Goal: Contribute content: Contribute content

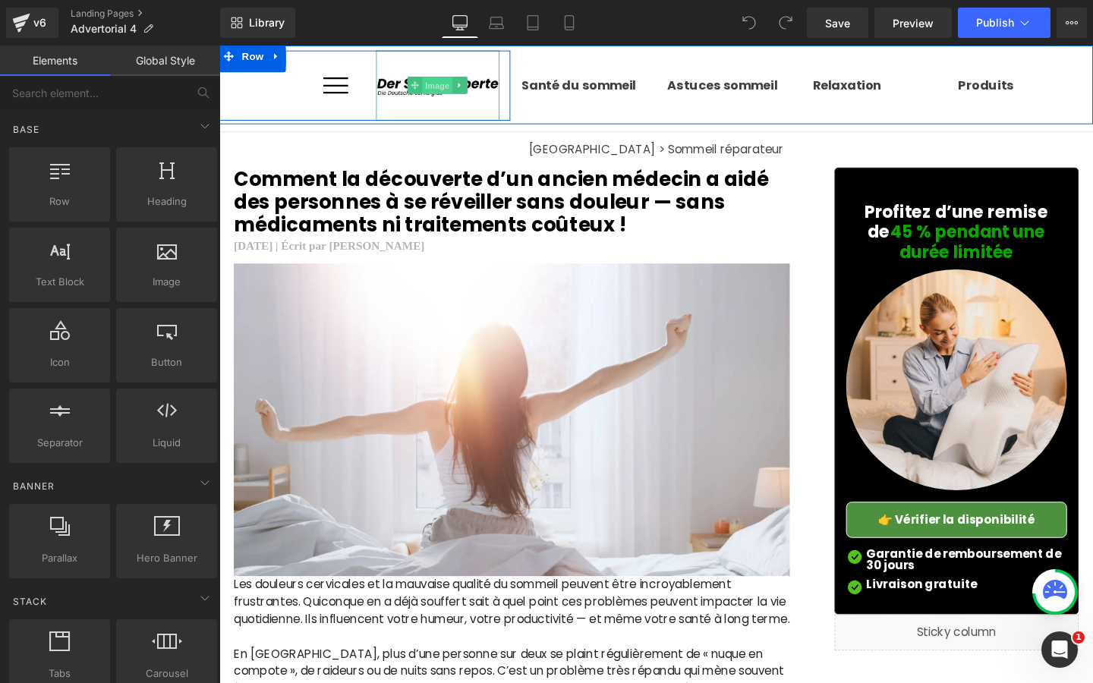
click at [455, 90] on span "Image" at bounding box center [449, 88] width 32 height 18
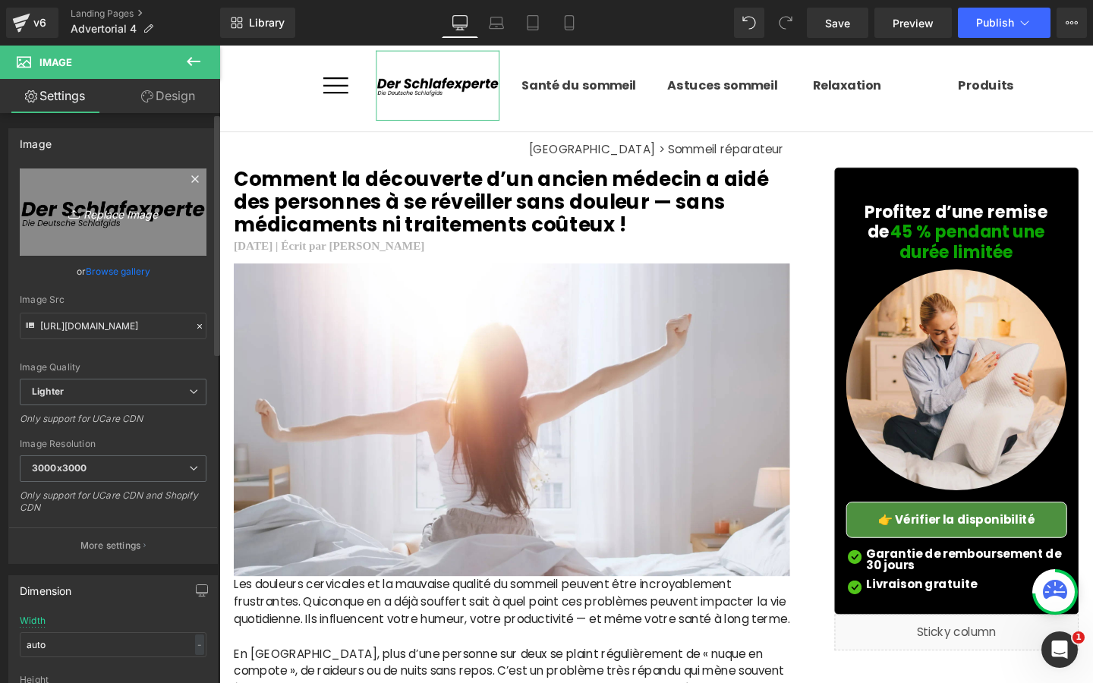
click at [80, 239] on link "Replace Image" at bounding box center [113, 211] width 187 height 87
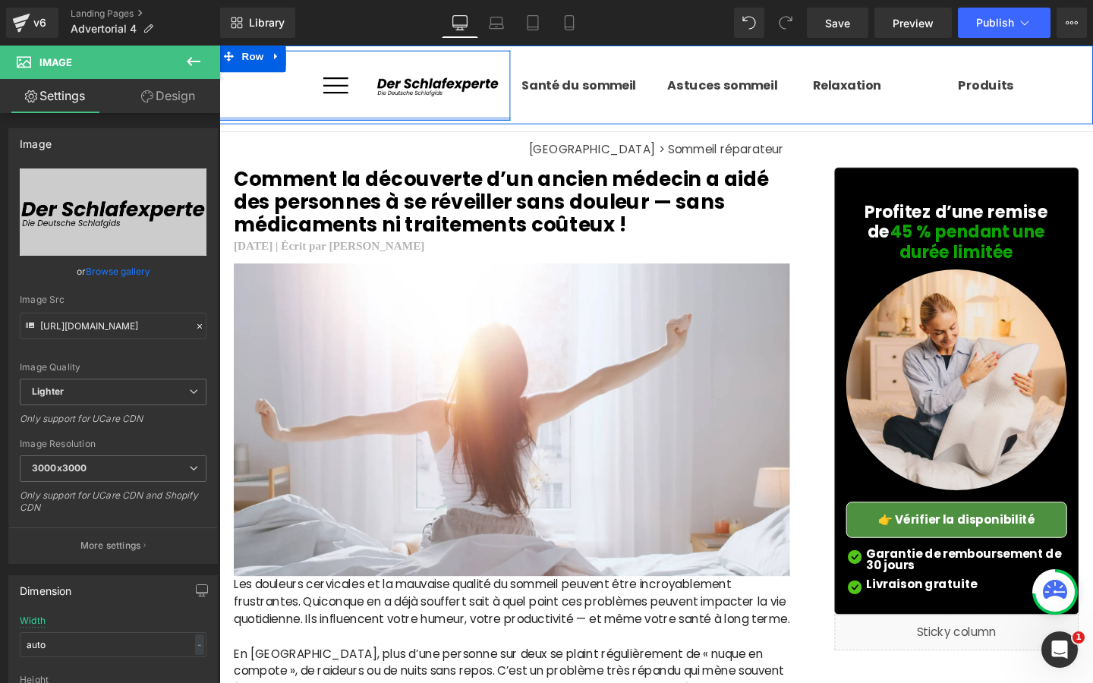
click at [316, 121] on div at bounding box center [372, 123] width 306 height 4
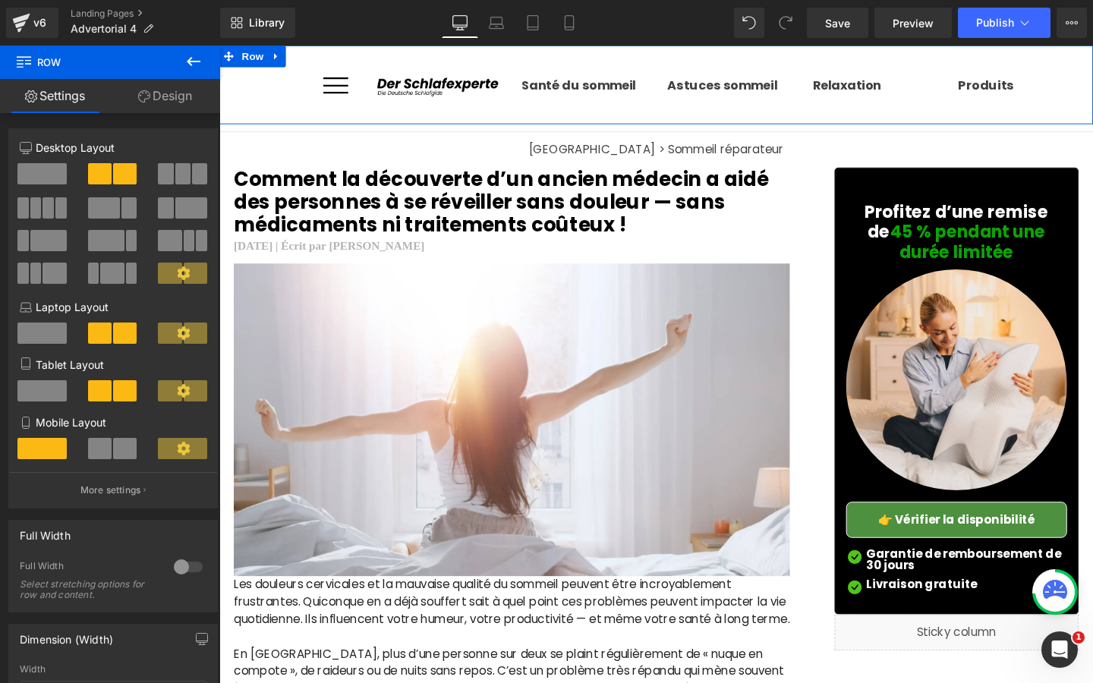
click at [536, 105] on div "Santé du sommeil Heading Astuces sommeil Heading Relaxation Heading Produits He…" at bounding box center [831, 88] width 612 height 74
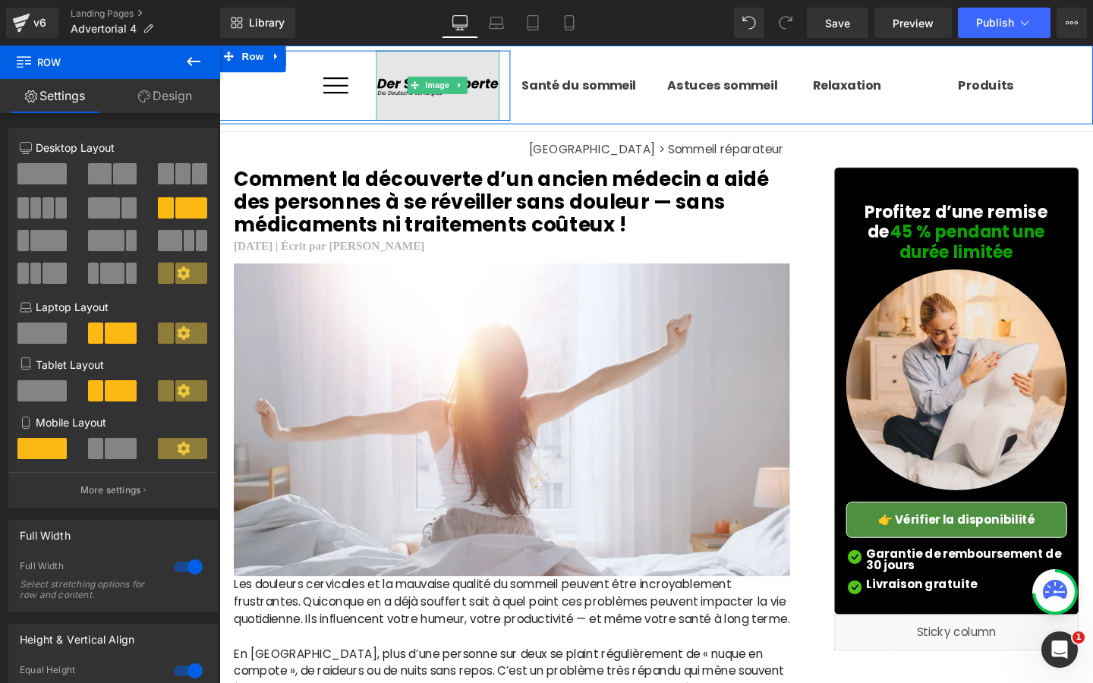
click at [431, 115] on img at bounding box center [449, 88] width 131 height 74
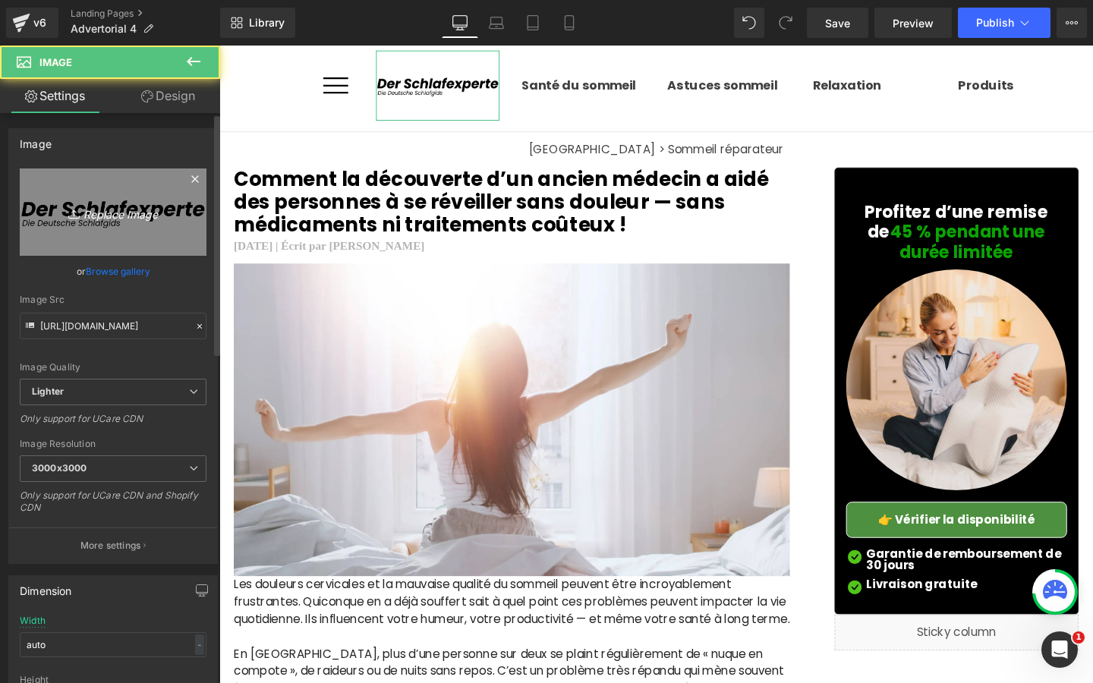
click at [151, 207] on icon "Replace Image" at bounding box center [112, 212] width 121 height 19
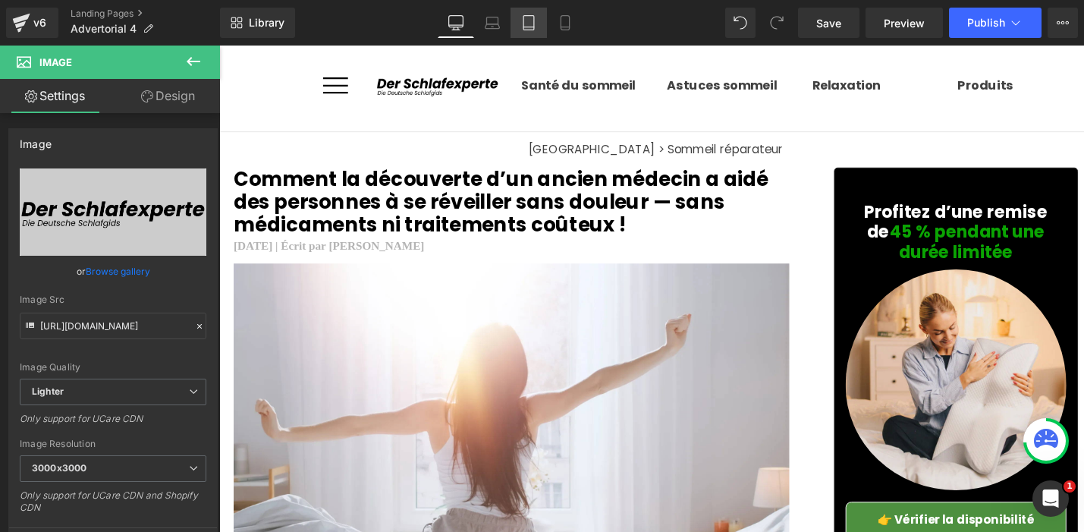
type input "C:\fakepath\FR (2).png"
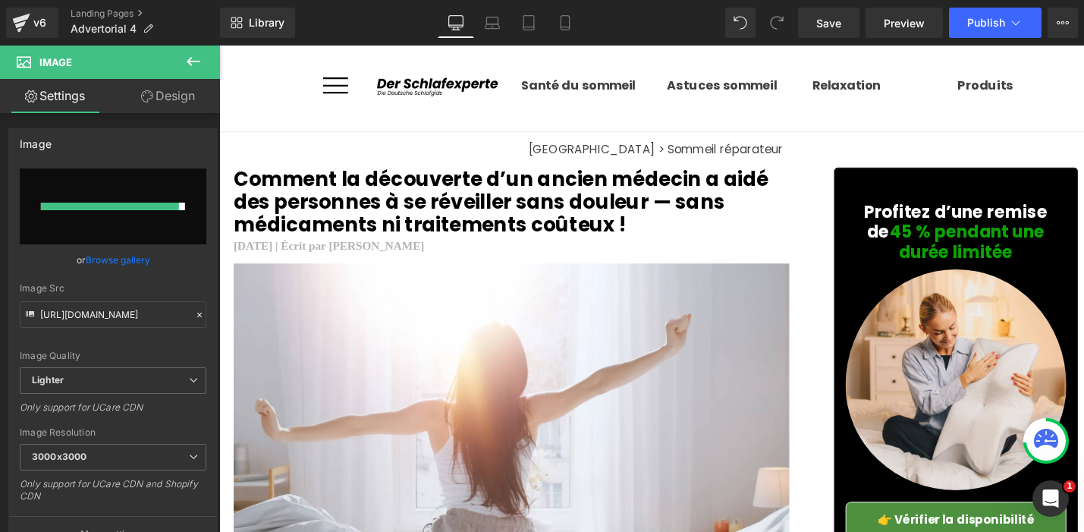
type input "[URL][DOMAIN_NAME]"
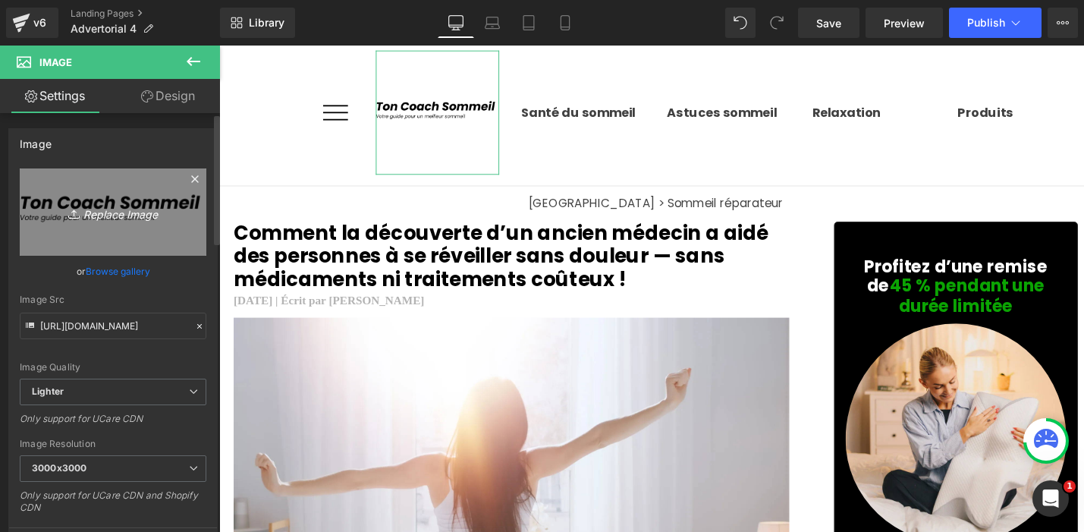
click at [76, 208] on icon at bounding box center [75, 213] width 15 height 15
click at [126, 225] on link "Replace Image" at bounding box center [113, 211] width 187 height 87
type input "C:\fakepath\FR (2).png"
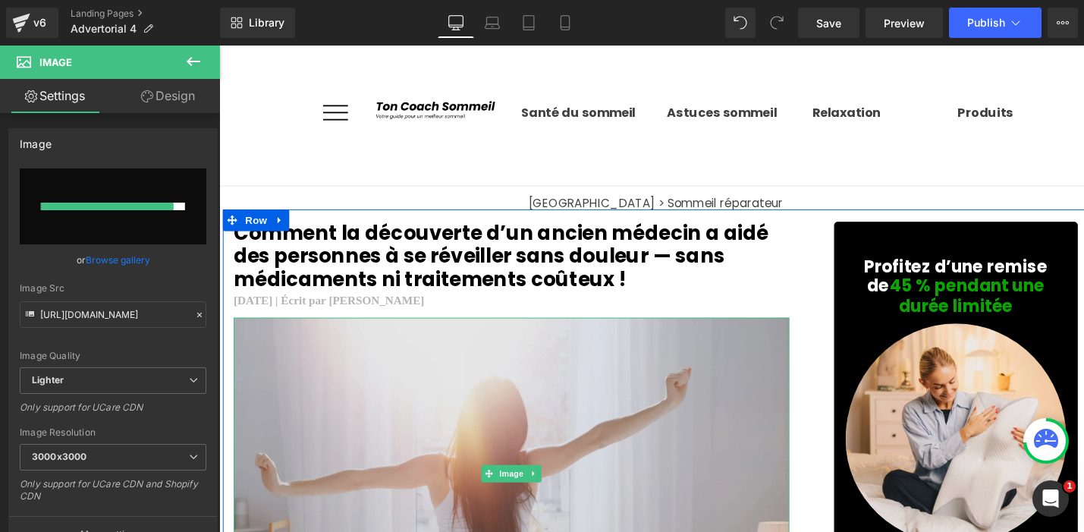
type input "[URL][DOMAIN_NAME]"
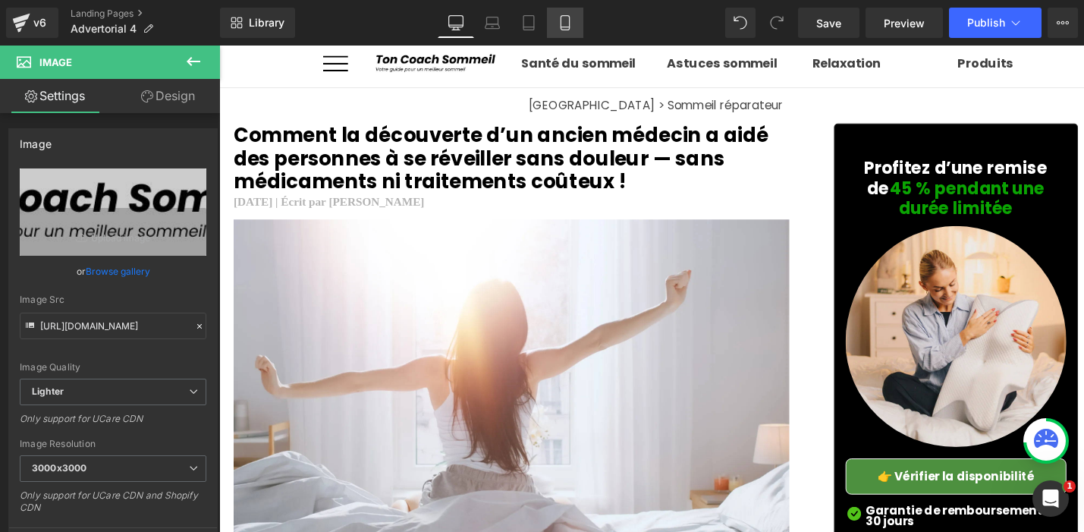
click at [555, 20] on link "Mobile" at bounding box center [565, 23] width 36 height 30
type input "75"
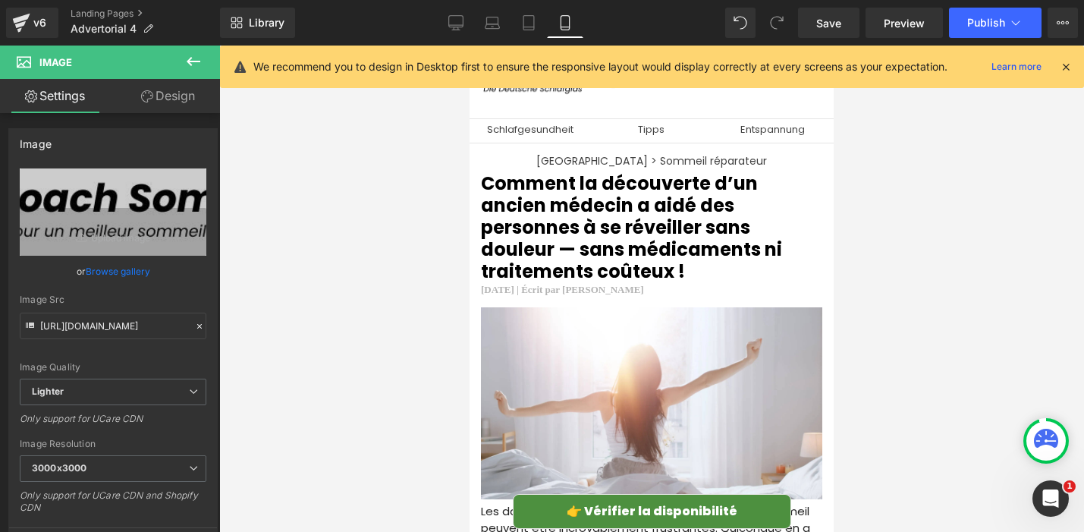
click at [423, 220] on div at bounding box center [651, 289] width 865 height 486
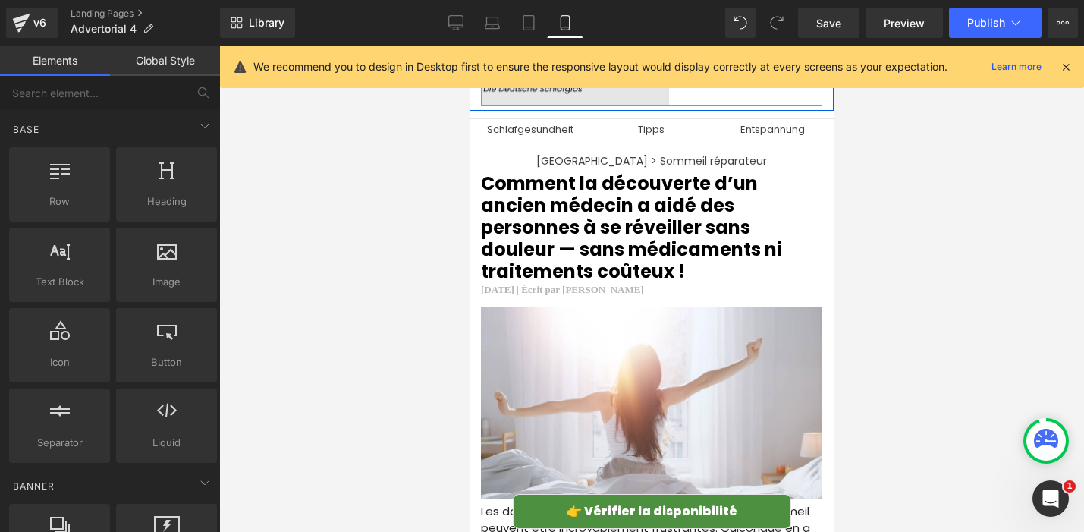
click at [550, 98] on img at bounding box center [575, 79] width 188 height 54
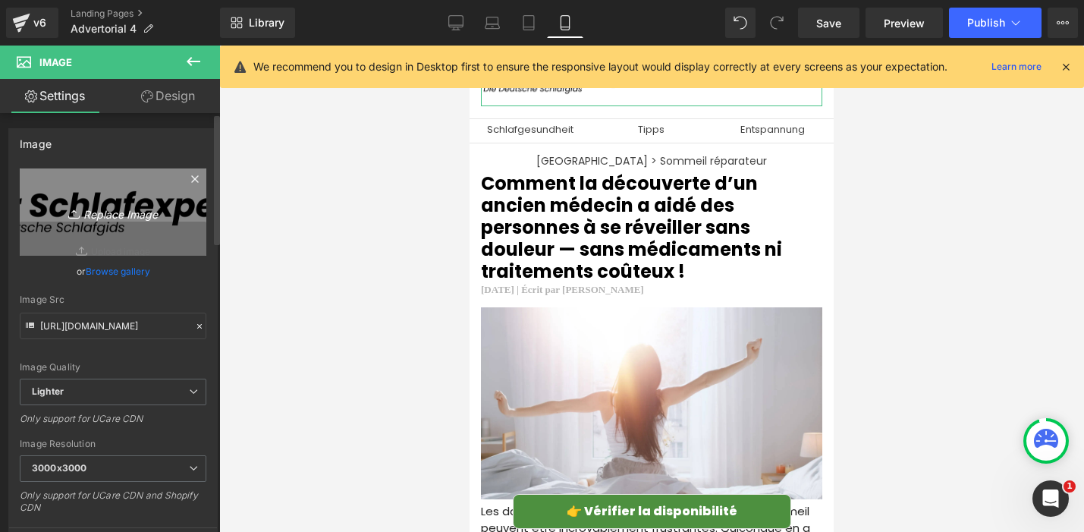
click at [142, 225] on link "Replace Image" at bounding box center [113, 211] width 187 height 87
type input "C:\fakepath\FR (2).png"
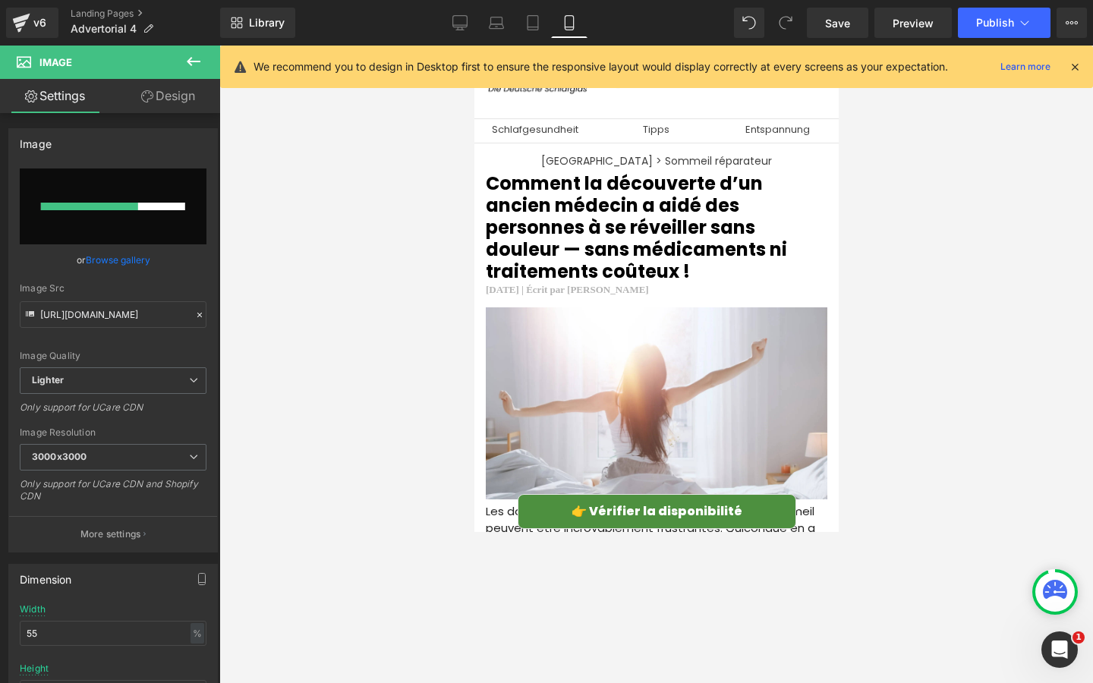
click at [1071, 66] on icon at bounding box center [1075, 67] width 14 height 14
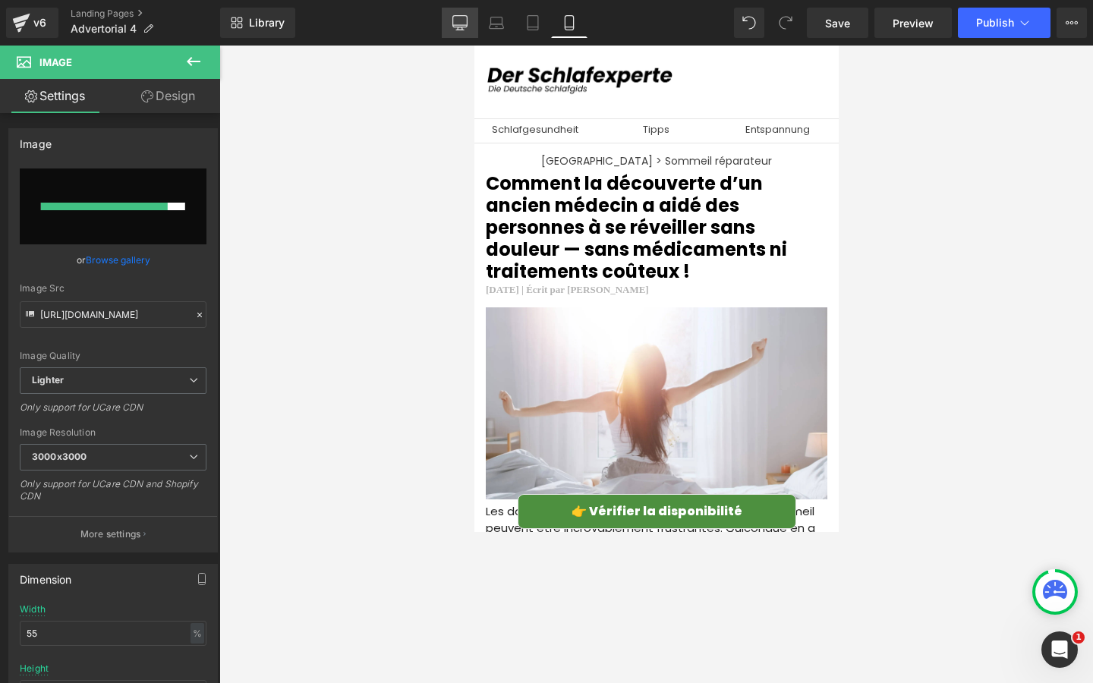
click at [458, 25] on icon at bounding box center [460, 25] width 14 height 0
type input "auto"
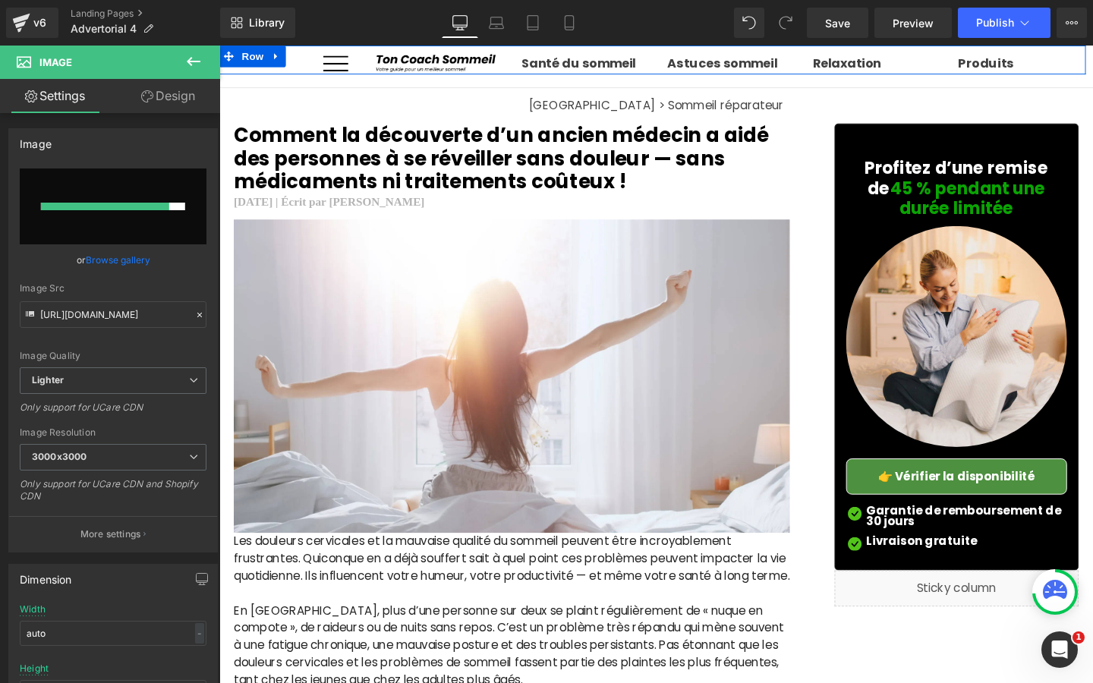
click at [597, 67] on div "👉 Vérifier la disponibilité Button Row" at bounding box center [674, 61] width 911 height 30
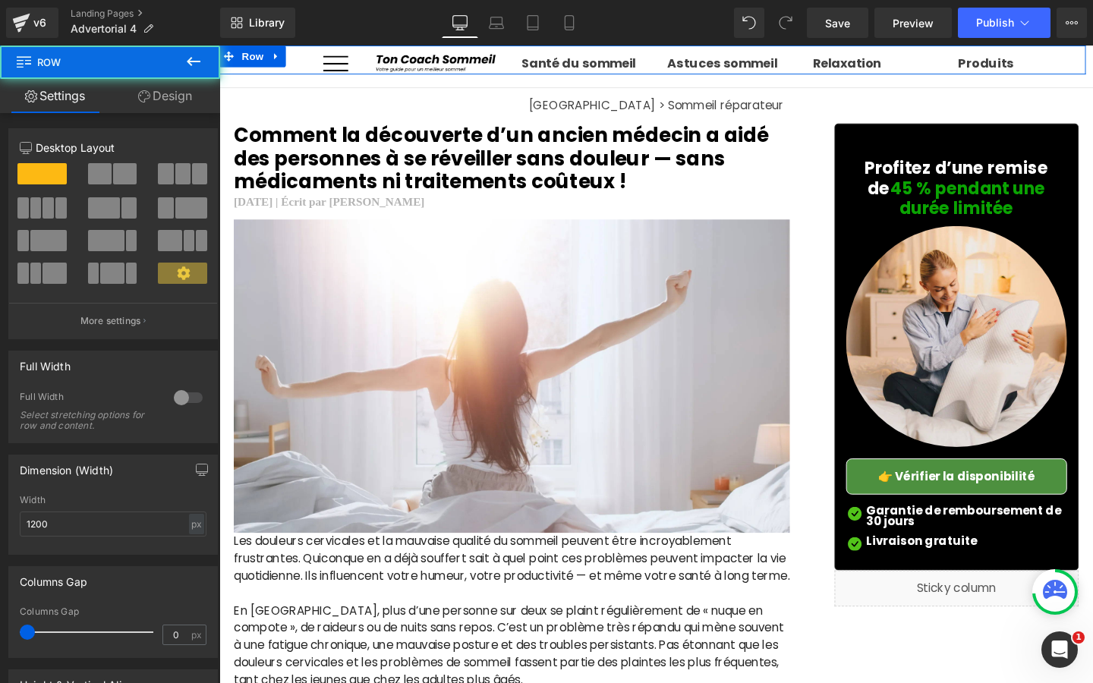
click at [589, 64] on div "👉 Vérifier la disponibilité Button Row" at bounding box center [674, 61] width 911 height 30
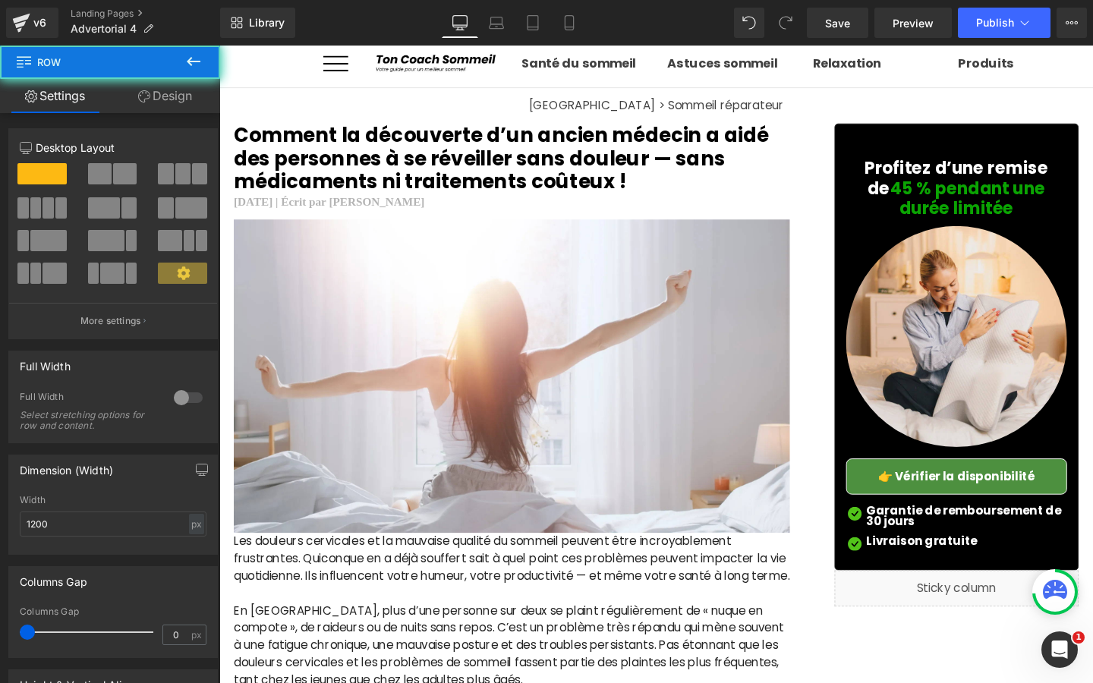
click at [587, 102] on h5 "[GEOGRAPHIC_DATA] > Sommeil réparateur" at bounding box center [678, 108] width 918 height 12
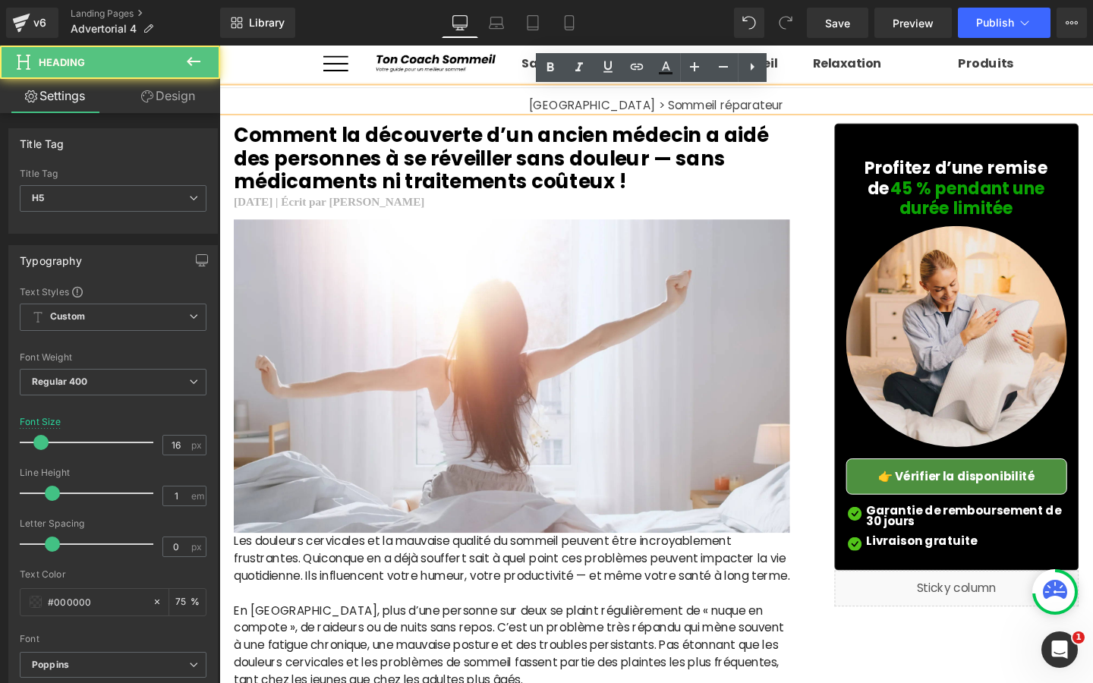
click at [565, 102] on h5 "[GEOGRAPHIC_DATA] > Sommeil réparateur" at bounding box center [678, 108] width 918 height 12
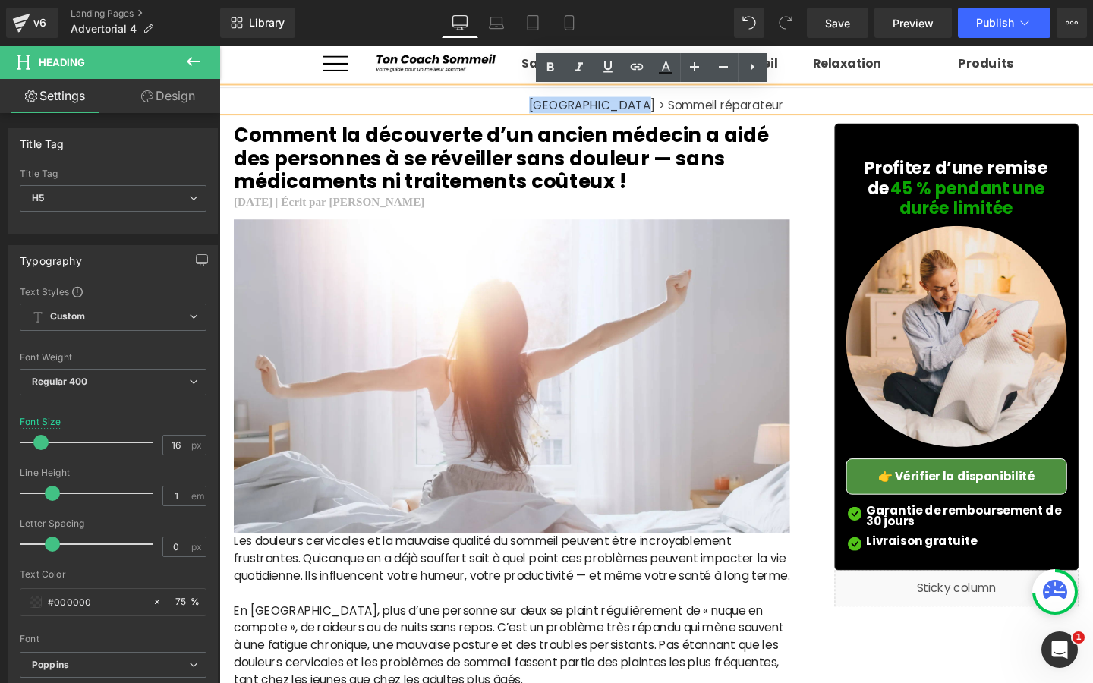
drag, startPoint x: 555, startPoint y: 102, endPoint x: 665, endPoint y: 101, distance: 110.0
click at [665, 102] on h5 "[GEOGRAPHIC_DATA] > Sommeil réparateur" at bounding box center [678, 108] width 918 height 12
copy h5 "Santé du sommeil"
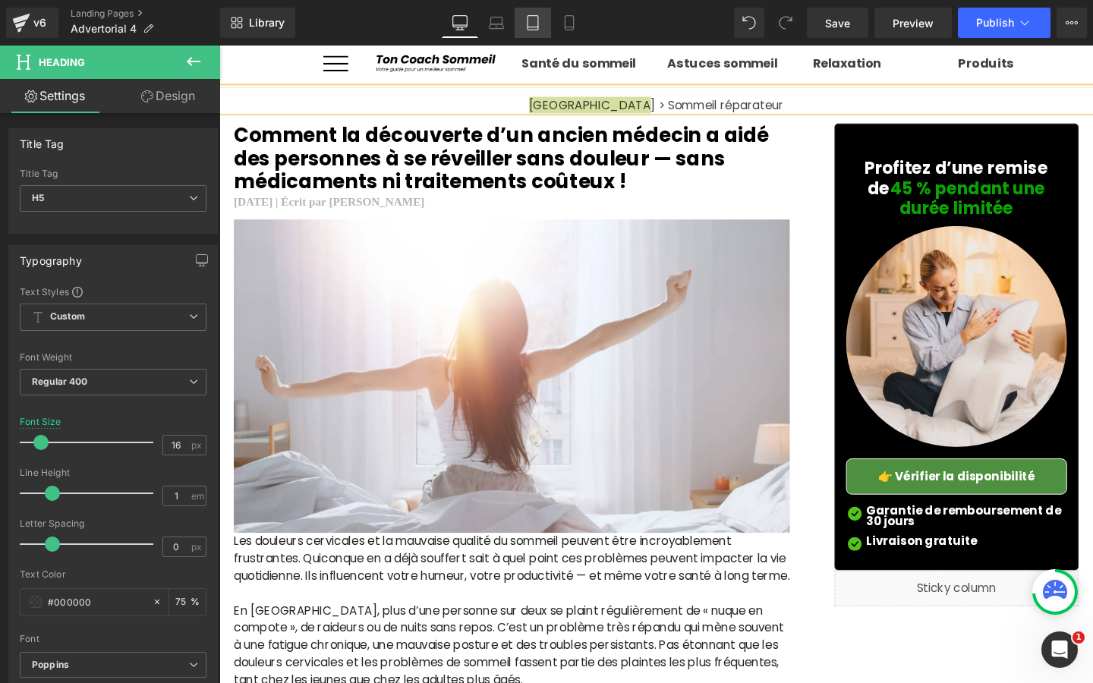
click at [549, 20] on link "Tablet" at bounding box center [532, 23] width 36 height 30
type input "75"
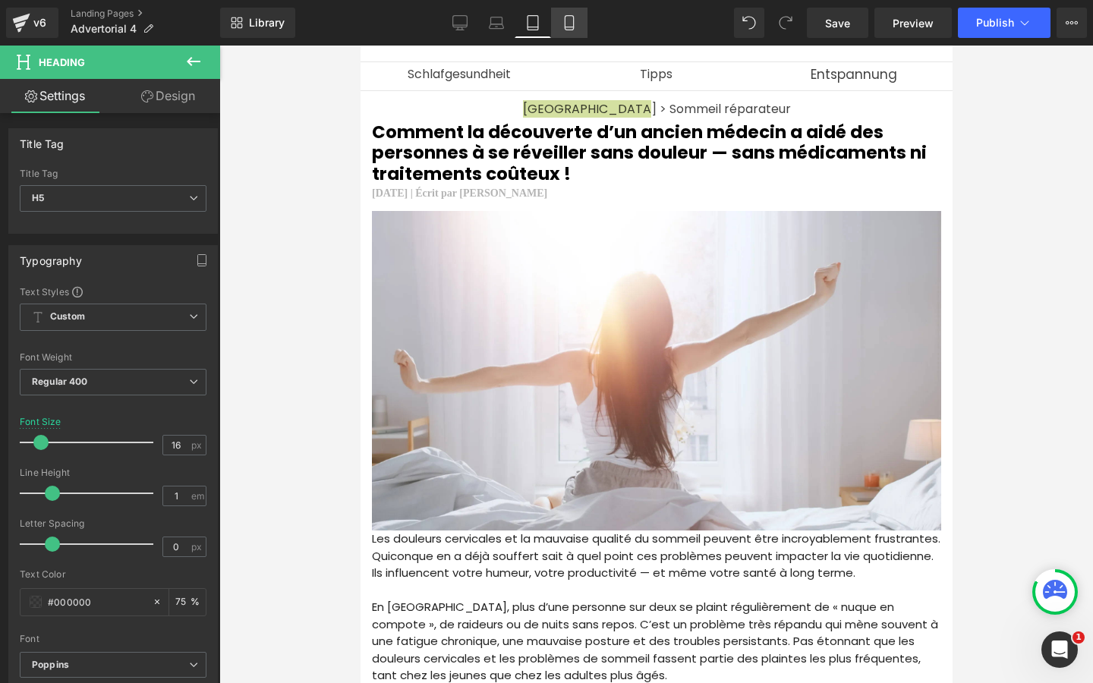
click at [564, 22] on icon at bounding box center [569, 22] width 15 height 15
type input "14"
type input "75"
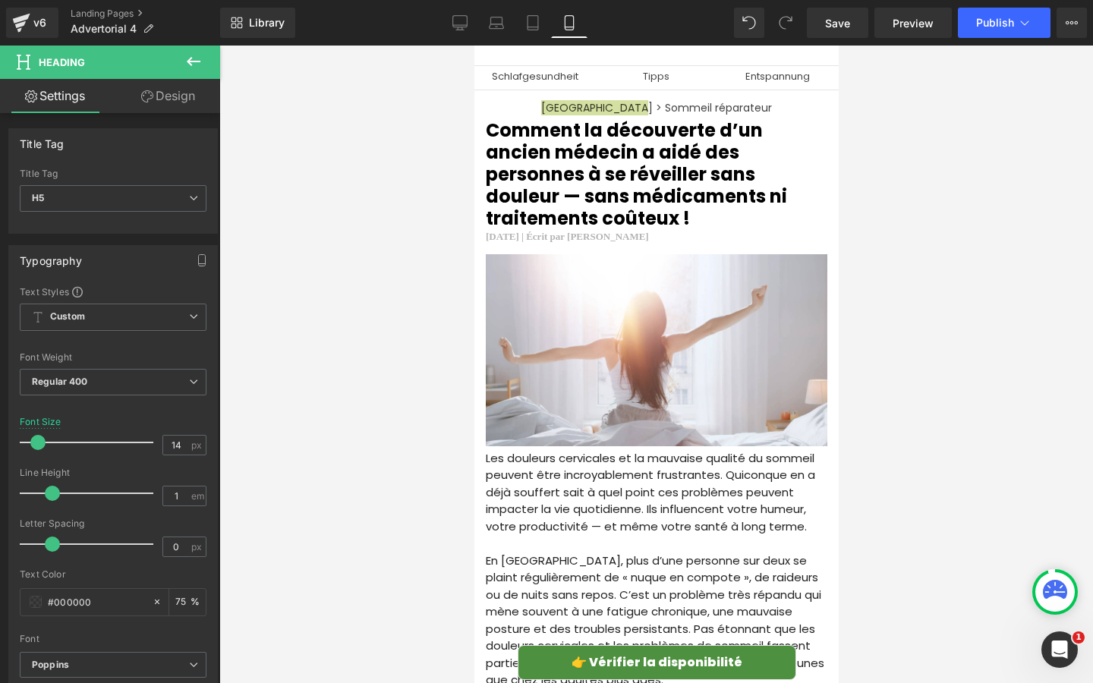
click at [474, 46] on div at bounding box center [474, 46] width 0 height 0
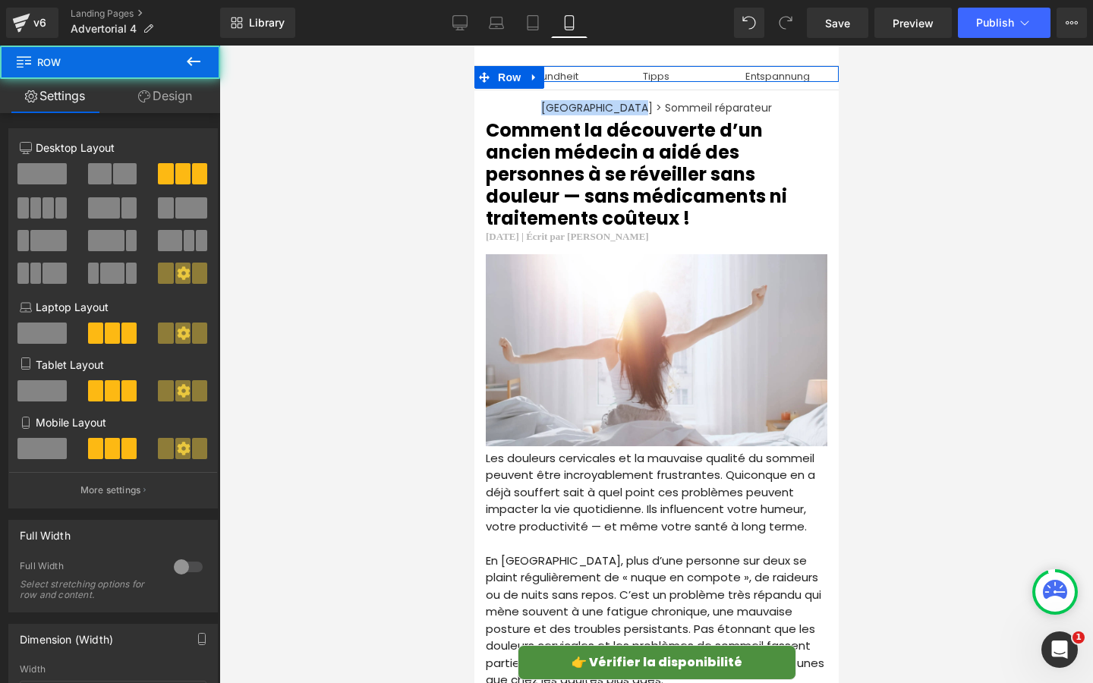
click at [560, 77] on div "Schlafgesundheit Heading" at bounding box center [534, 77] width 99 height 12
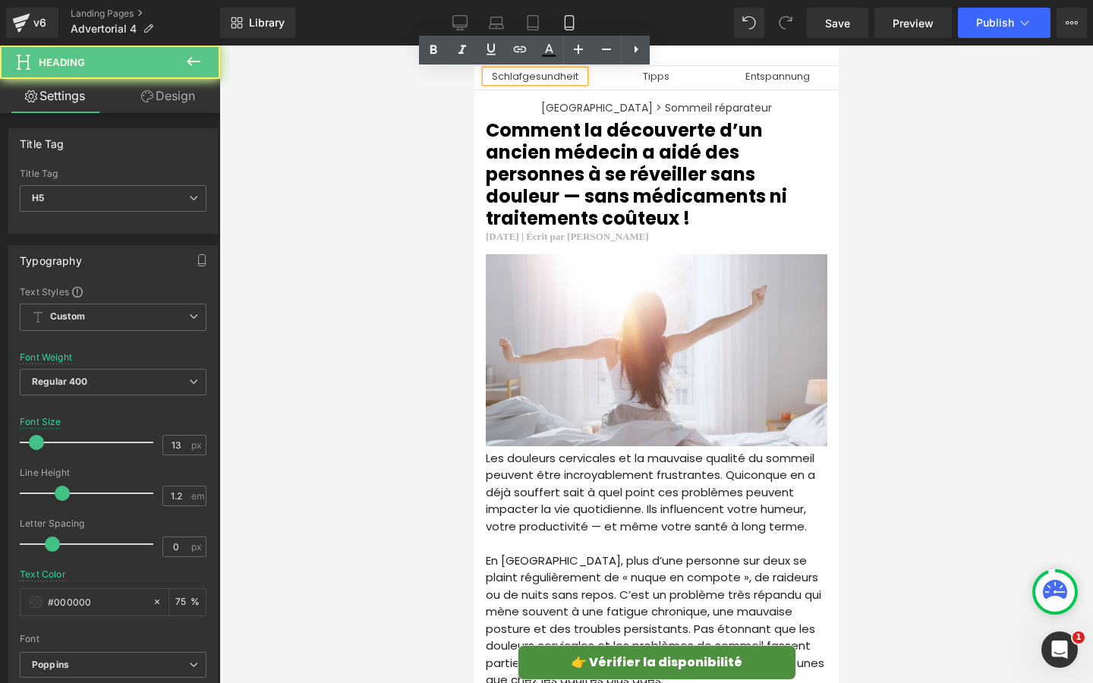
click at [560, 76] on h5 "Schlafgesundheit" at bounding box center [534, 77] width 99 height 12
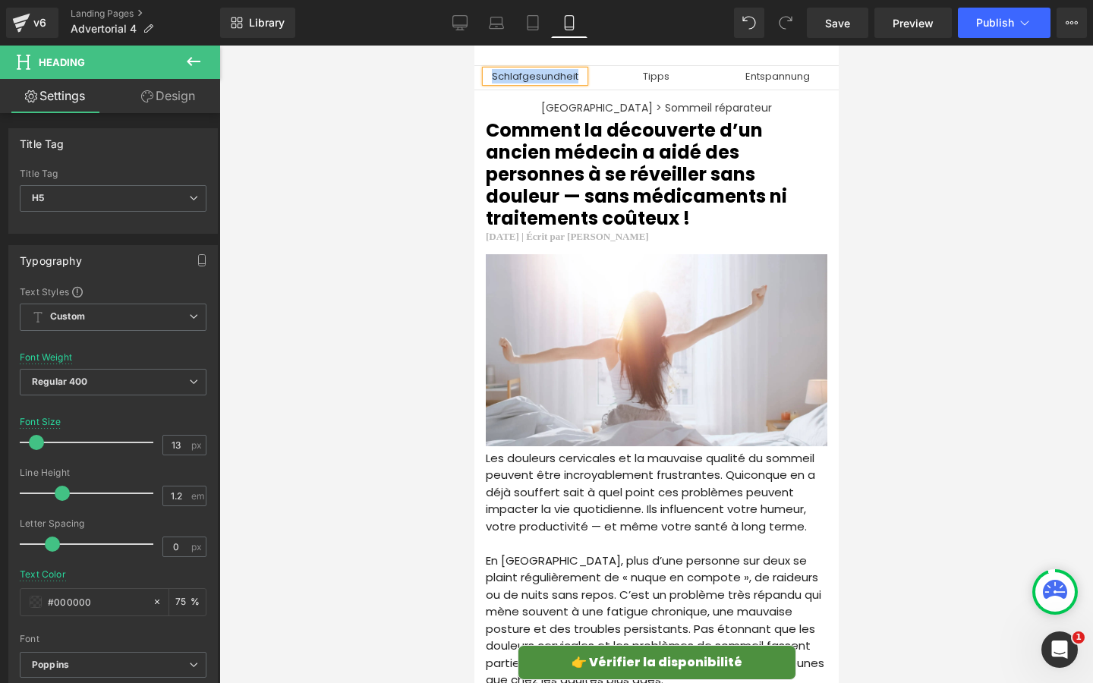
paste div
click at [470, 28] on link "Desktop" at bounding box center [460, 23] width 36 height 30
type input "17"
type input "#262626"
type input "100"
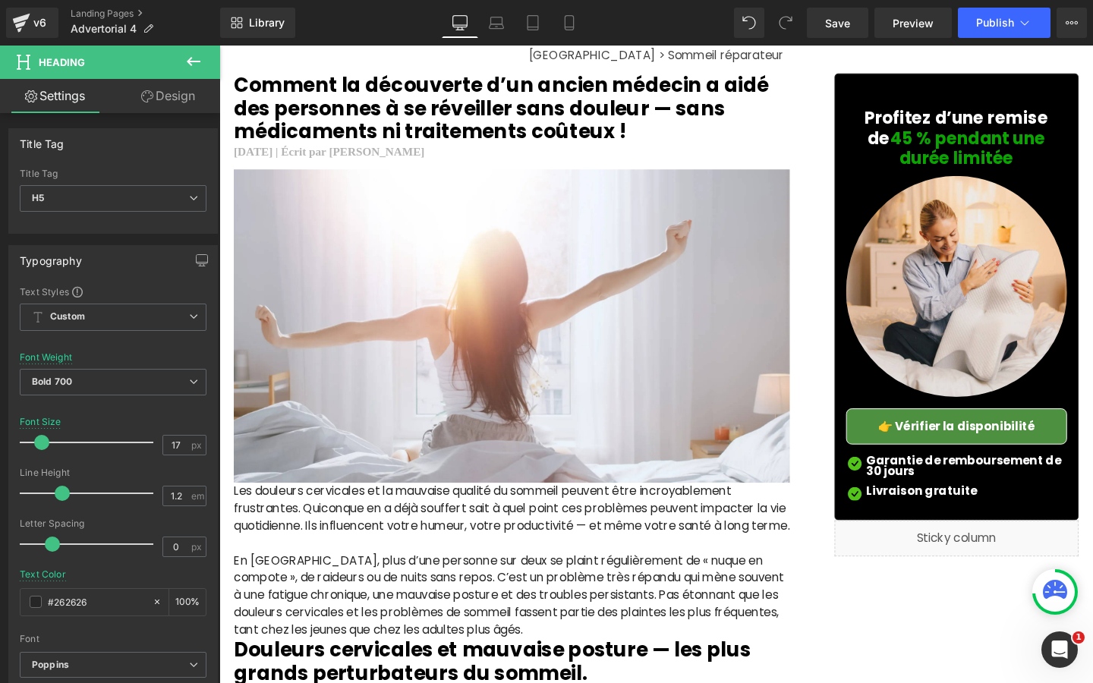
scroll to position [0, 0]
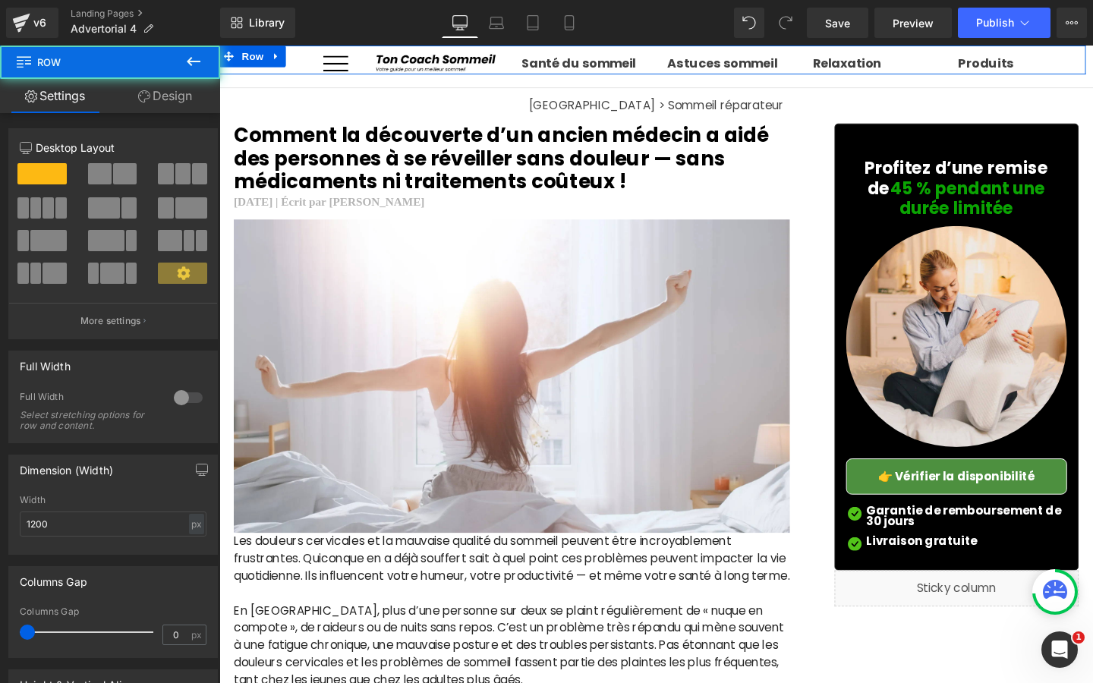
click at [785, 64] on div "👉 Vérifier la disponibilité Button Row" at bounding box center [674, 61] width 911 height 30
click at [735, 64] on div "👉 Vérifier la disponibilité Button Row" at bounding box center [674, 61] width 911 height 30
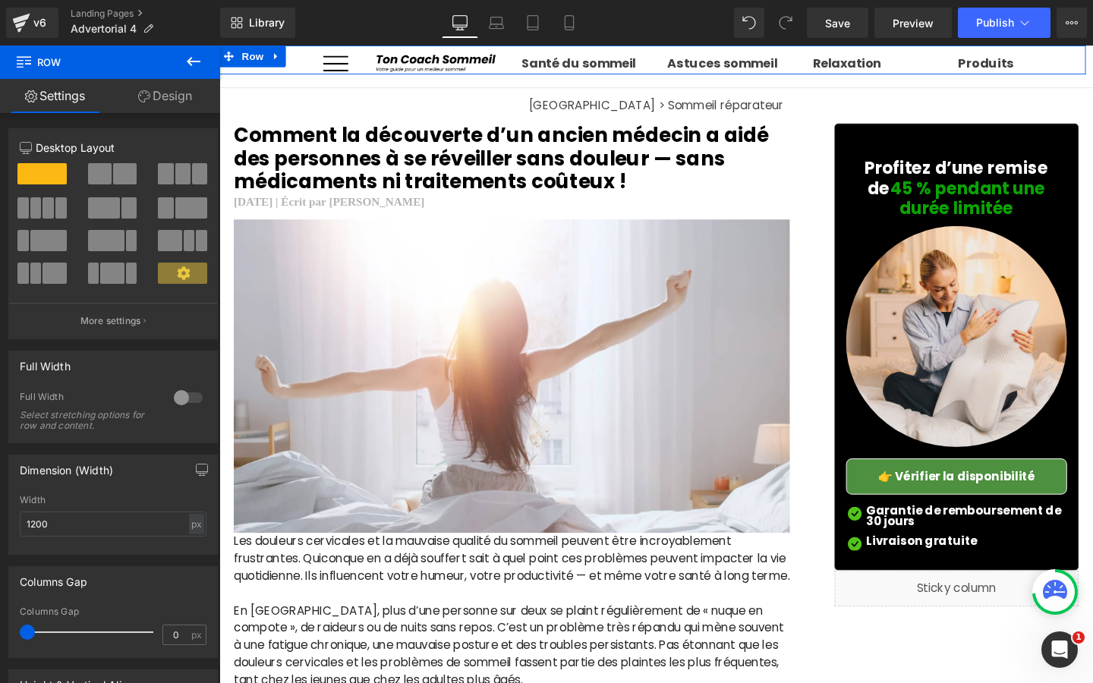
click at [701, 64] on div "👉 Vérifier la disponibilité Button Row" at bounding box center [674, 61] width 911 height 30
click at [694, 64] on div "👉 Vérifier la disponibilité Button Row" at bounding box center [674, 61] width 911 height 30
click at [708, 61] on div "👉 Vérifier la disponibilité Button Row" at bounding box center [674, 61] width 911 height 30
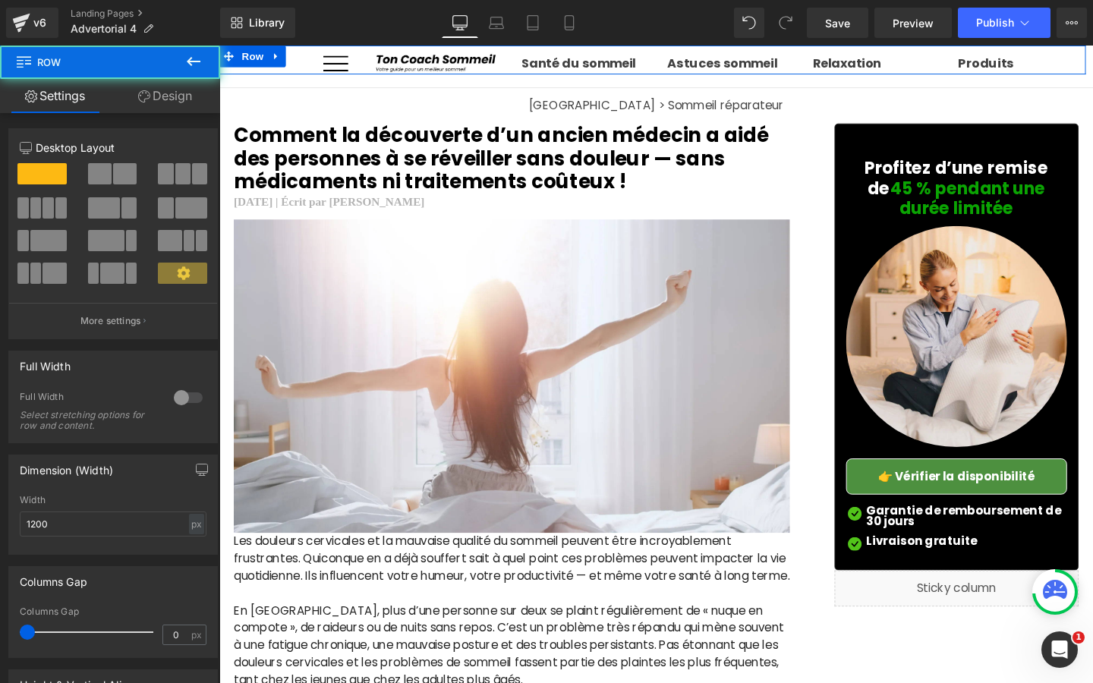
click at [729, 61] on div "👉 Vérifier la disponibilité Button Row" at bounding box center [674, 61] width 911 height 30
click at [756, 55] on div "👉 Vérifier la disponibilité Button Row" at bounding box center [674, 61] width 911 height 30
click at [701, 65] on div "👉 Vérifier la disponibilité Button Row" at bounding box center [674, 61] width 911 height 30
click at [721, 64] on div "👉 Vérifier la disponibilité Button Row" at bounding box center [674, 61] width 911 height 30
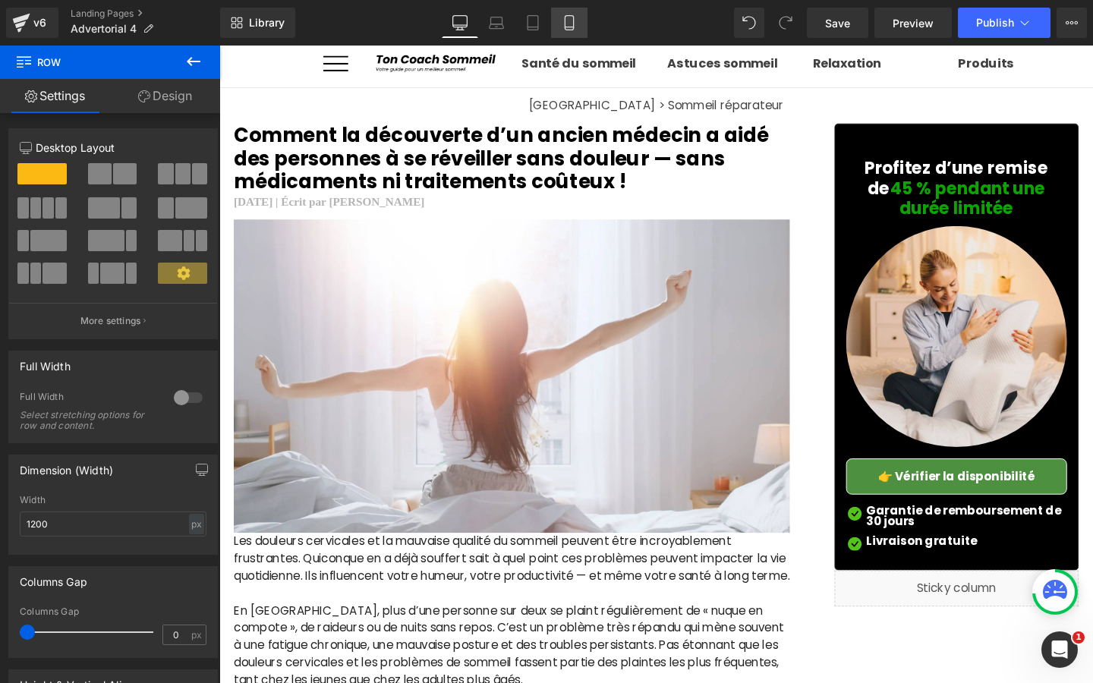
click at [565, 18] on icon at bounding box center [569, 23] width 8 height 14
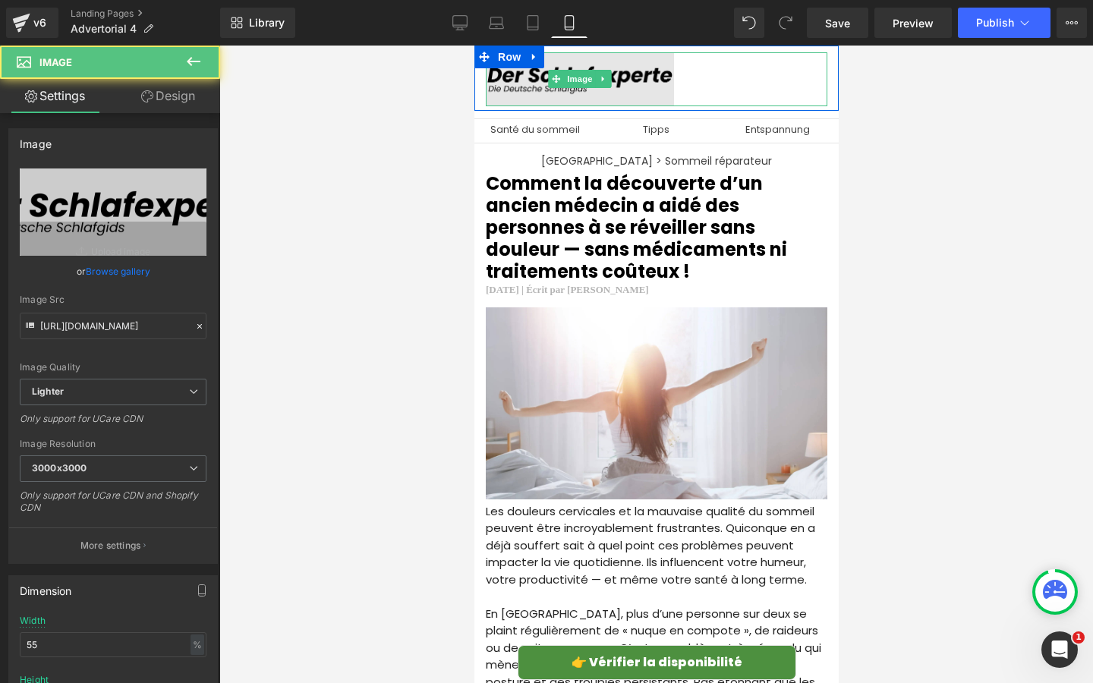
click at [519, 85] on img at bounding box center [579, 79] width 188 height 54
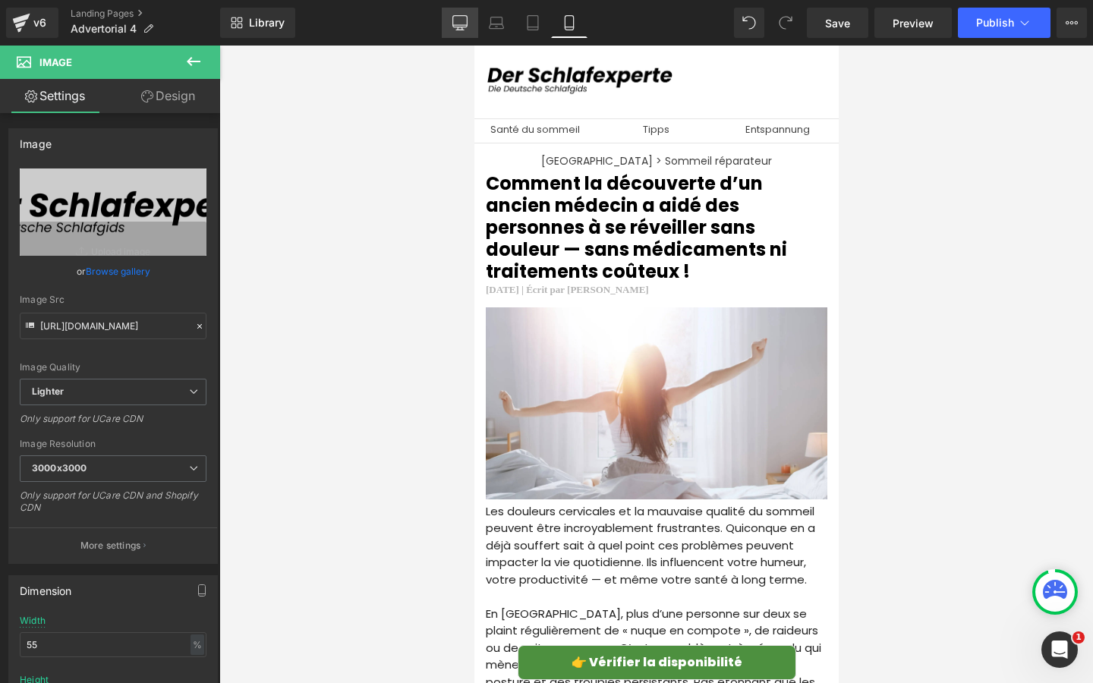
click at [455, 30] on link "Desktop" at bounding box center [460, 23] width 36 height 30
type input "auto"
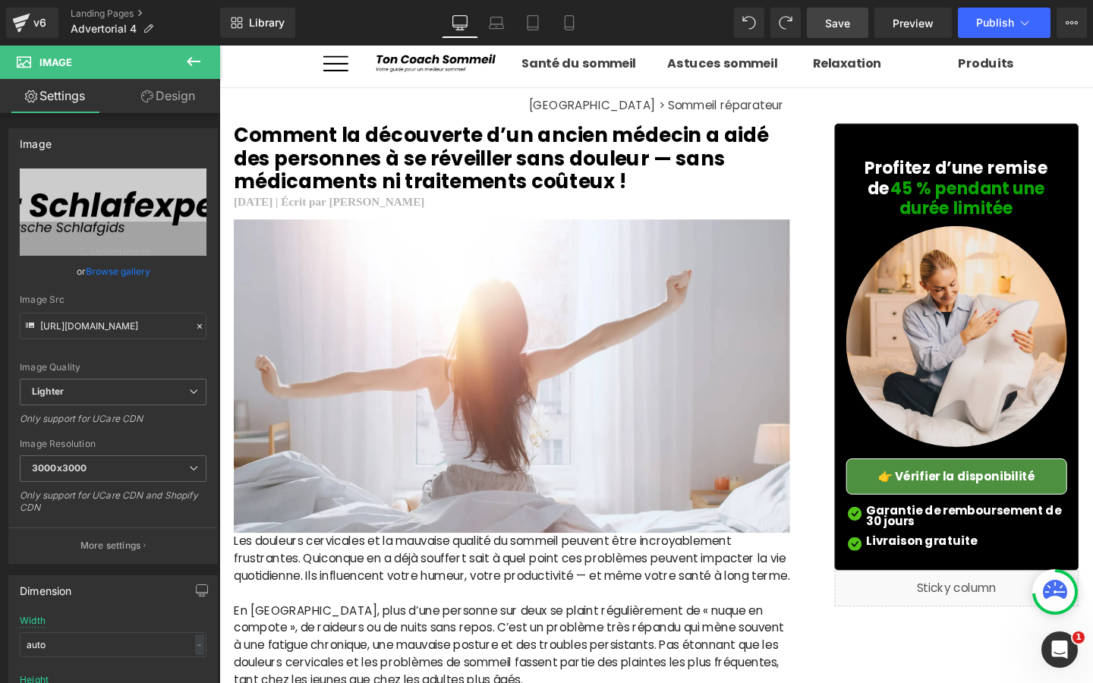
click at [815, 29] on link "Save" at bounding box center [837, 23] width 61 height 30
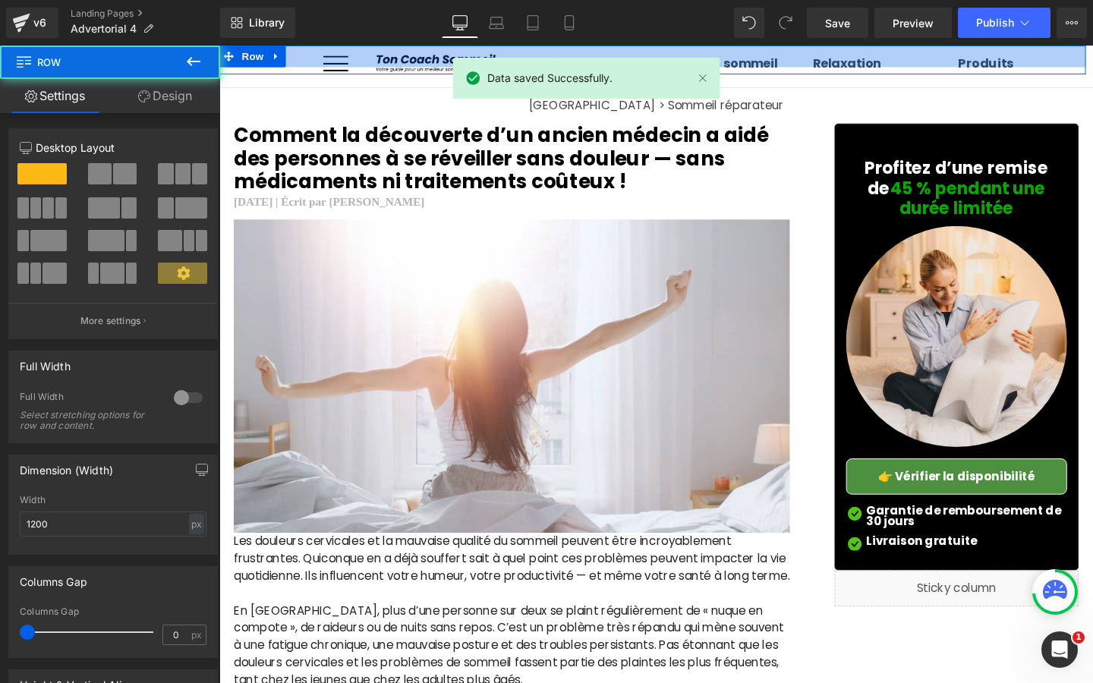
click at [639, 63] on div at bounding box center [674, 57] width 911 height 23
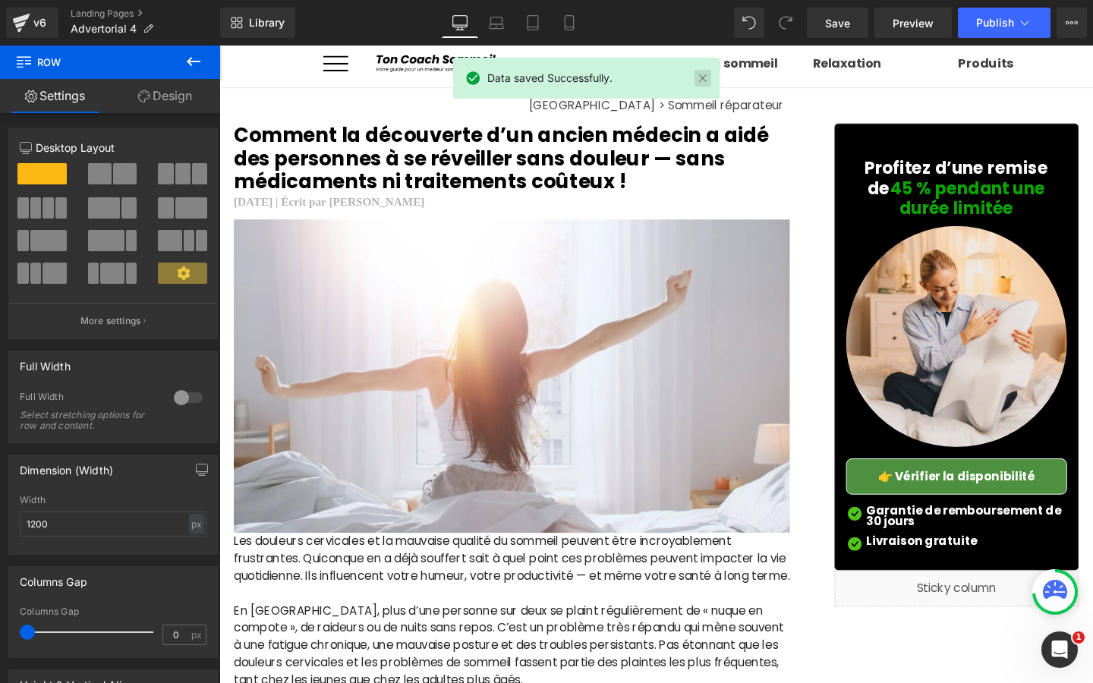
click at [706, 80] on link at bounding box center [702, 78] width 17 height 17
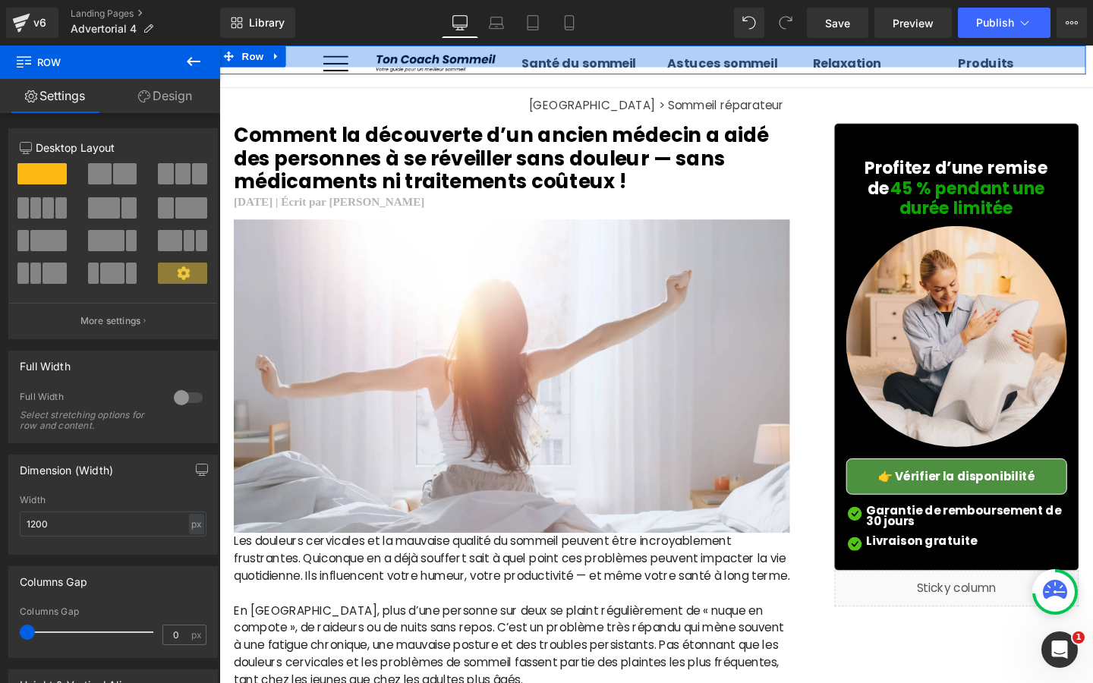
click at [772, 64] on div at bounding box center [674, 57] width 911 height 23
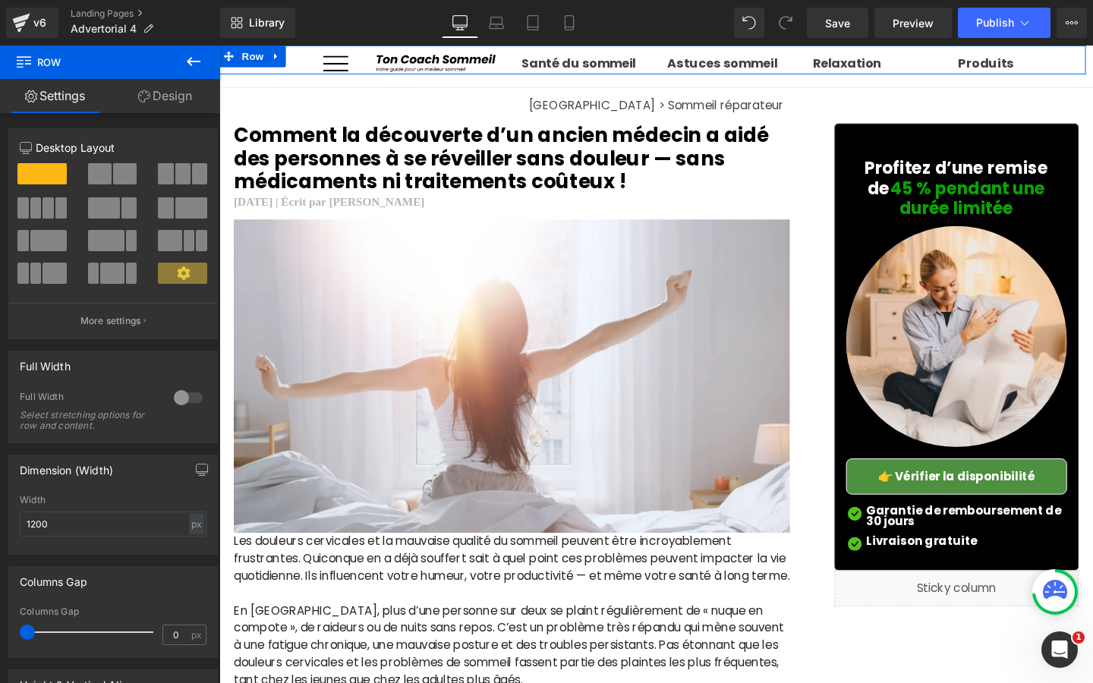
click at [764, 64] on div at bounding box center [674, 57] width 911 height 23
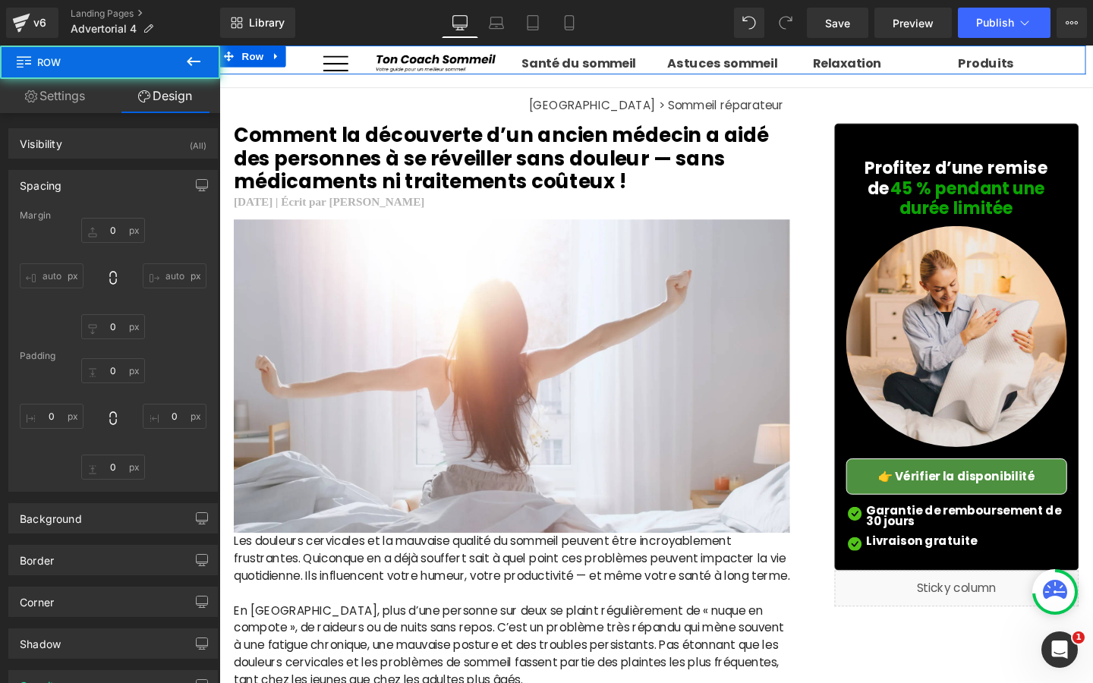
type input "0"
type input "30"
type input "0"
type input "10"
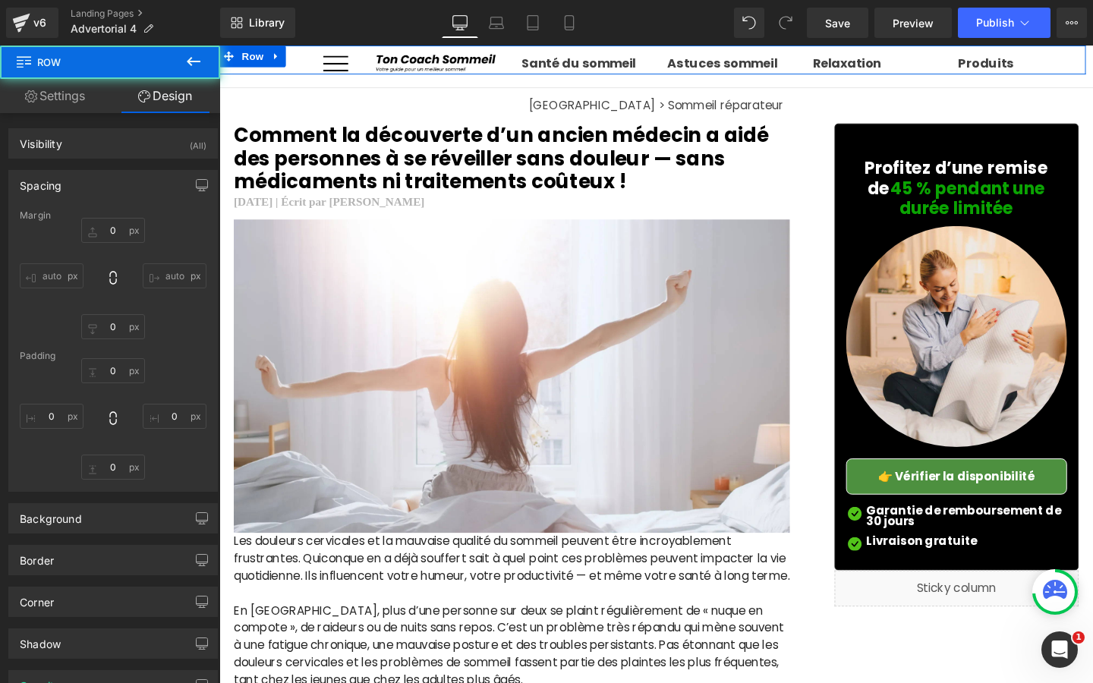
type input "0"
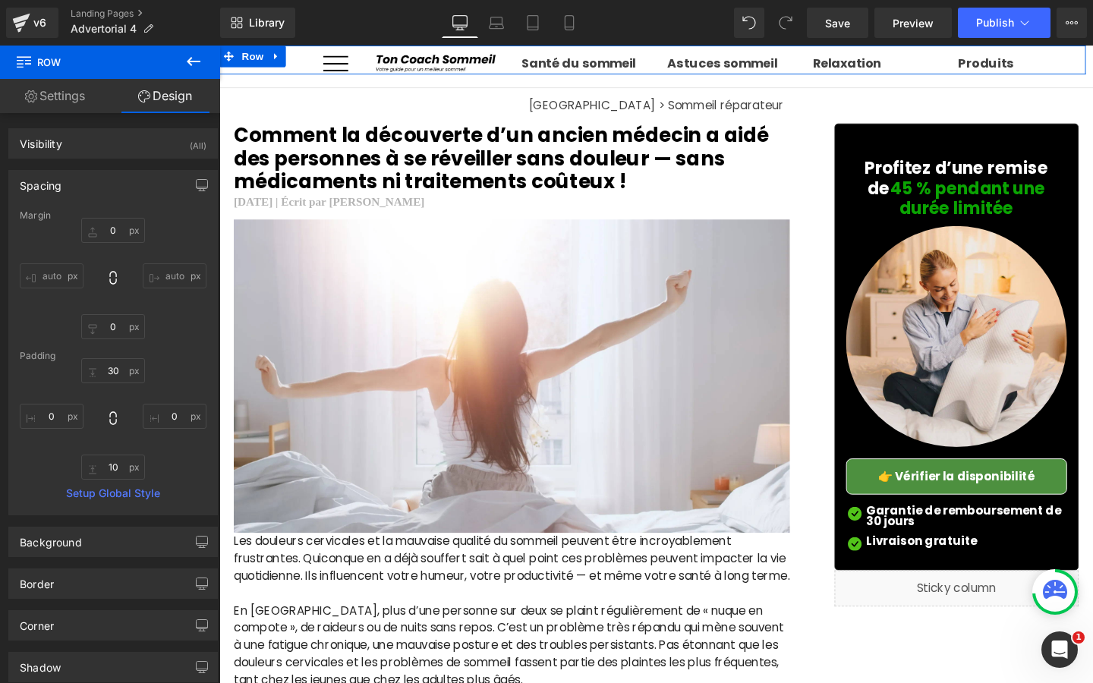
click at [90, 102] on link "Settings" at bounding box center [55, 96] width 110 height 34
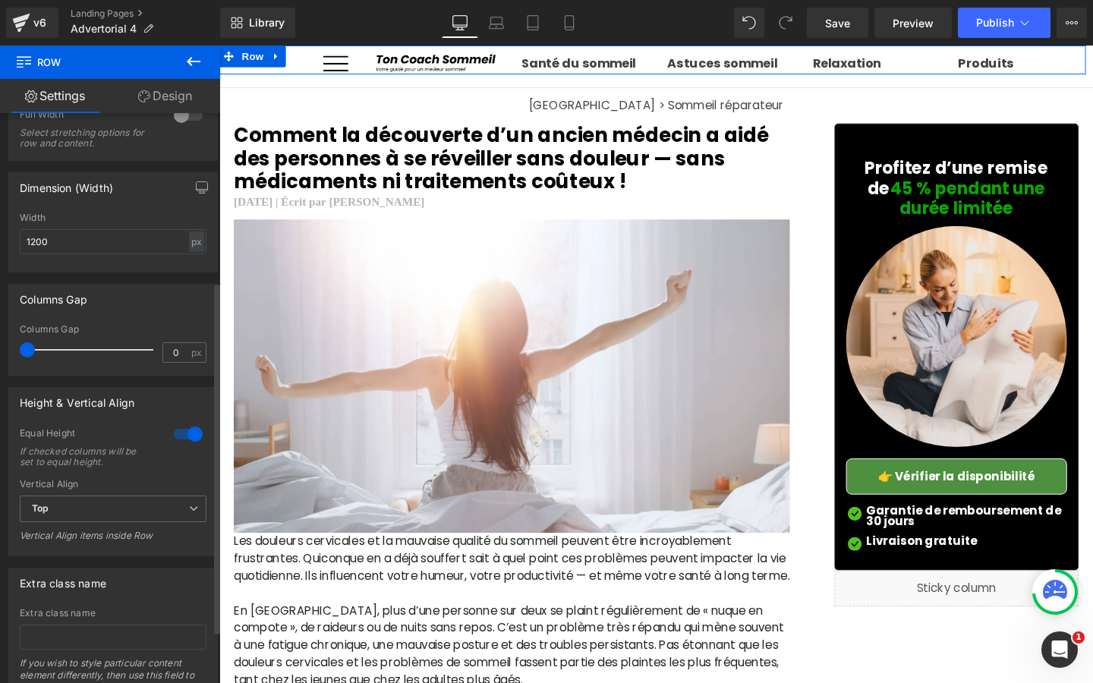
scroll to position [253, 0]
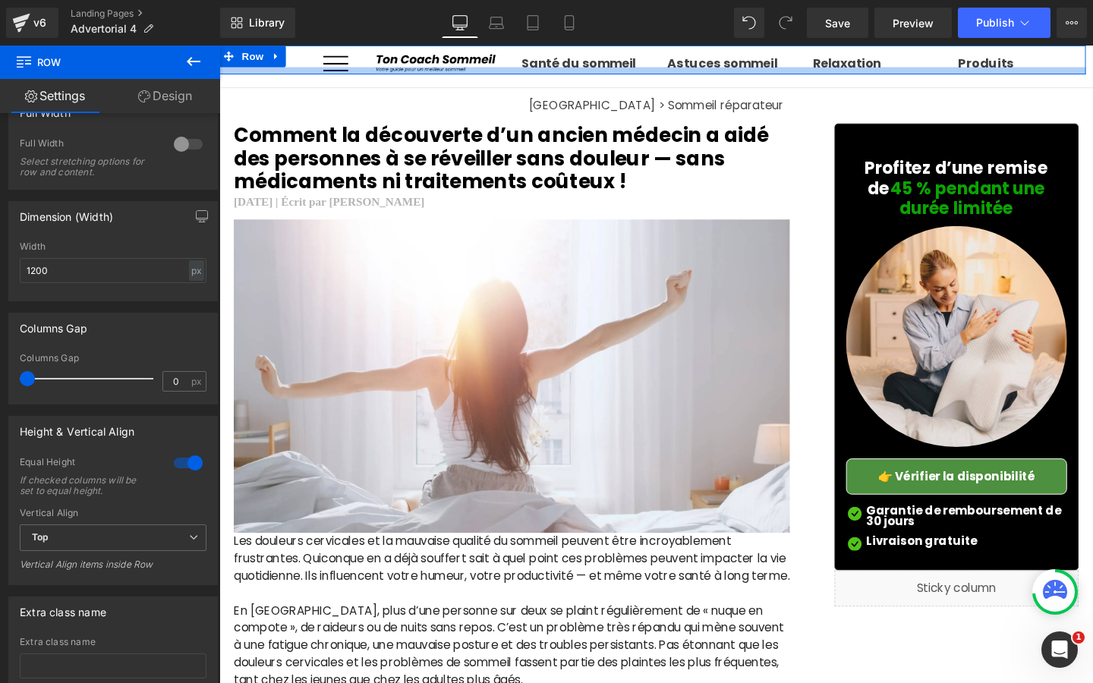
click at [773, 71] on div at bounding box center [674, 72] width 911 height 8
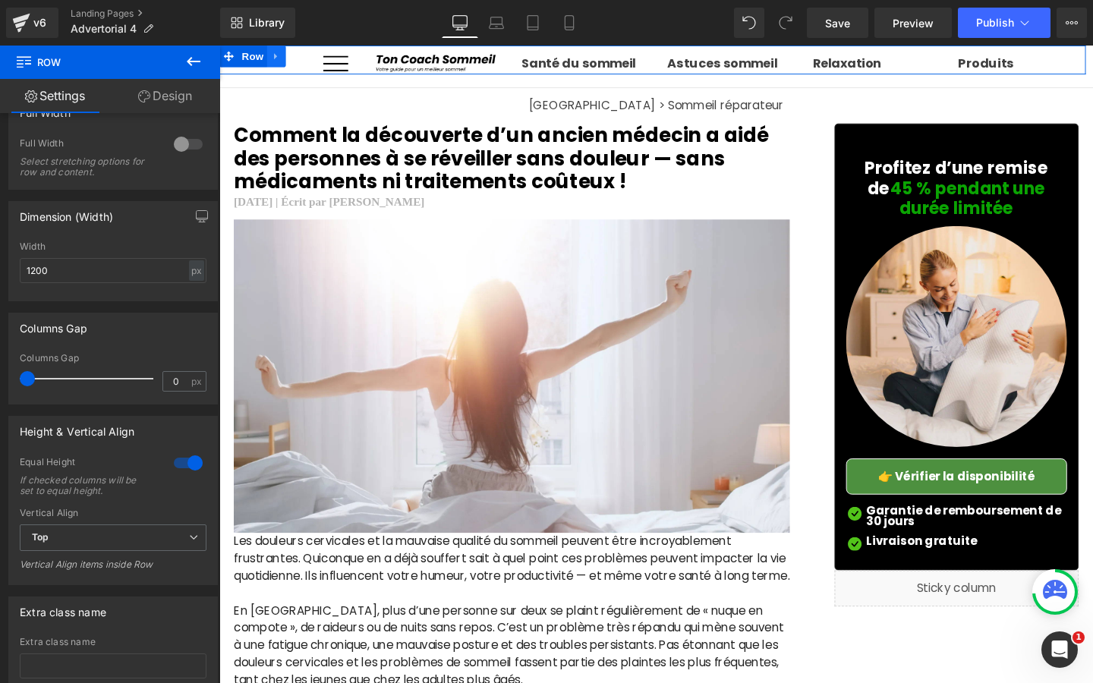
click at [286, 57] on link at bounding box center [279, 57] width 20 height 23
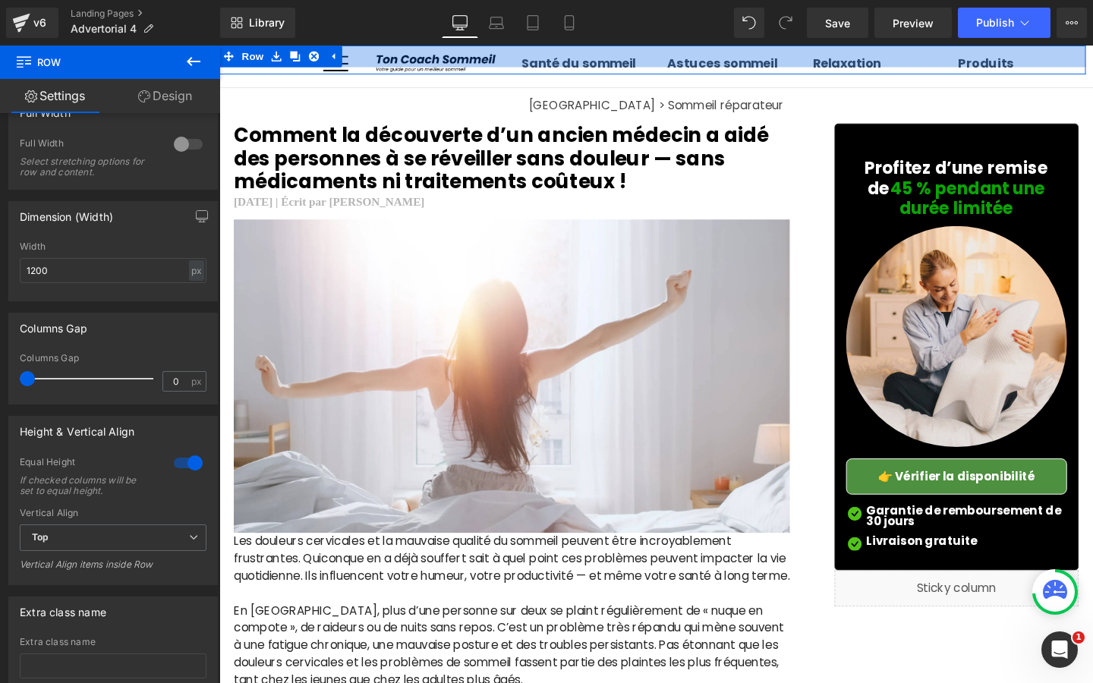
click at [395, 54] on div at bounding box center [674, 57] width 911 height 23
click at [396, 67] on div at bounding box center [674, 57] width 911 height 23
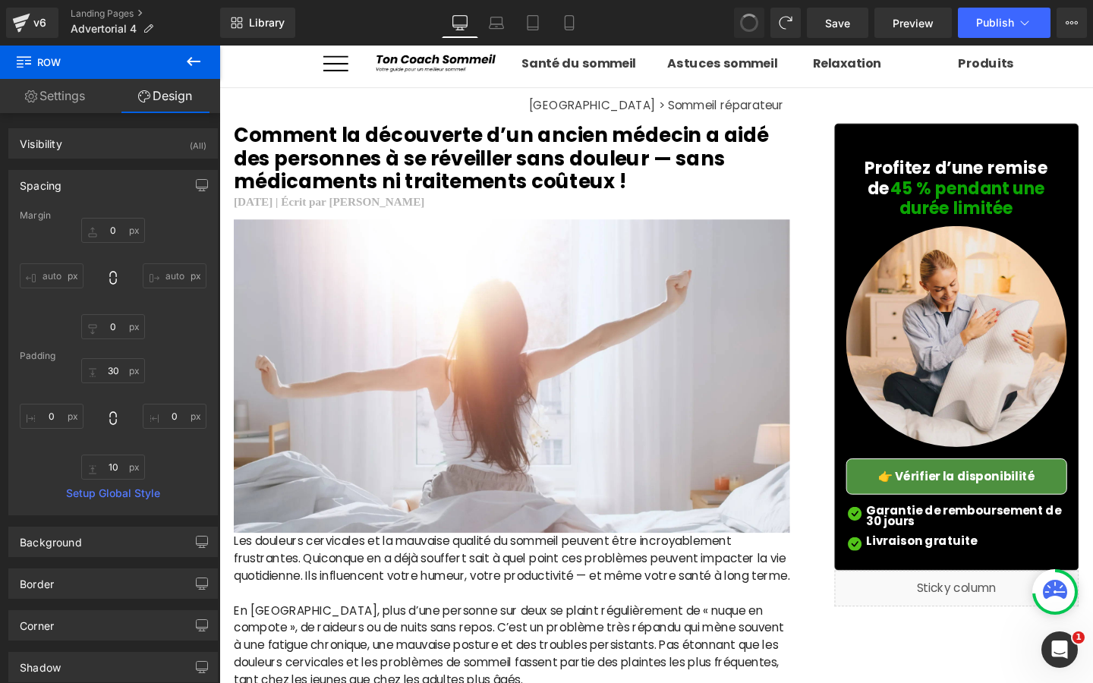
type input "0"
type input "30"
type input "0"
type input "10"
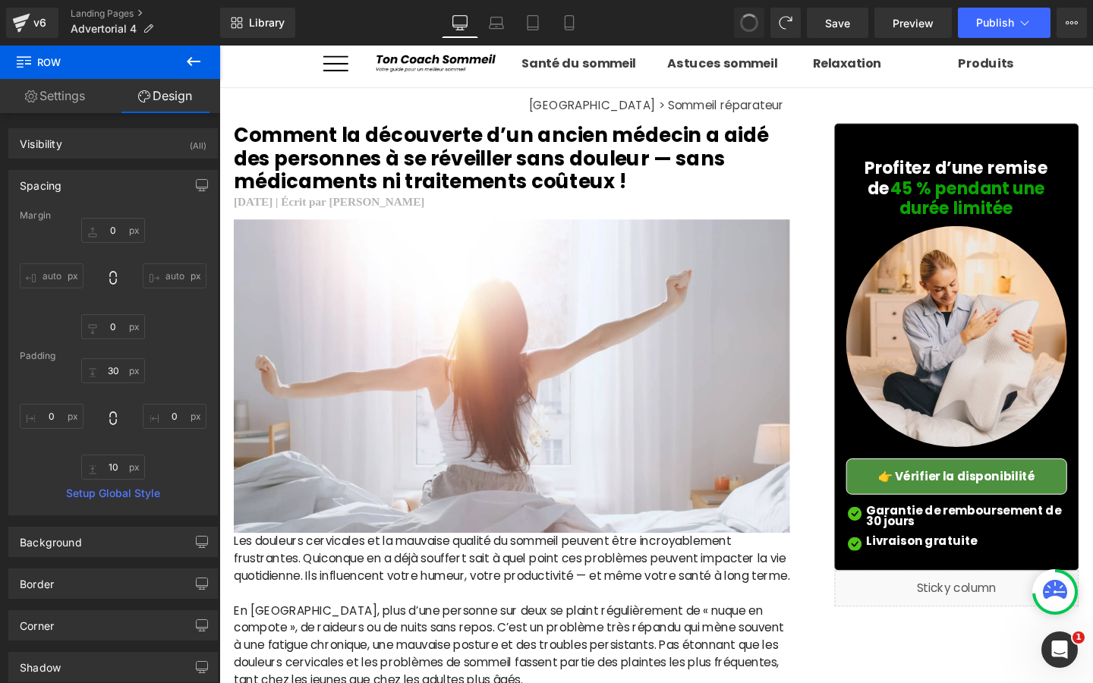
type input "0"
click at [750, 27] on span at bounding box center [749, 23] width 20 height 20
type input "0"
type input "30"
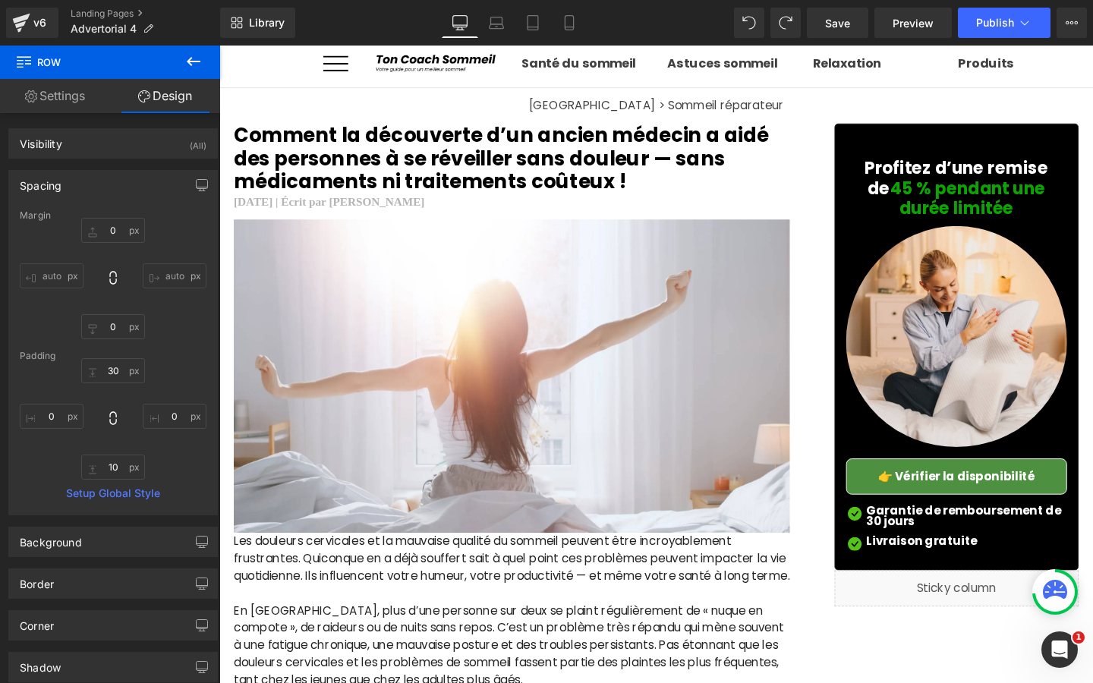
type input "0"
type input "10"
type input "0"
click at [750, 27] on span at bounding box center [749, 23] width 20 height 20
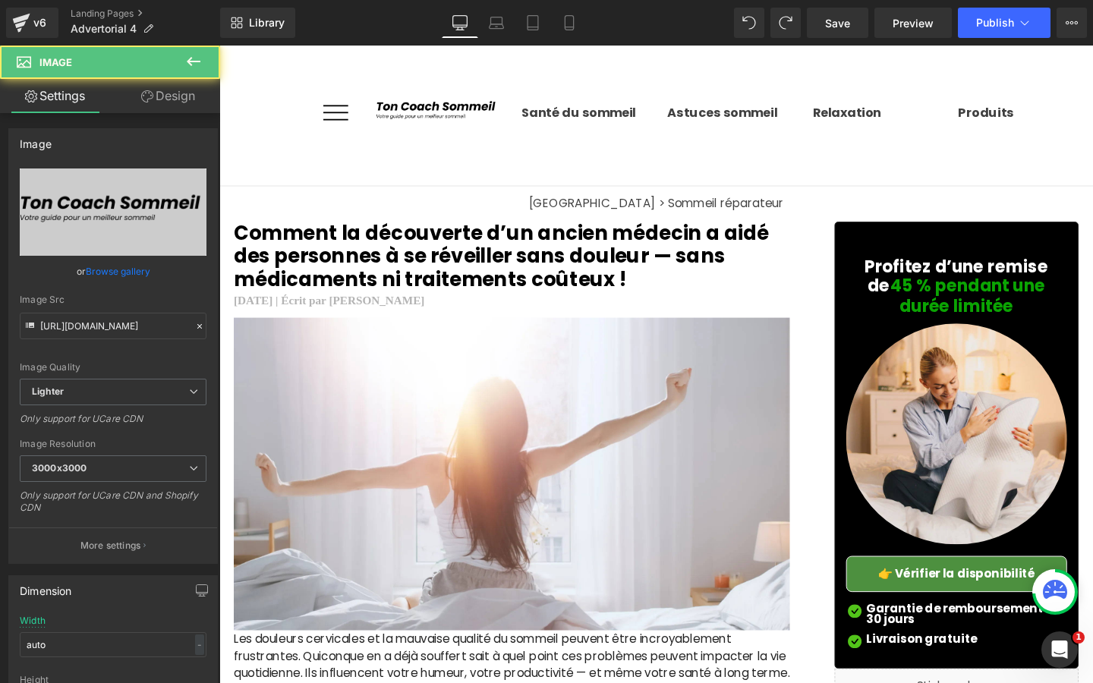
type input "[URL][DOMAIN_NAME]"
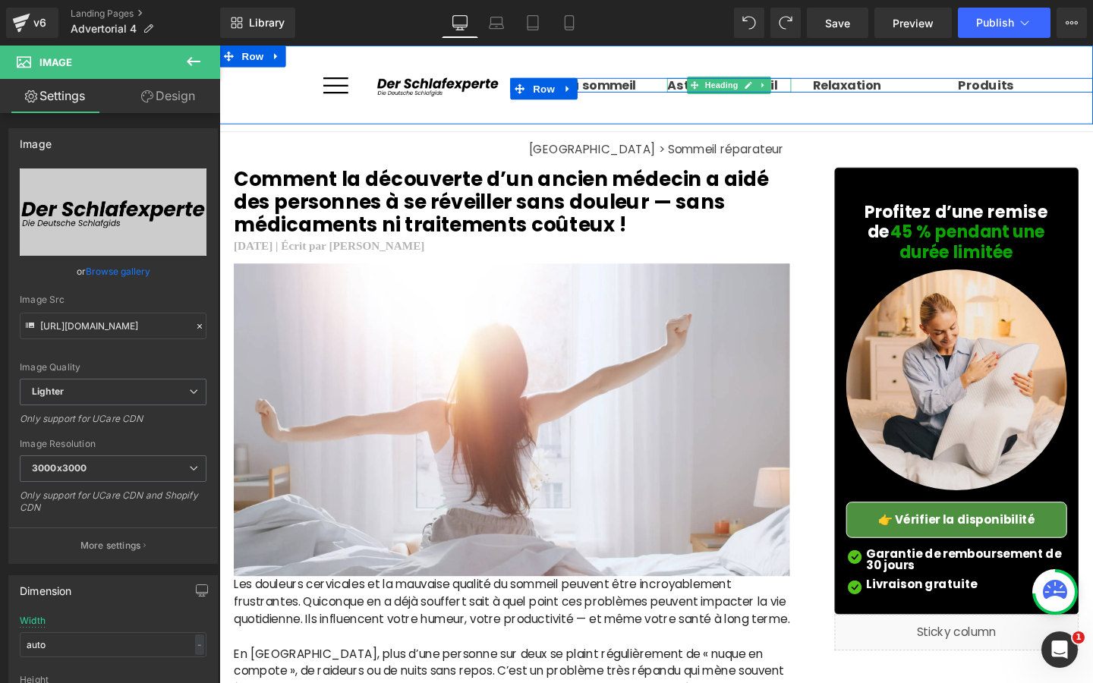
click at [723, 87] on span at bounding box center [719, 87] width 16 height 18
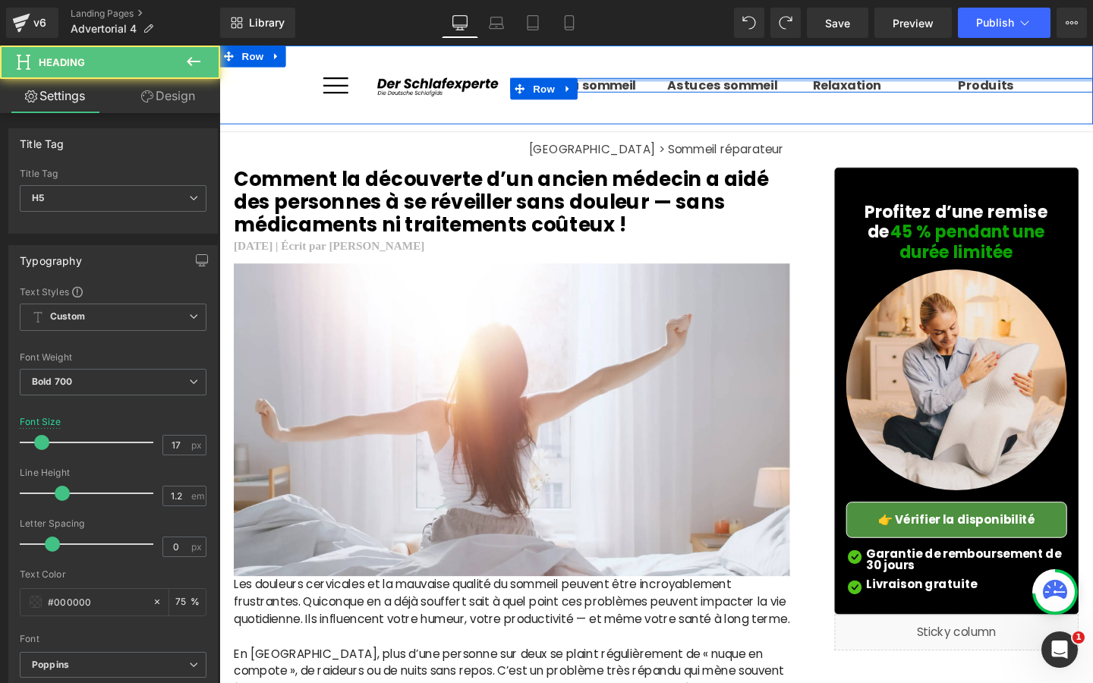
click at [659, 83] on div at bounding box center [831, 82] width 612 height 4
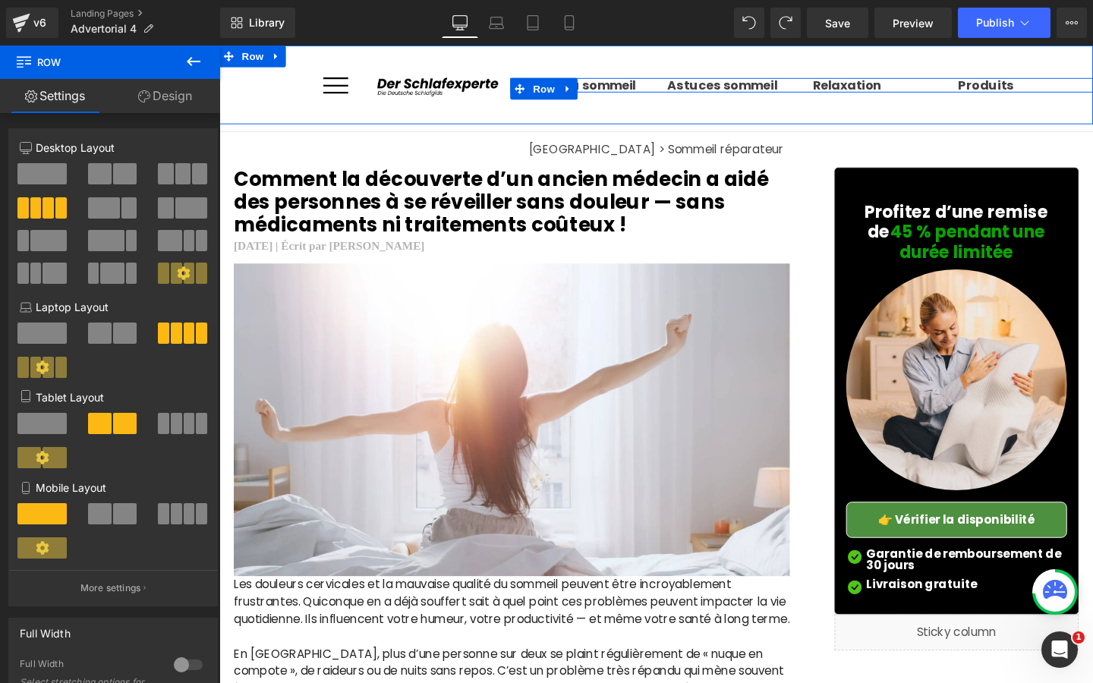
click at [647, 87] on h5 "Santé du sommeil" at bounding box center [601, 87] width 131 height 15
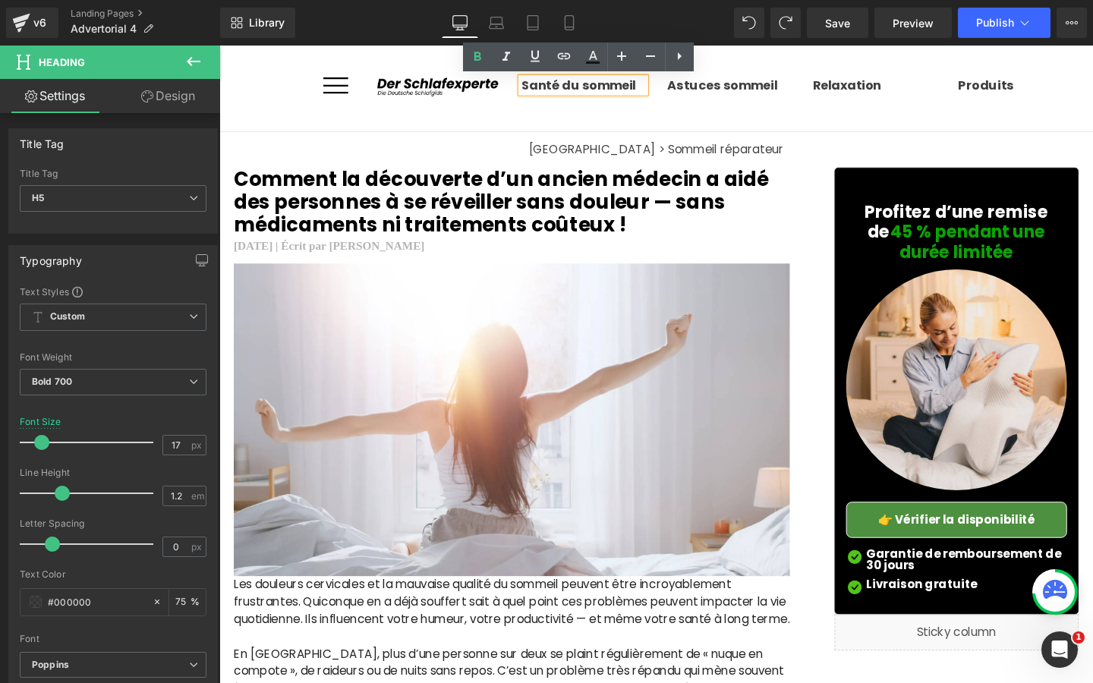
click at [647, 87] on h5 "Santé du sommeil" at bounding box center [601, 87] width 131 height 15
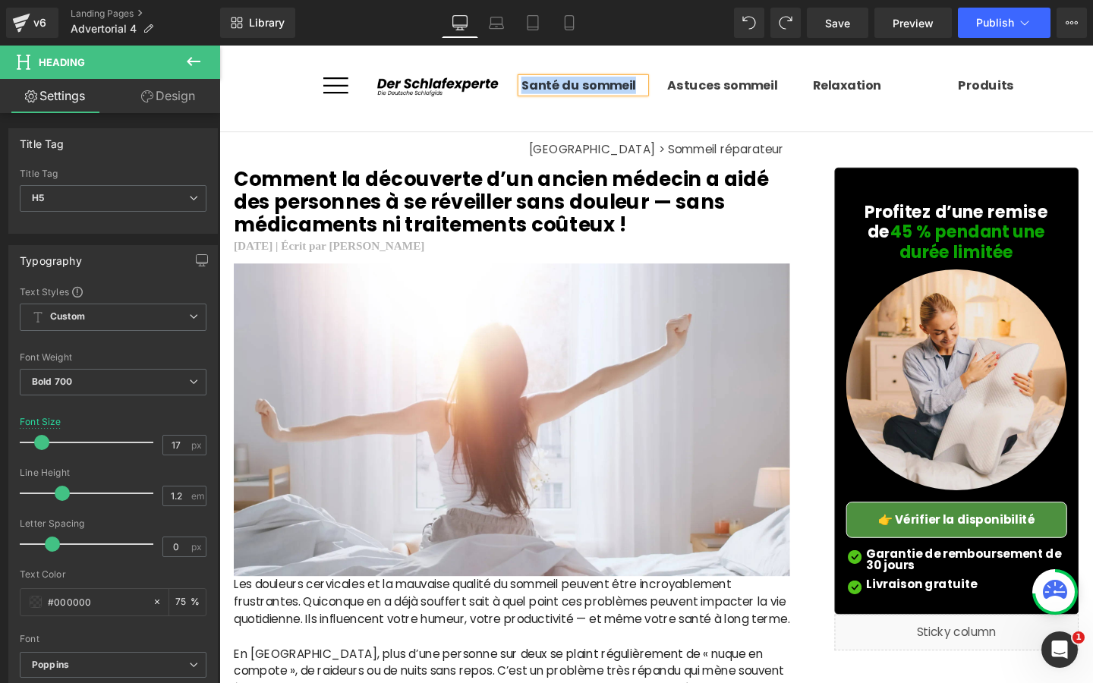
copy h5 "Santé du sommeil"
click at [565, 26] on icon at bounding box center [569, 23] width 8 height 14
type input "18.46"
type input "75"
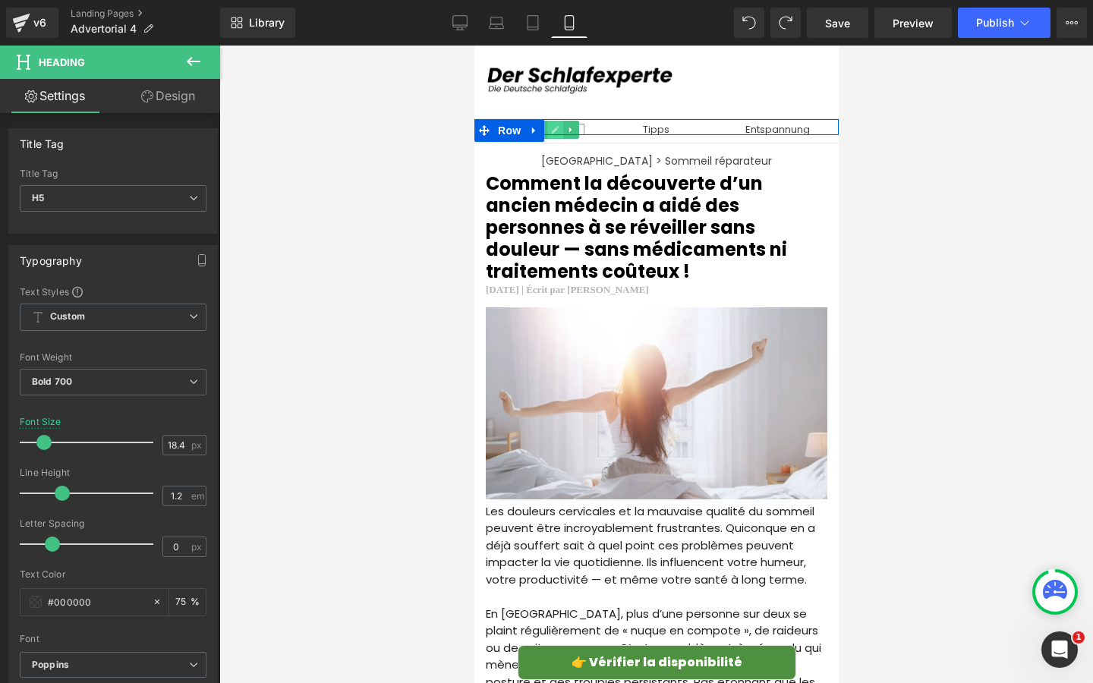
click at [548, 130] on link at bounding box center [555, 130] width 16 height 18
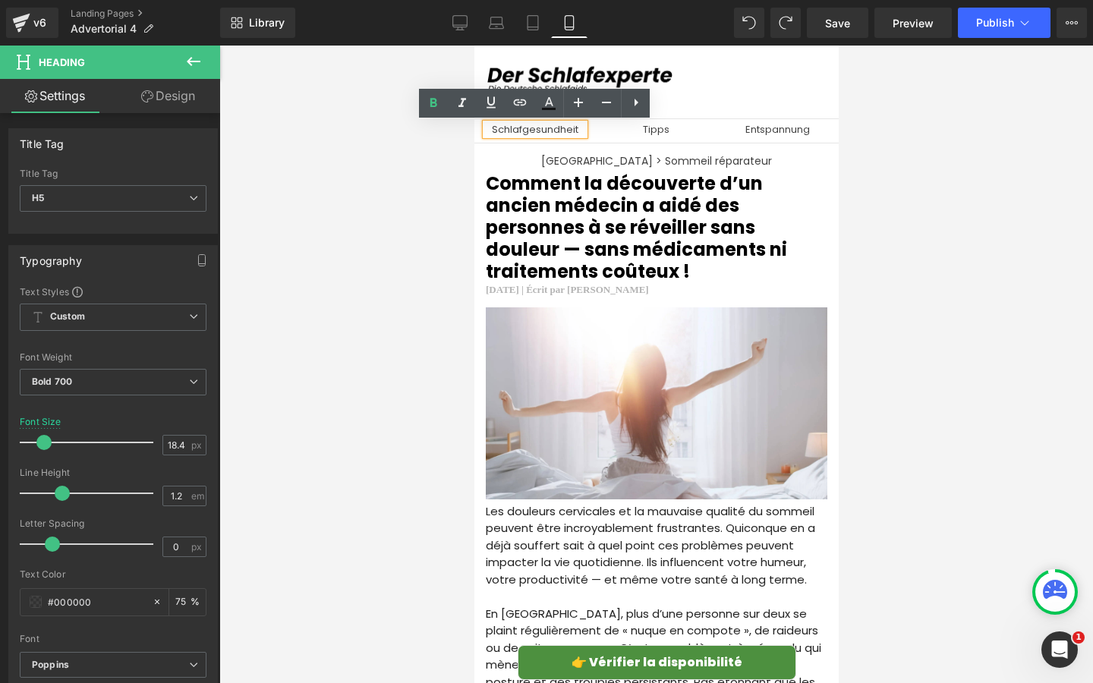
click at [565, 130] on h5 "Schlafgesundheit" at bounding box center [534, 130] width 99 height 12
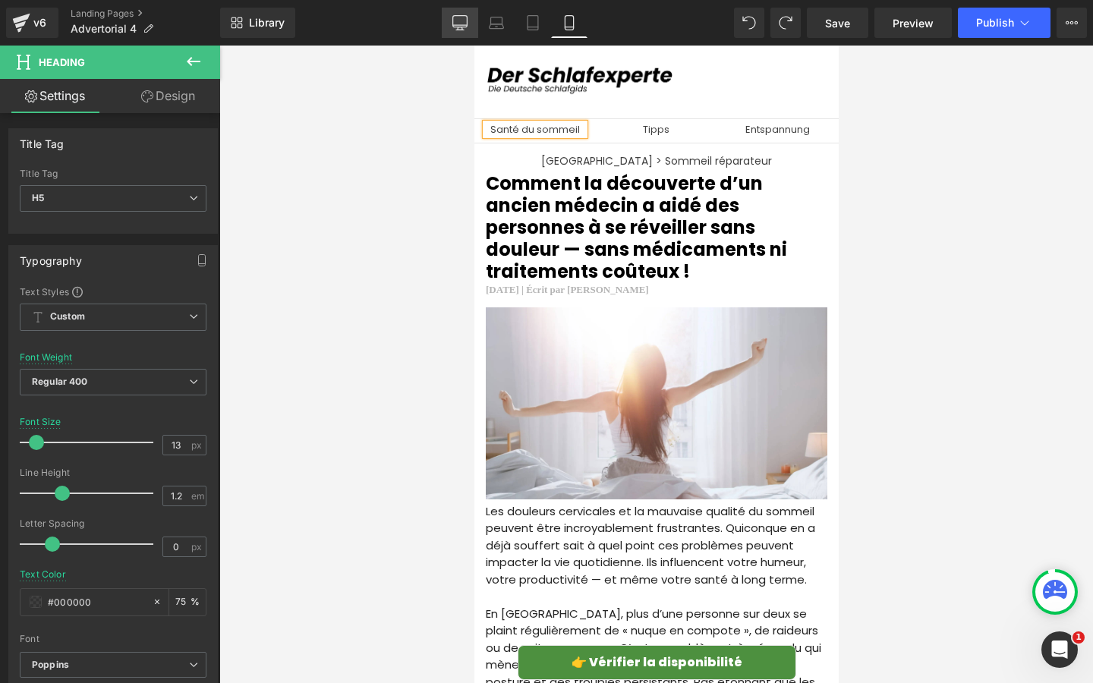
click at [464, 30] on icon at bounding box center [460, 30] width 8 height 0
type input "17"
type input "#262626"
type input "100"
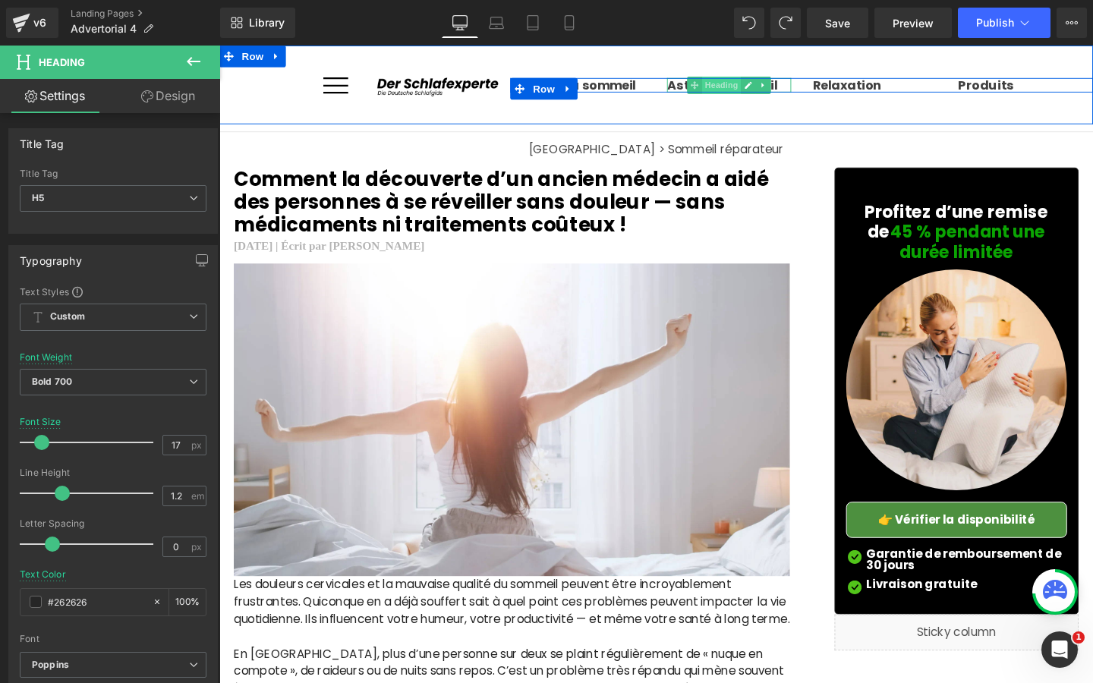
click at [730, 88] on span "Heading" at bounding box center [746, 87] width 41 height 18
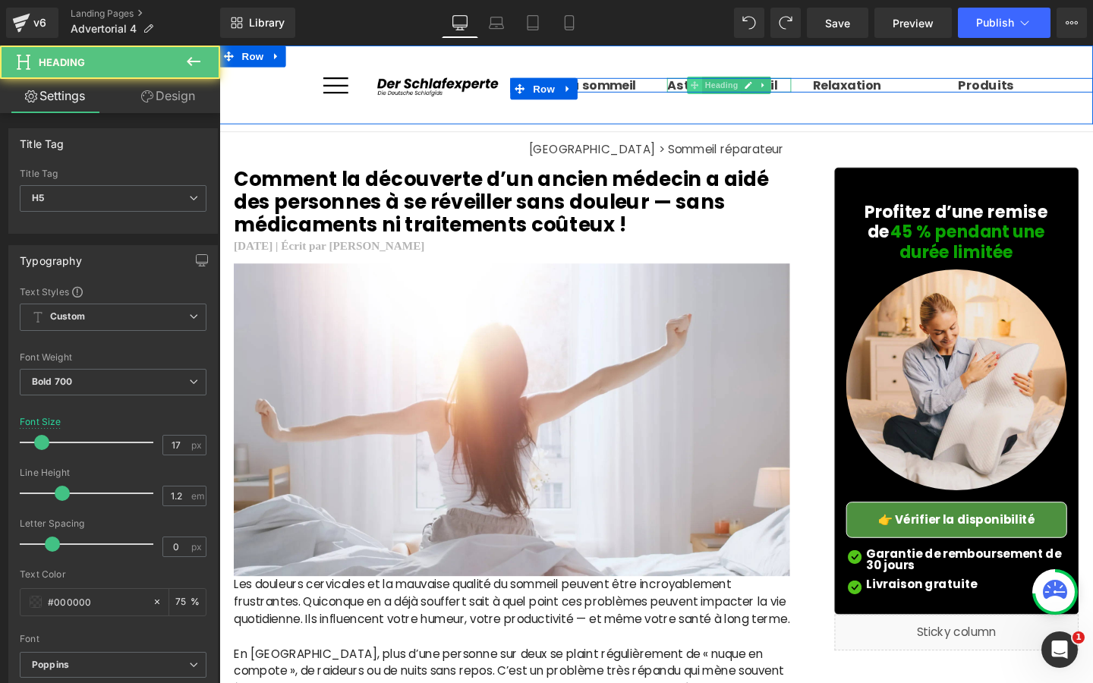
click at [715, 88] on icon at bounding box center [718, 87] width 8 height 8
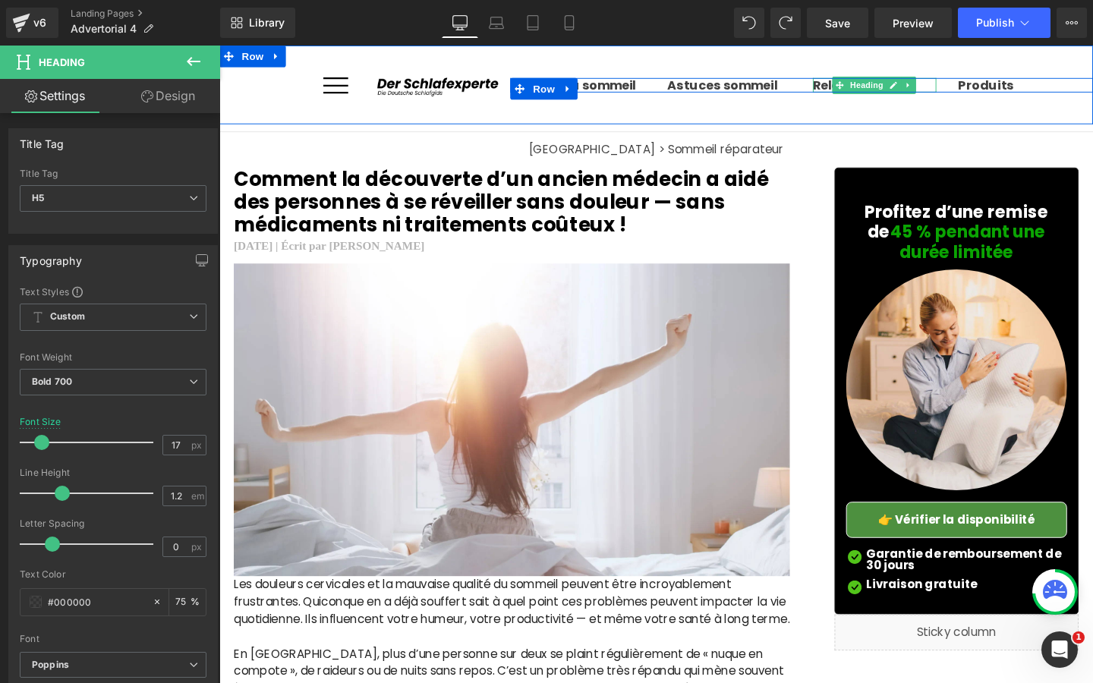
click at [851, 88] on b "Relaxation" at bounding box center [879, 87] width 72 height 18
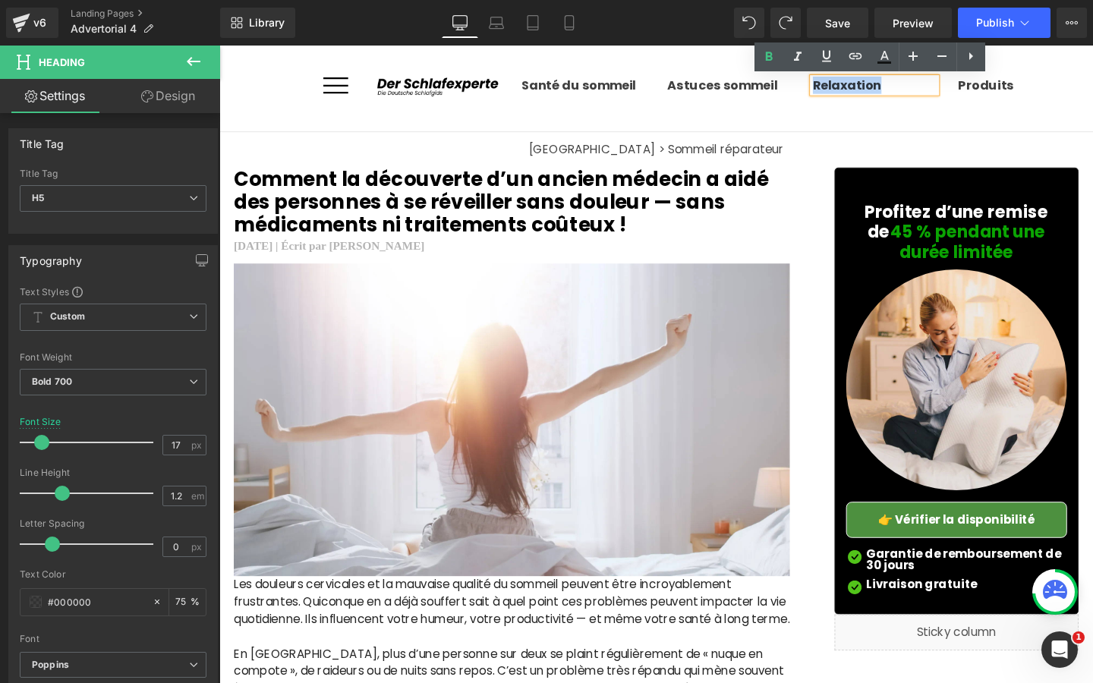
click at [851, 88] on b "Relaxation" at bounding box center [879, 87] width 72 height 18
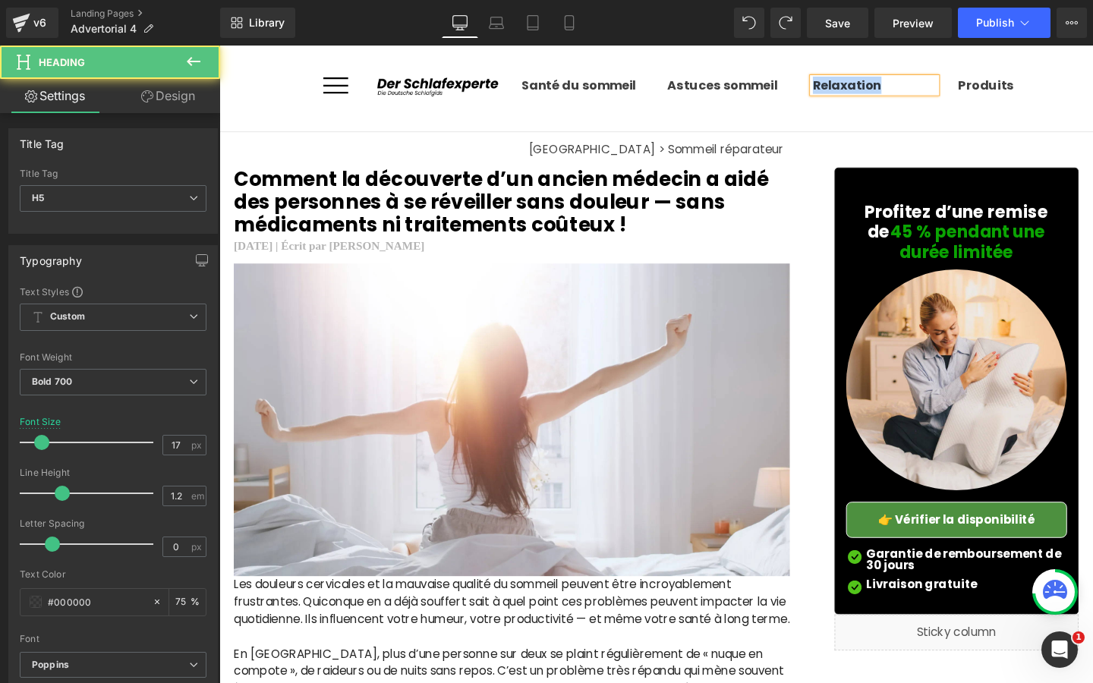
copy b "Relaxation"
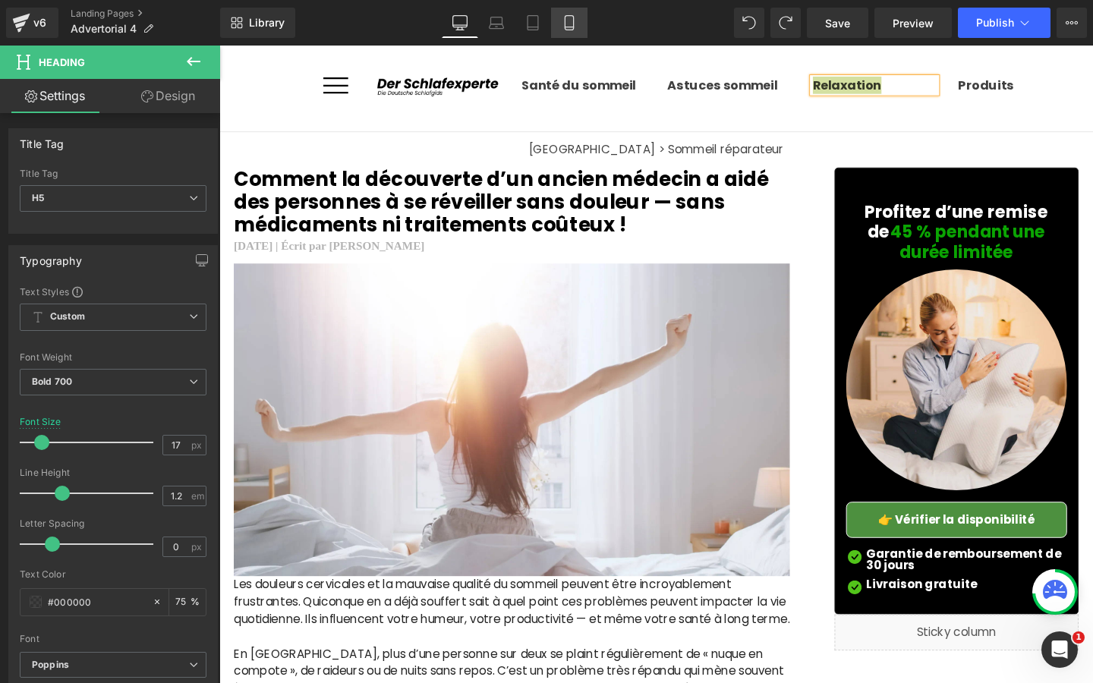
click at [578, 29] on link "Mobile" at bounding box center [569, 23] width 36 height 30
type input "18.46"
type input "75"
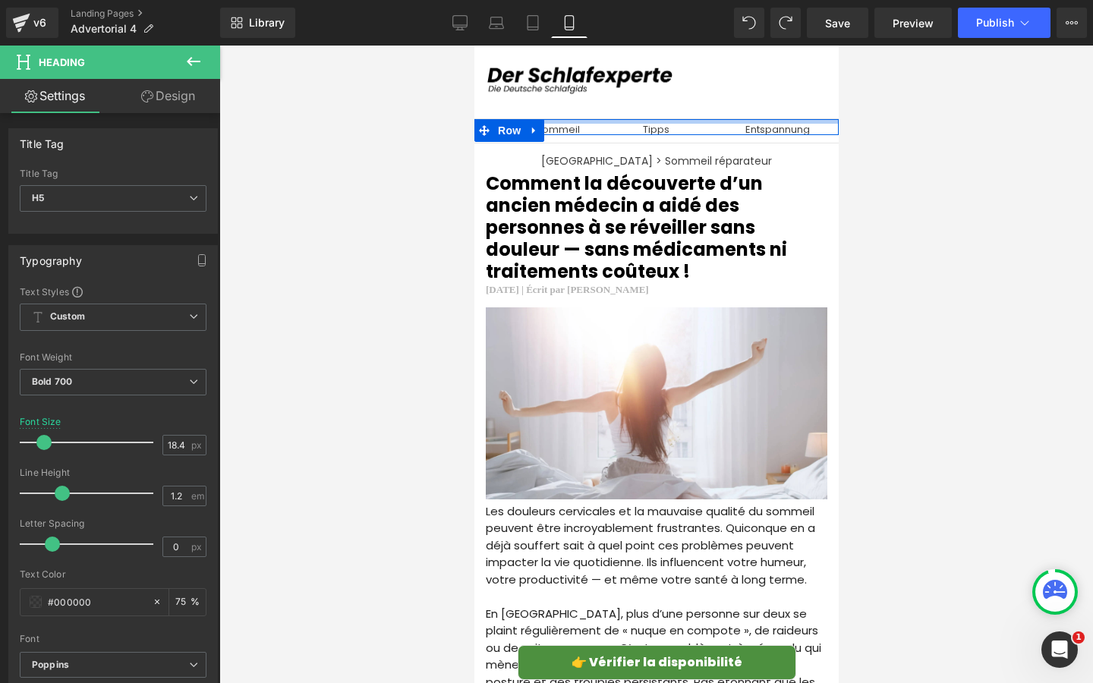
click at [592, 123] on div at bounding box center [656, 121] width 364 height 5
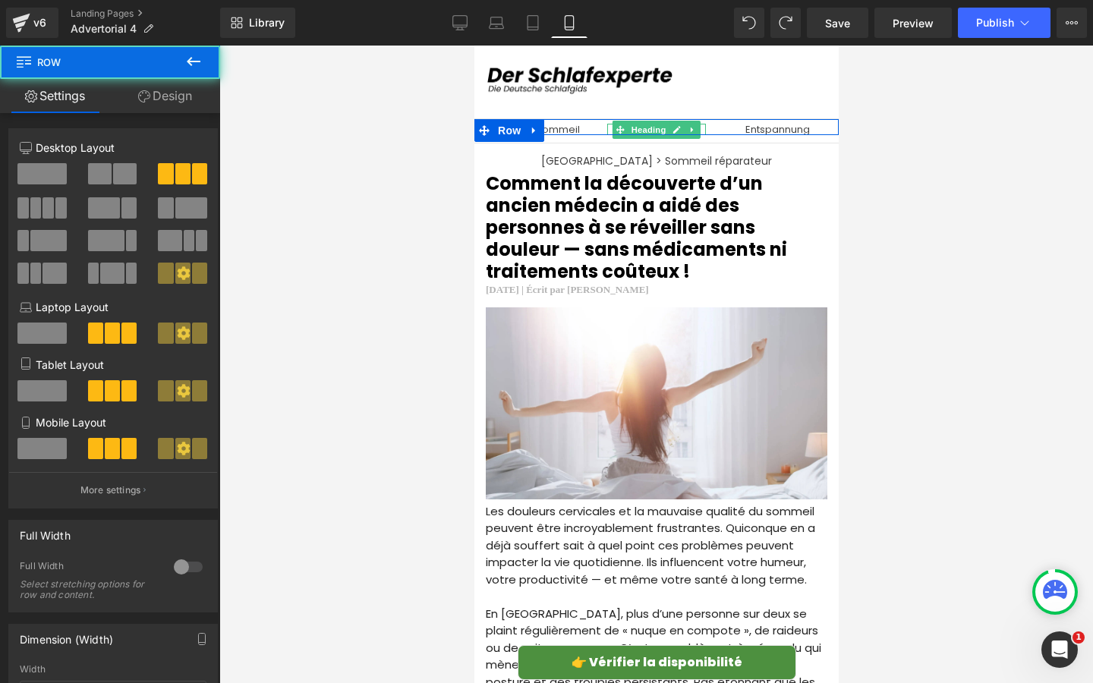
click at [625, 124] on span at bounding box center [620, 130] width 16 height 18
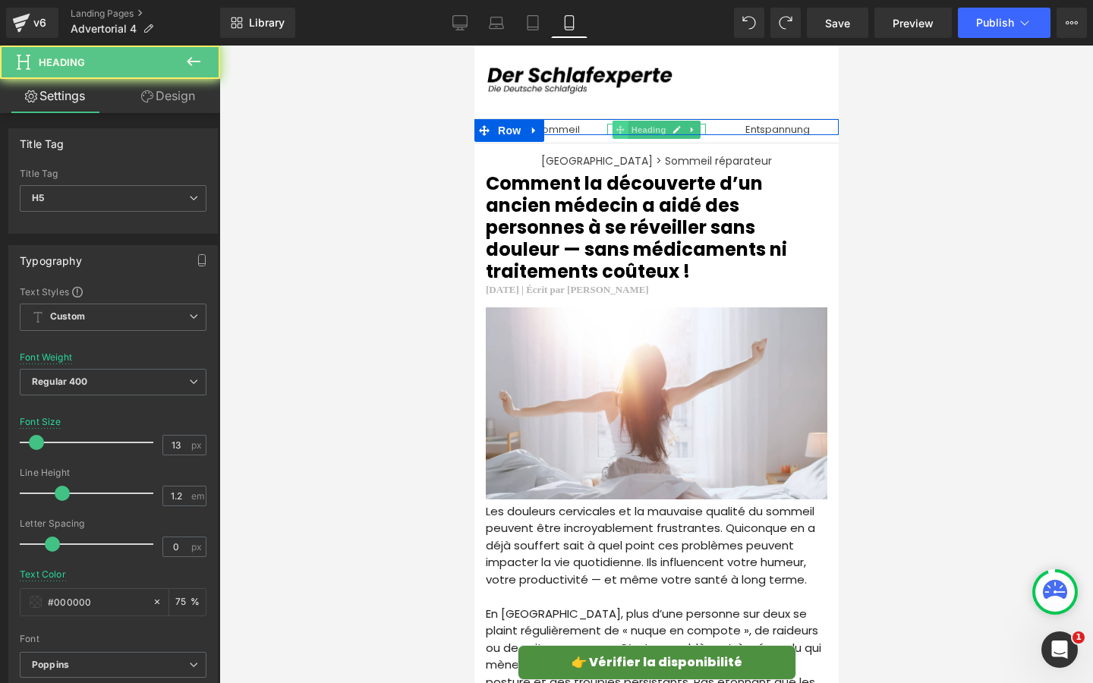
click at [616, 126] on icon at bounding box center [619, 129] width 8 height 9
click at [614, 127] on span at bounding box center [620, 130] width 16 height 18
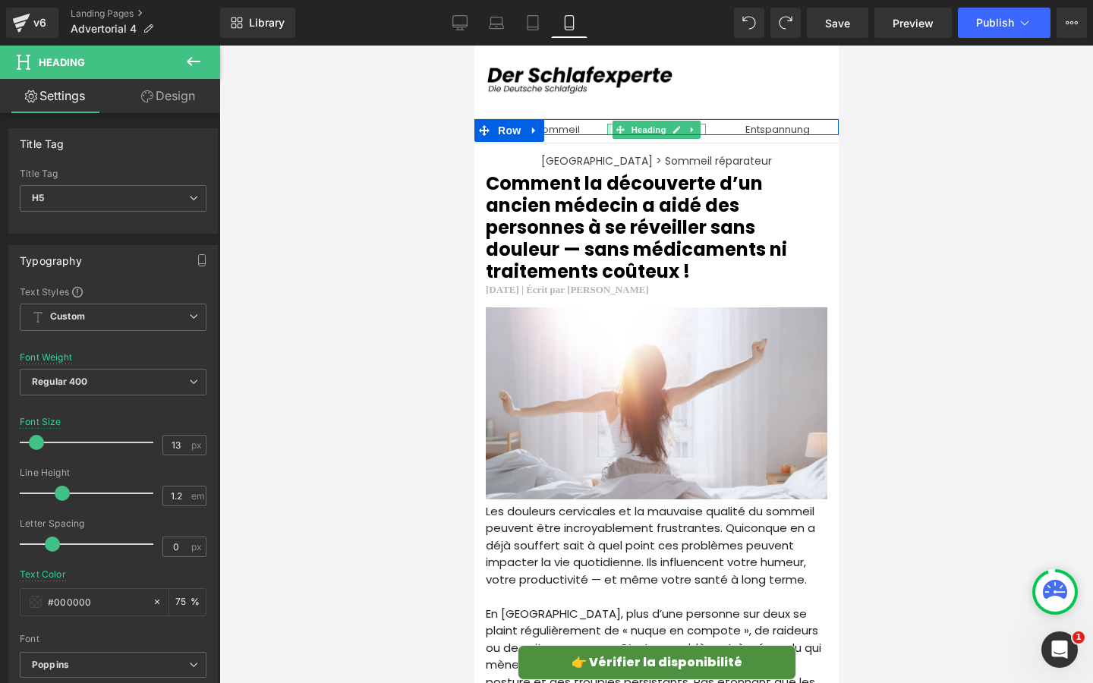
click at [609, 130] on div at bounding box center [608, 130] width 4 height 12
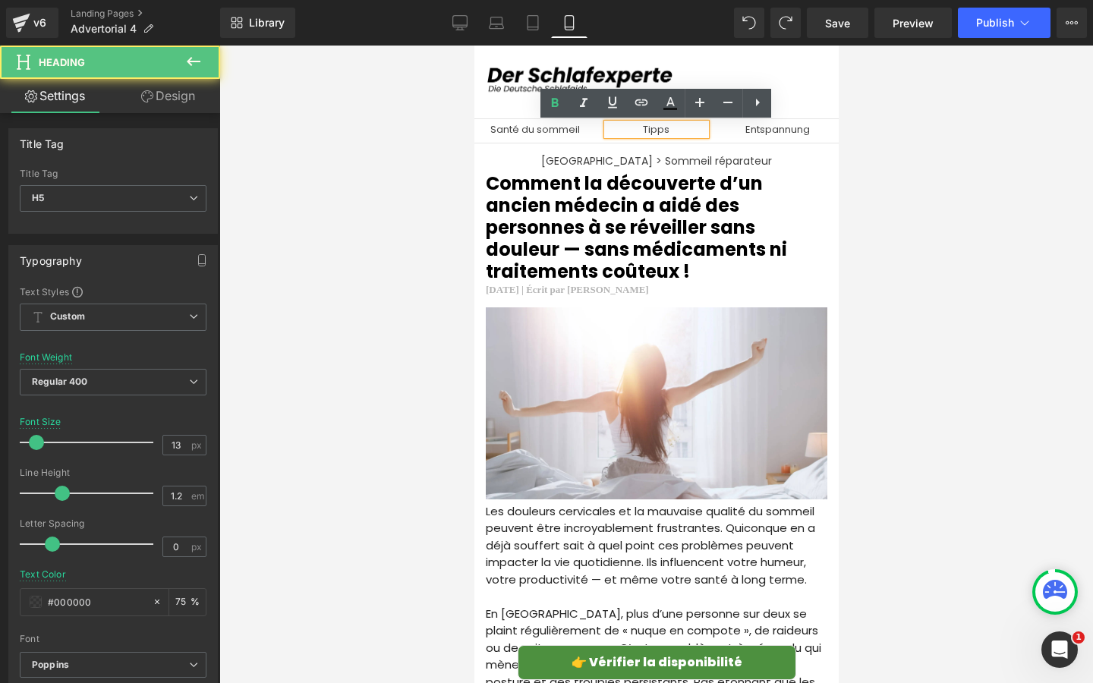
click at [653, 127] on h5 "Tipps" at bounding box center [655, 130] width 99 height 12
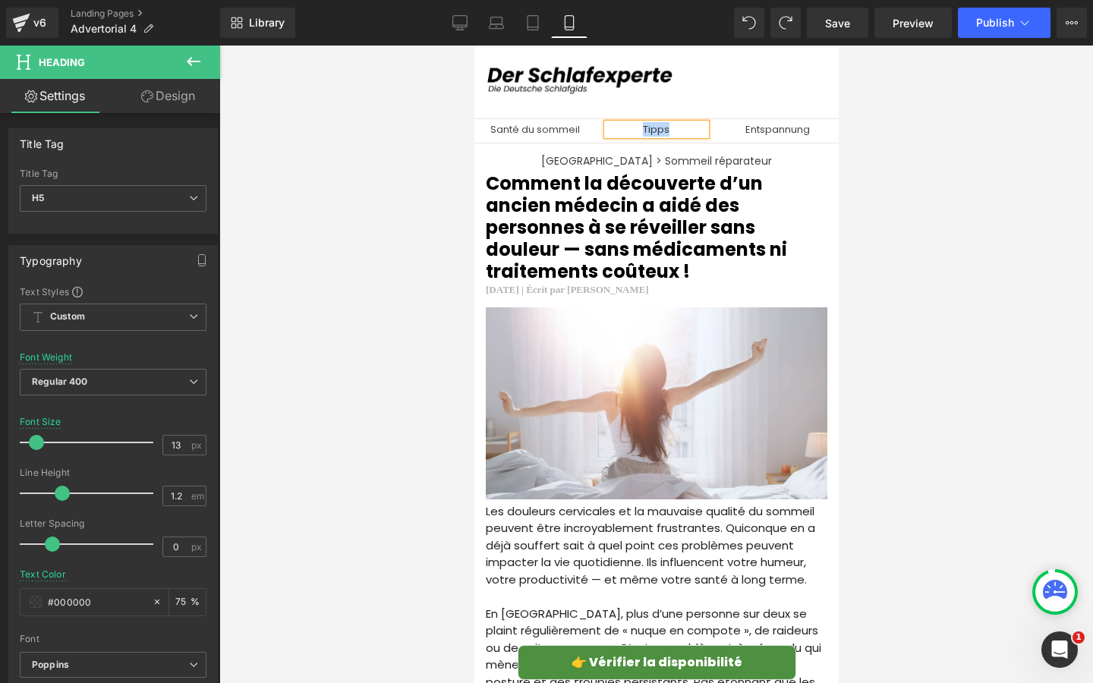
paste div
click at [461, 33] on link "Desktop" at bounding box center [460, 23] width 36 height 30
type input "17"
type input "#262626"
type input "100"
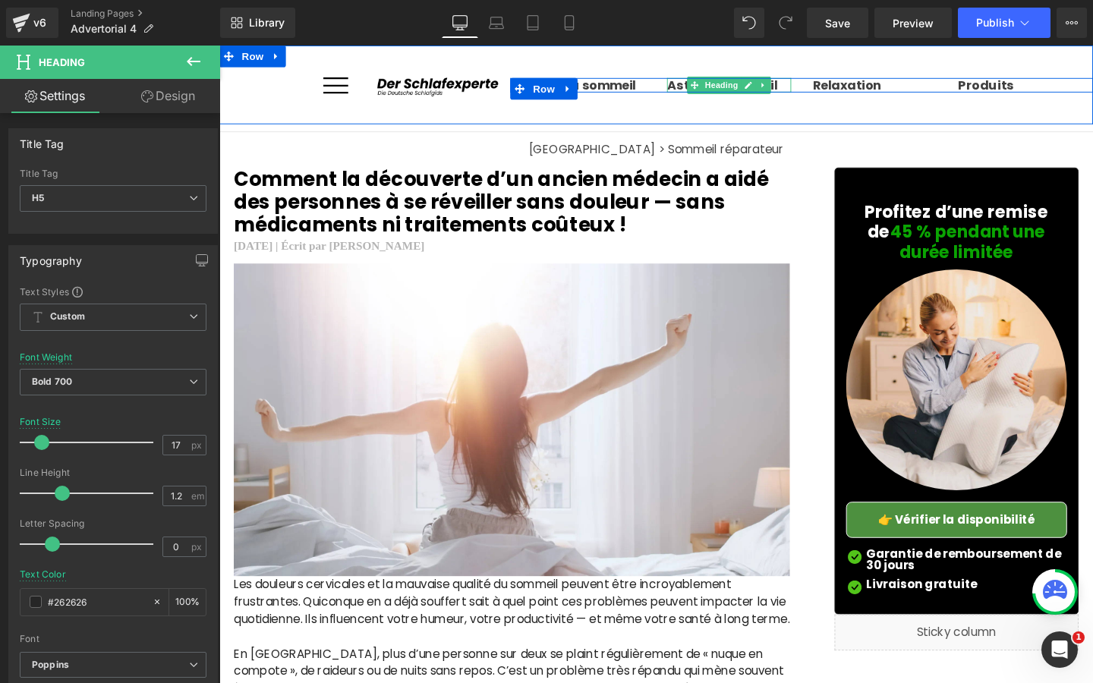
click at [703, 89] on h5 "Astuces sommeil" at bounding box center [755, 87] width 131 height 15
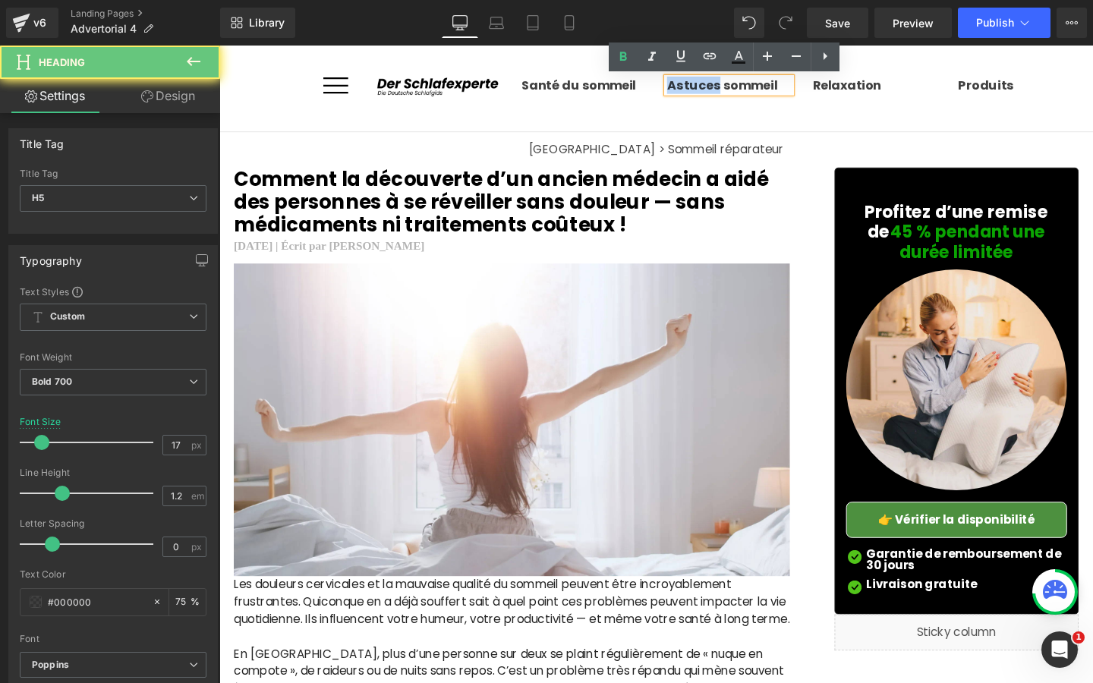
click at [703, 89] on h5 "Astuces sommeil" at bounding box center [755, 87] width 131 height 15
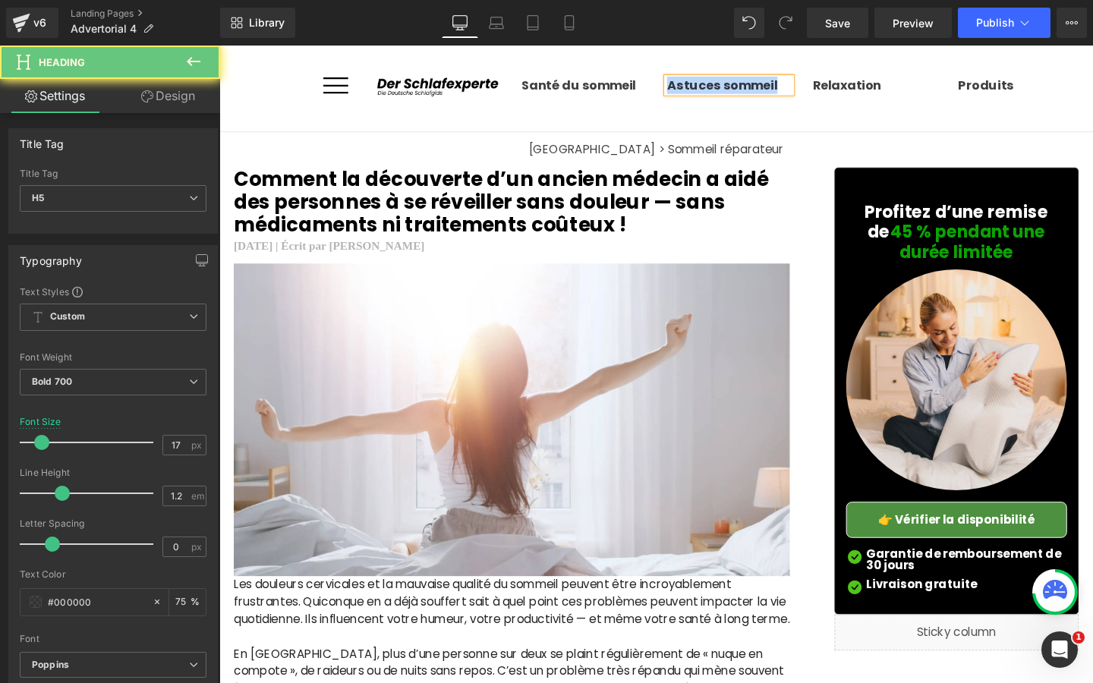
copy h5 "Astuces sommeil"
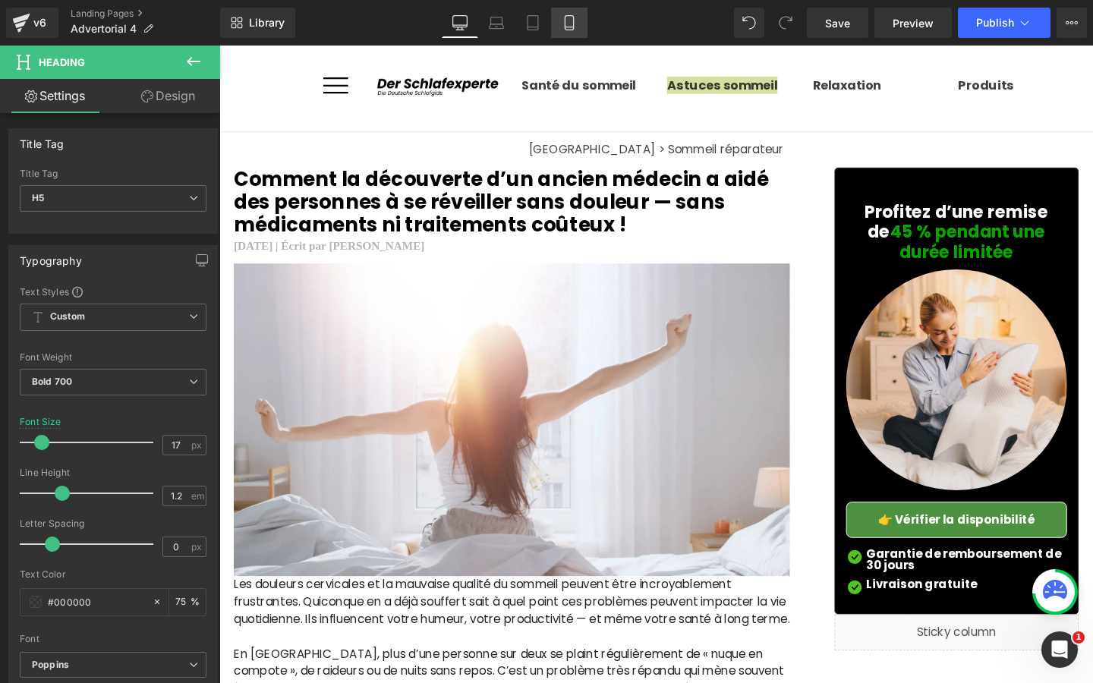
click at [565, 30] on icon at bounding box center [569, 22] width 15 height 15
type input "18.46"
type input "75"
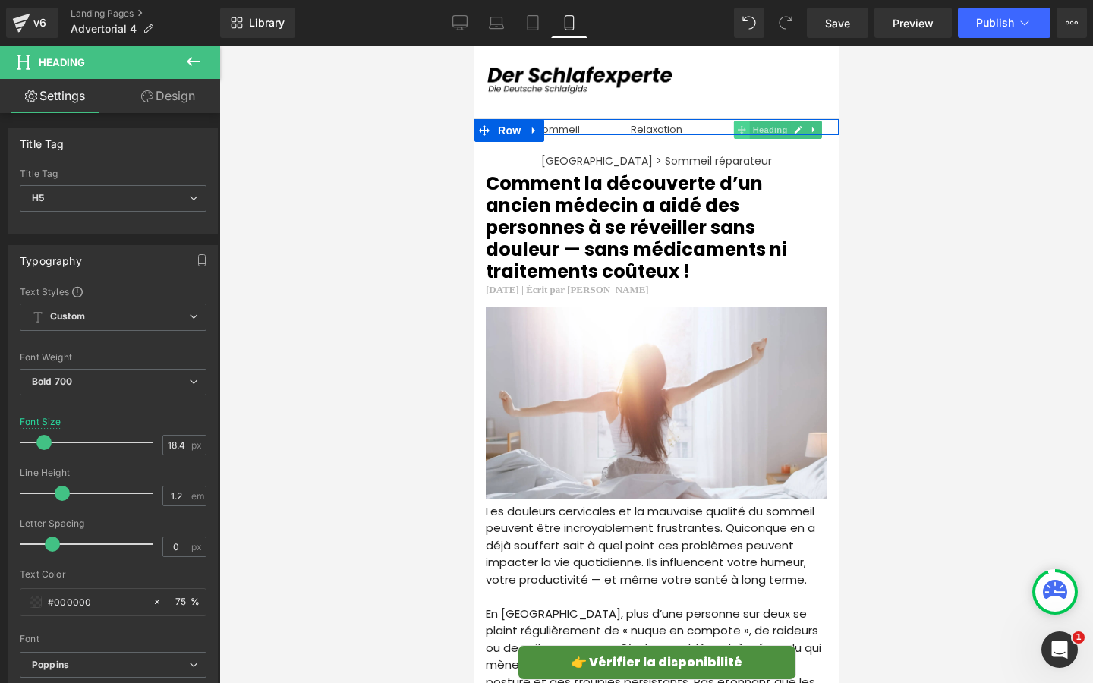
click at [735, 130] on span at bounding box center [741, 130] width 16 height 18
click at [730, 127] on div at bounding box center [730, 130] width 4 height 12
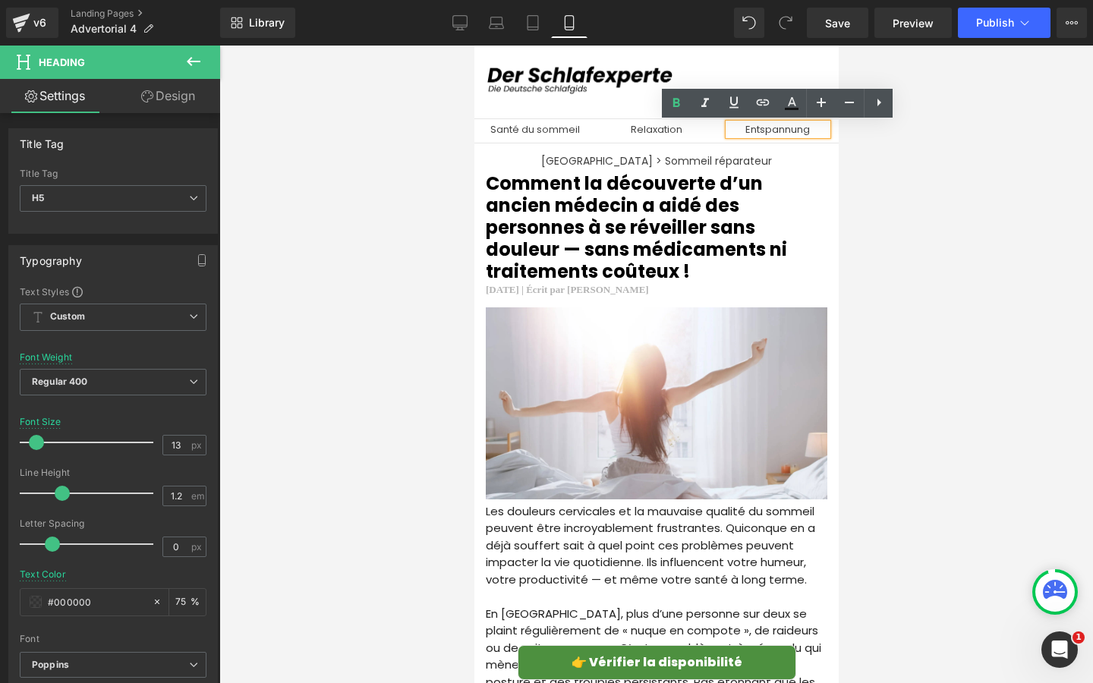
click at [741, 127] on h5 "Entspannung" at bounding box center [777, 130] width 99 height 12
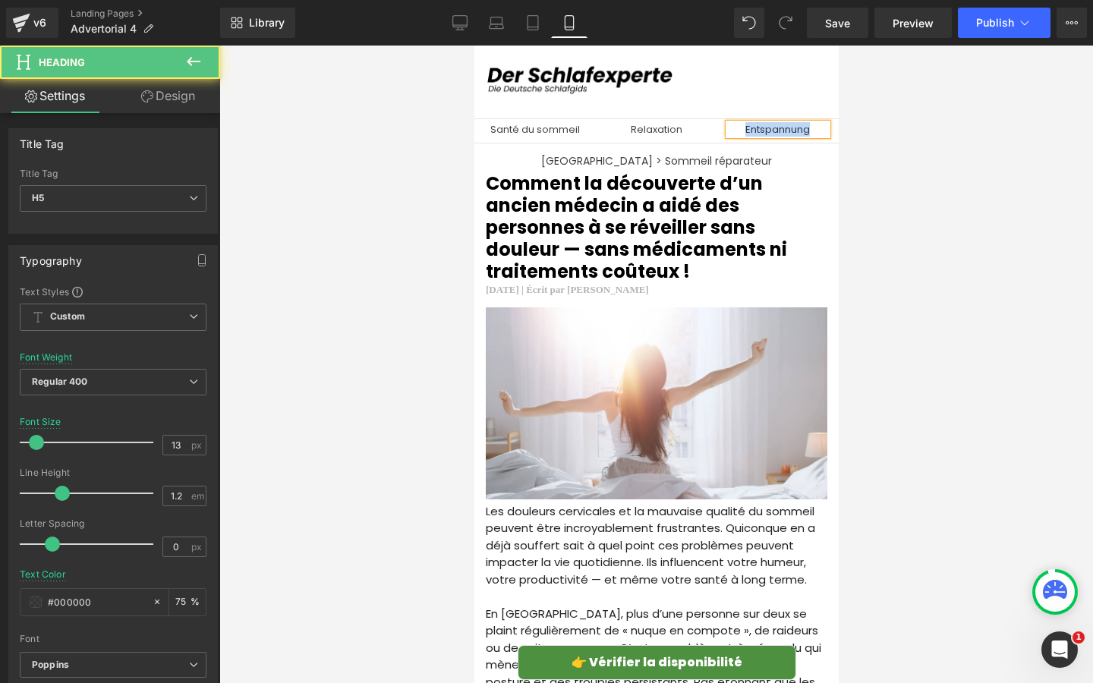
paste div
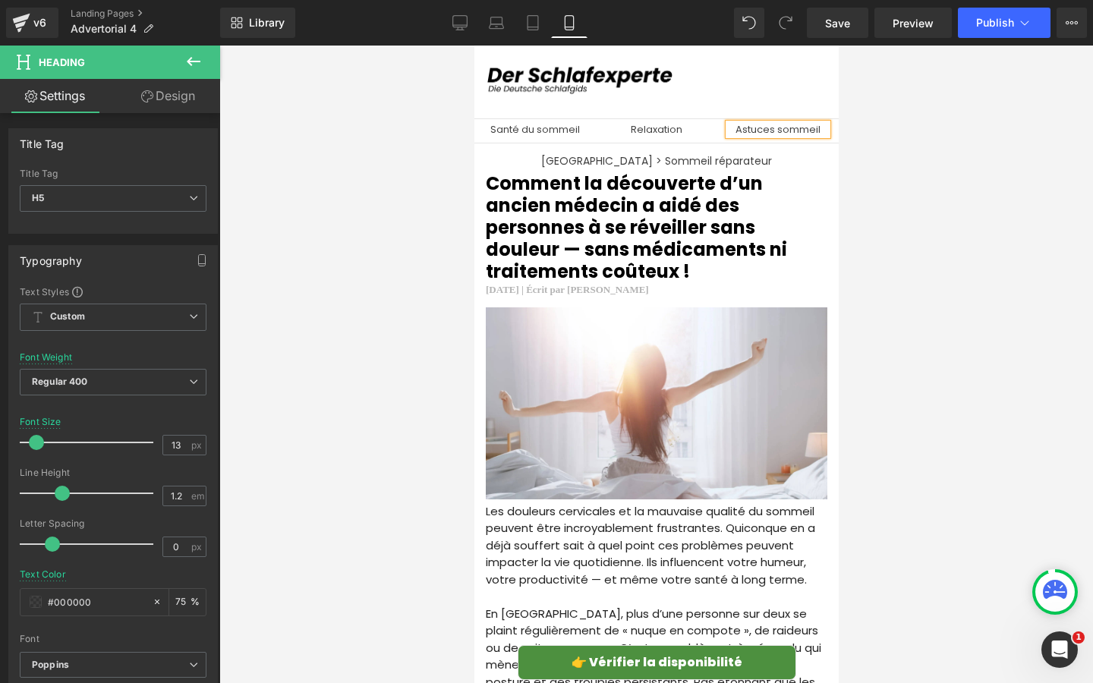
click at [376, 192] on div at bounding box center [655, 364] width 873 height 637
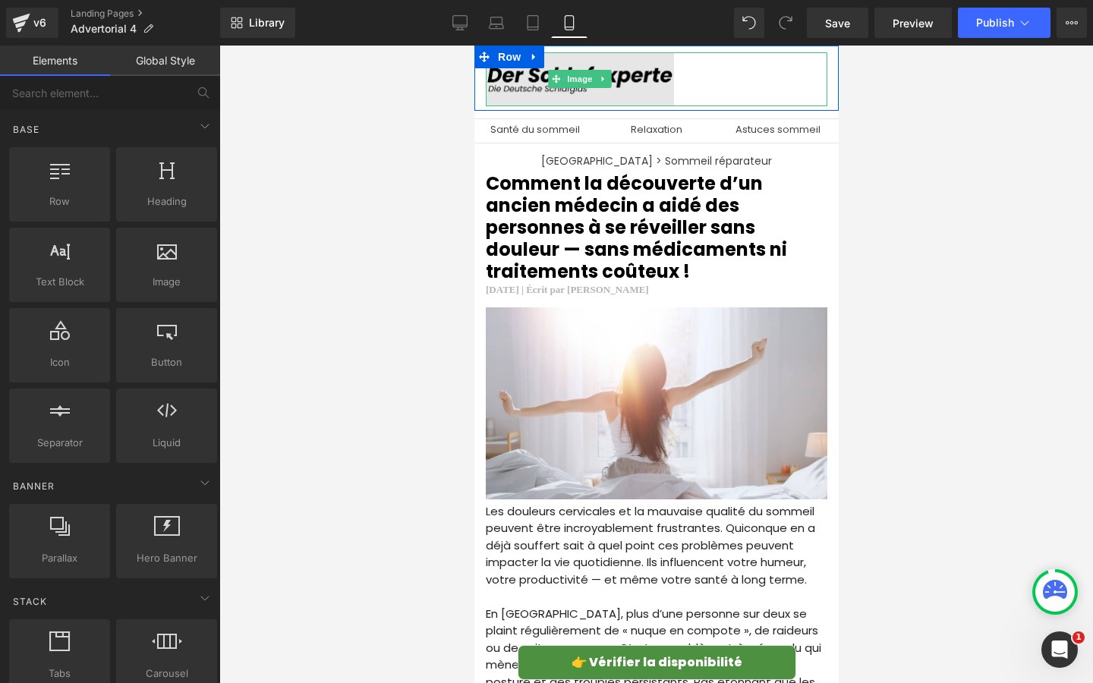
click at [536, 93] on img at bounding box center [579, 79] width 188 height 54
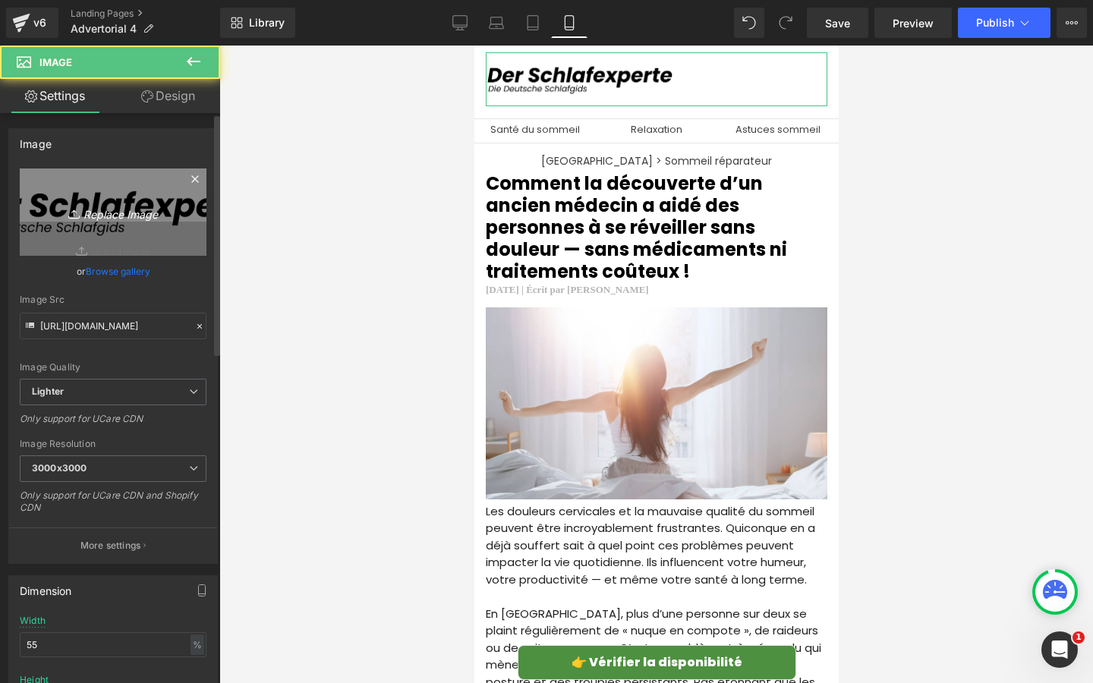
click at [162, 211] on icon "Replace Image" at bounding box center [112, 212] width 121 height 19
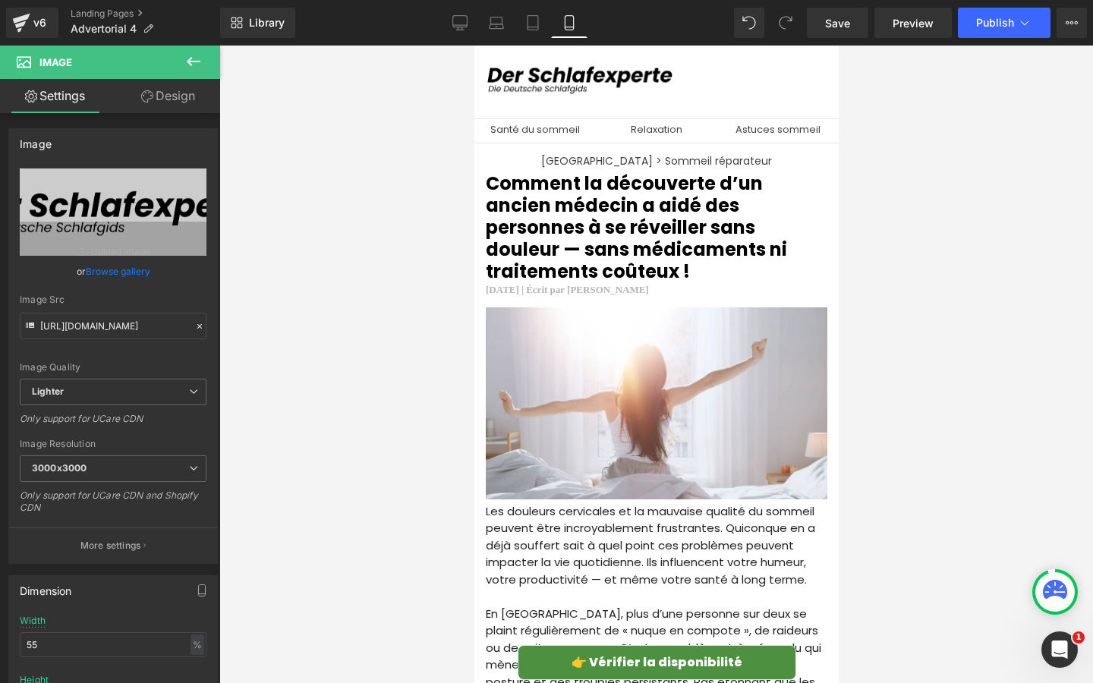
type input "C:\fakepath\FR (2).png"
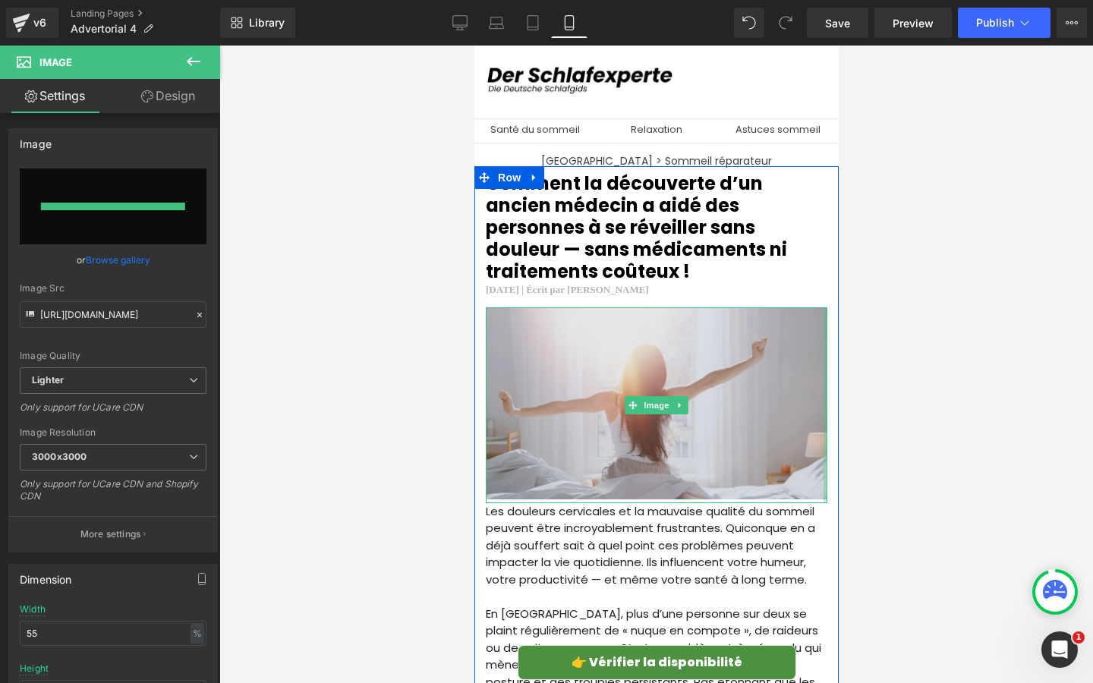
type input "[URL][DOMAIN_NAME]"
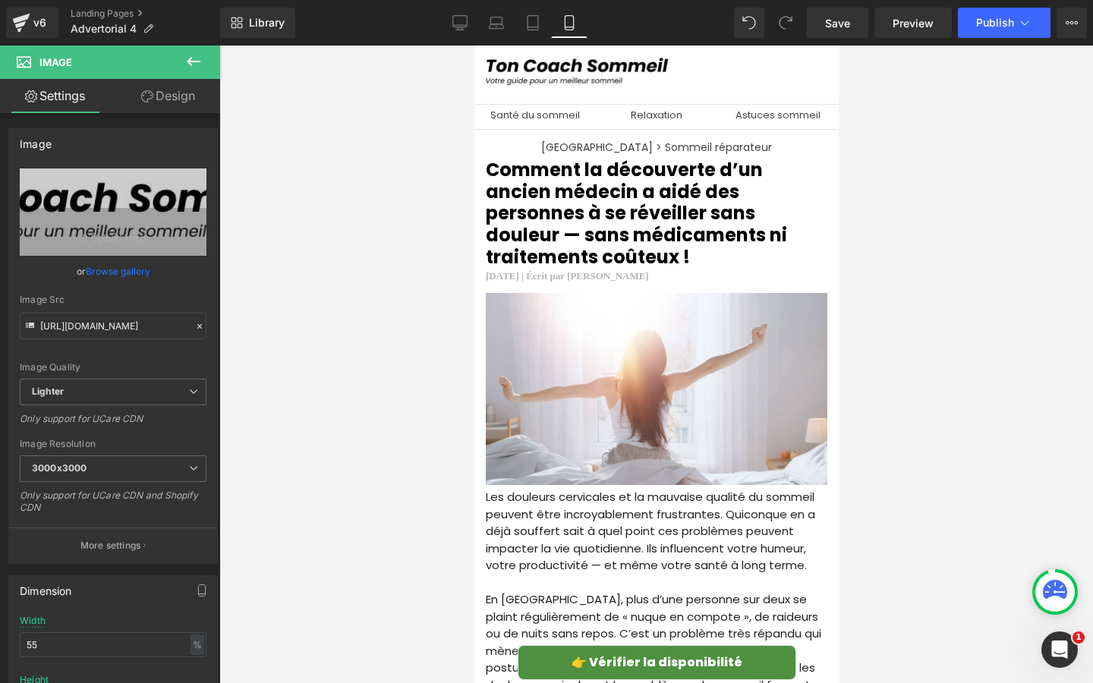
click at [406, 280] on div at bounding box center [655, 364] width 873 height 637
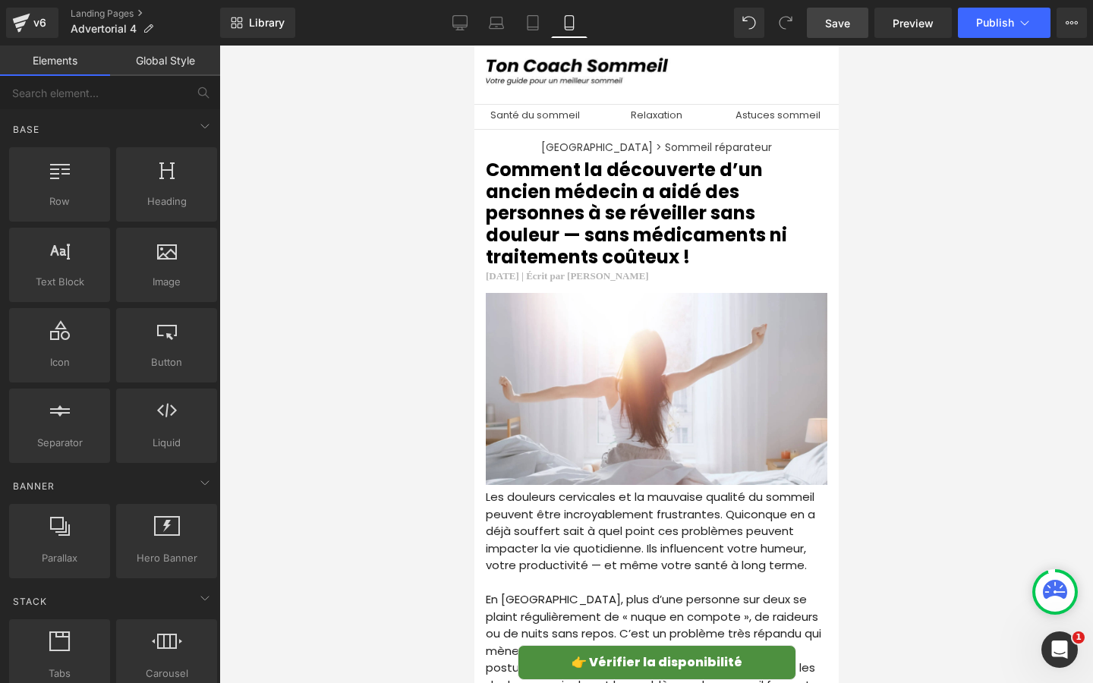
click at [856, 28] on link "Save" at bounding box center [837, 23] width 61 height 30
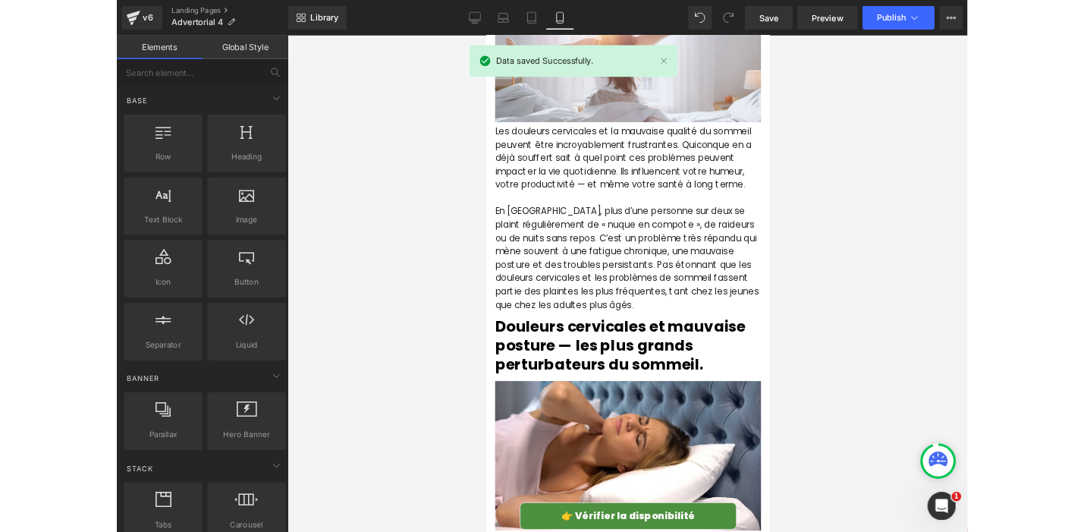
scroll to position [0, 0]
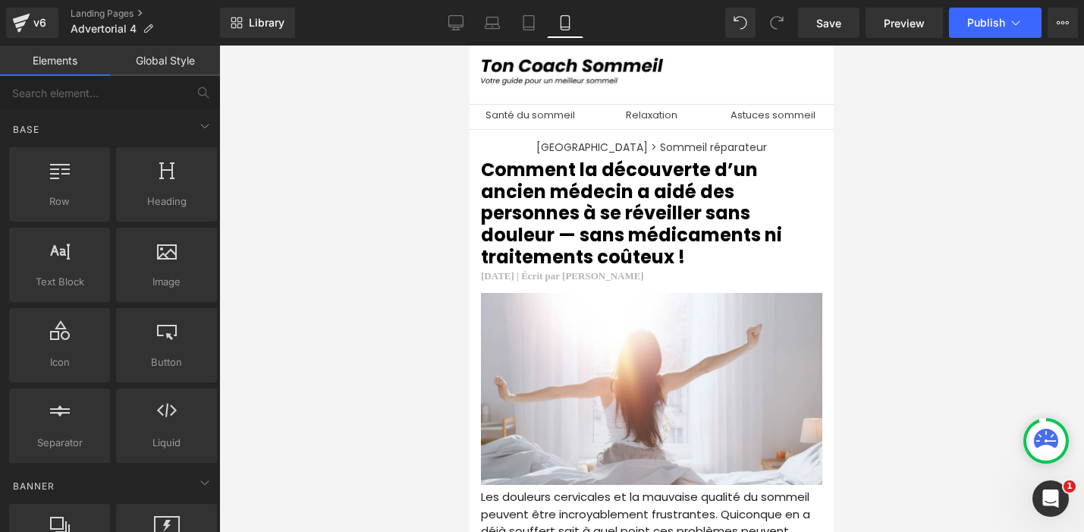
click at [435, 20] on div "Library Mobile Desktop Laptop Tablet Mobile Save Preview Publish Scheduled View…" at bounding box center [652, 23] width 864 height 30
click at [449, 20] on icon at bounding box center [455, 21] width 14 height 11
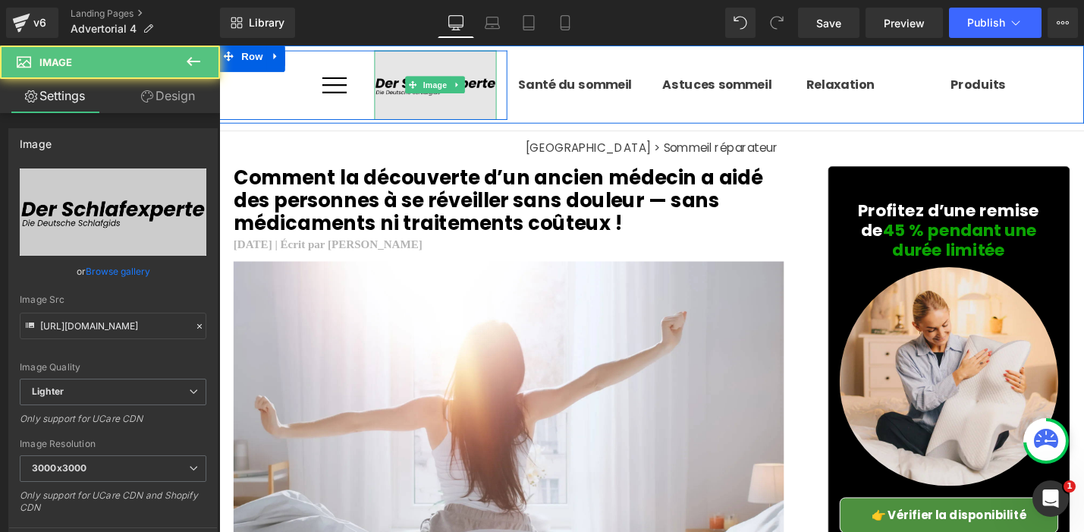
click at [388, 96] on img at bounding box center [449, 88] width 131 height 74
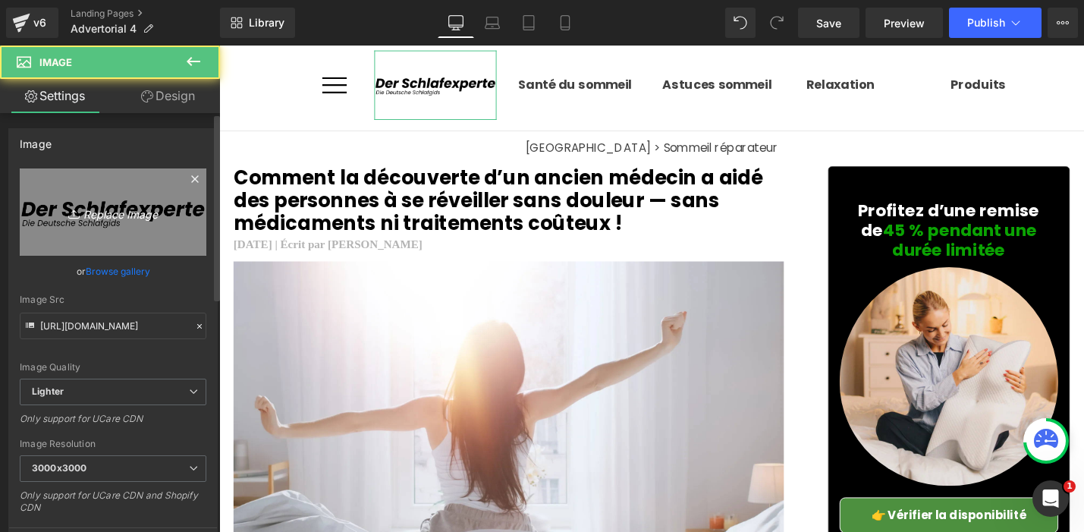
click at [105, 199] on link "Replace Image" at bounding box center [113, 211] width 187 height 87
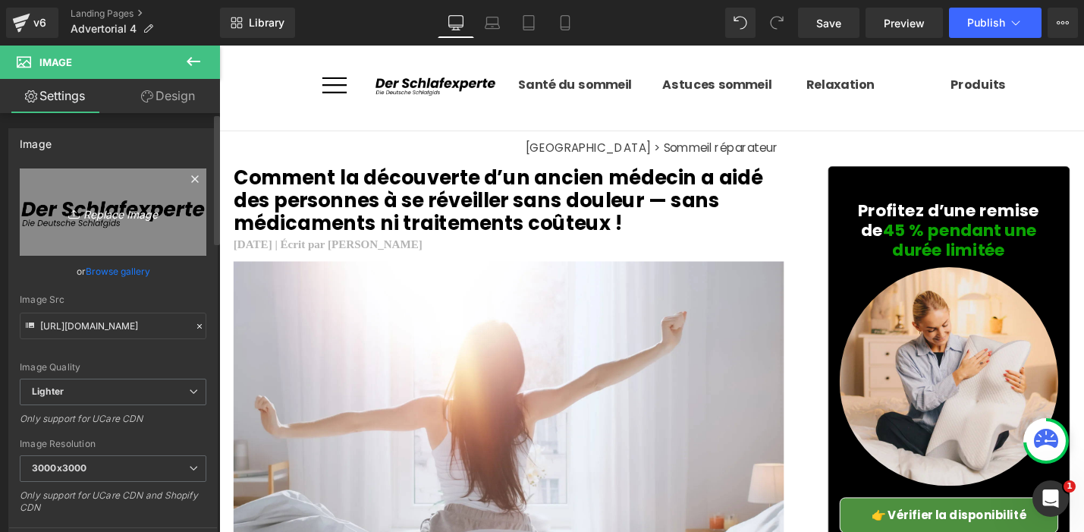
type input "C:\fakepath\FR (8).png"
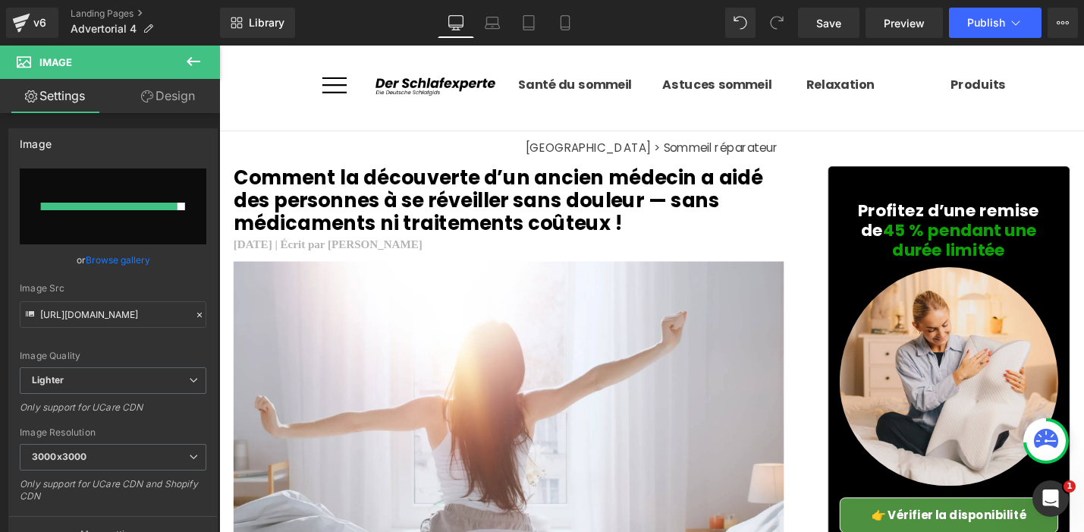
type input "[URL][DOMAIN_NAME]"
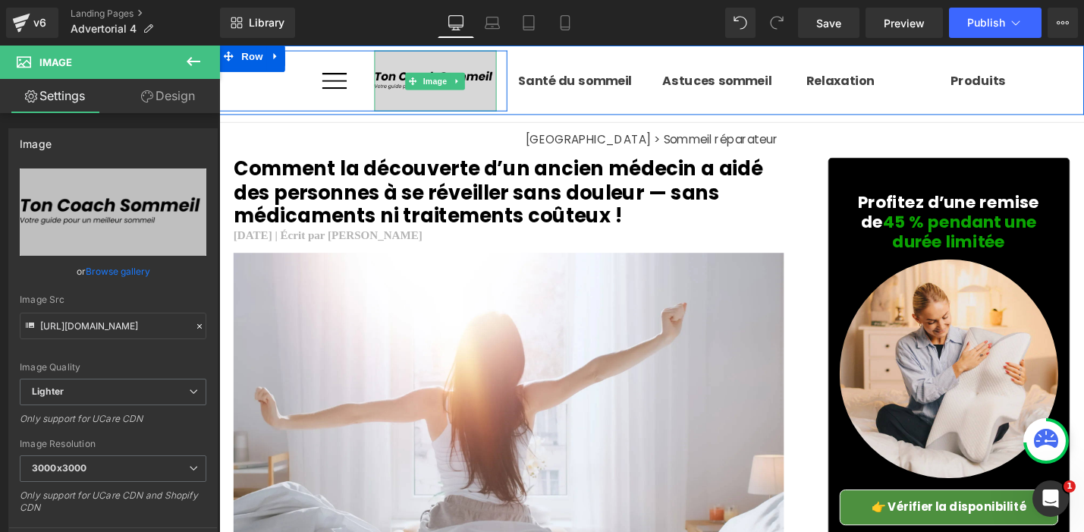
click at [451, 106] on img at bounding box center [449, 83] width 131 height 64
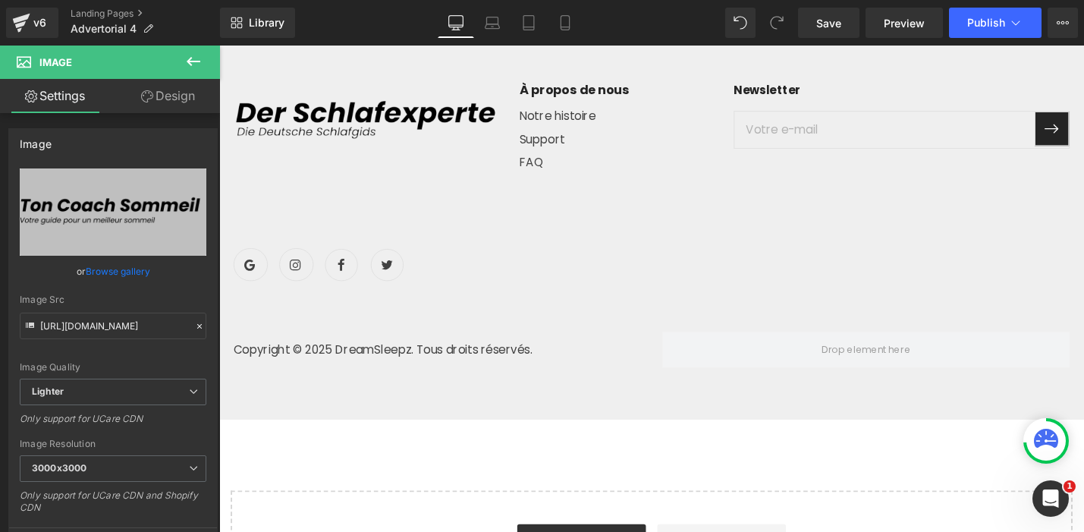
scroll to position [5464, 0]
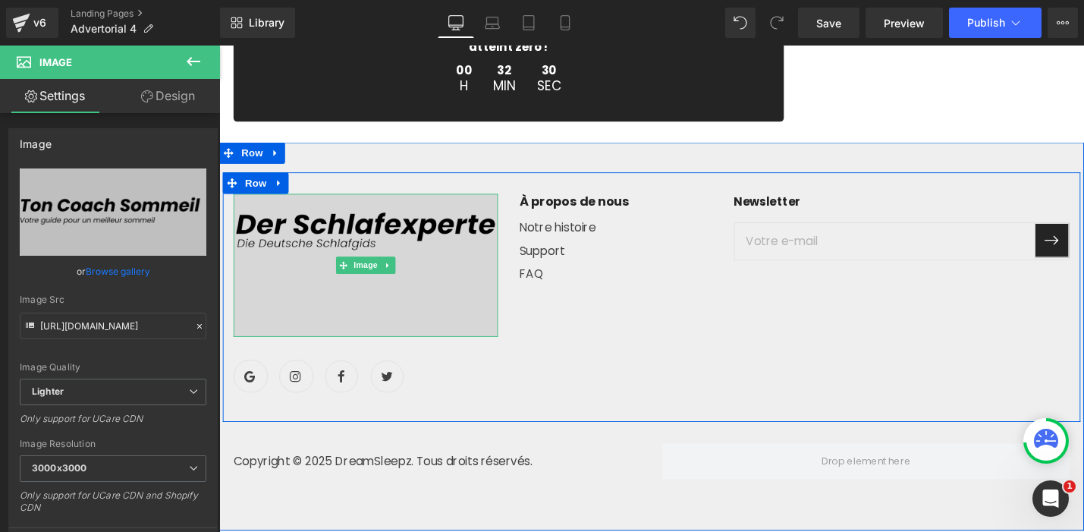
click at [324, 326] on img at bounding box center [374, 279] width 281 height 152
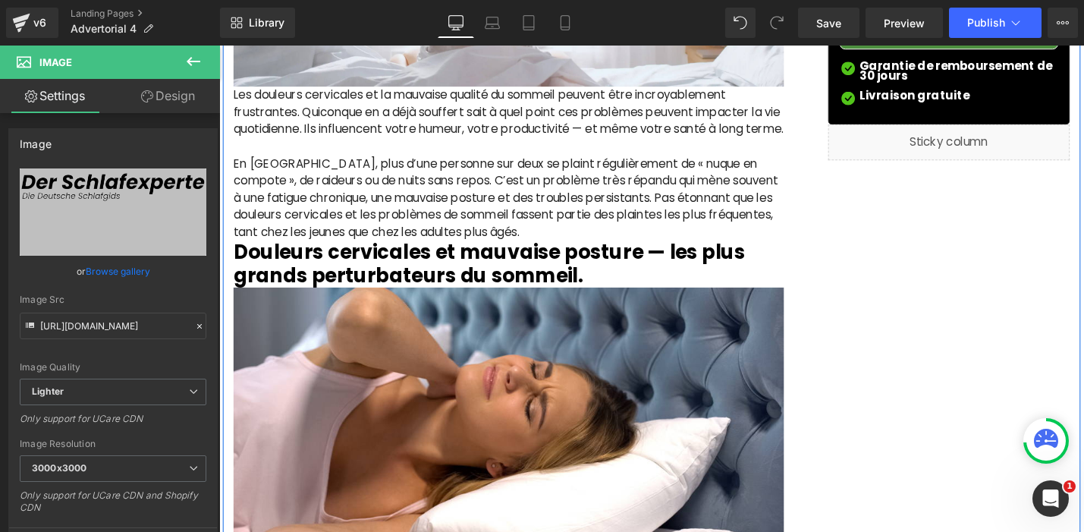
scroll to position [0, 0]
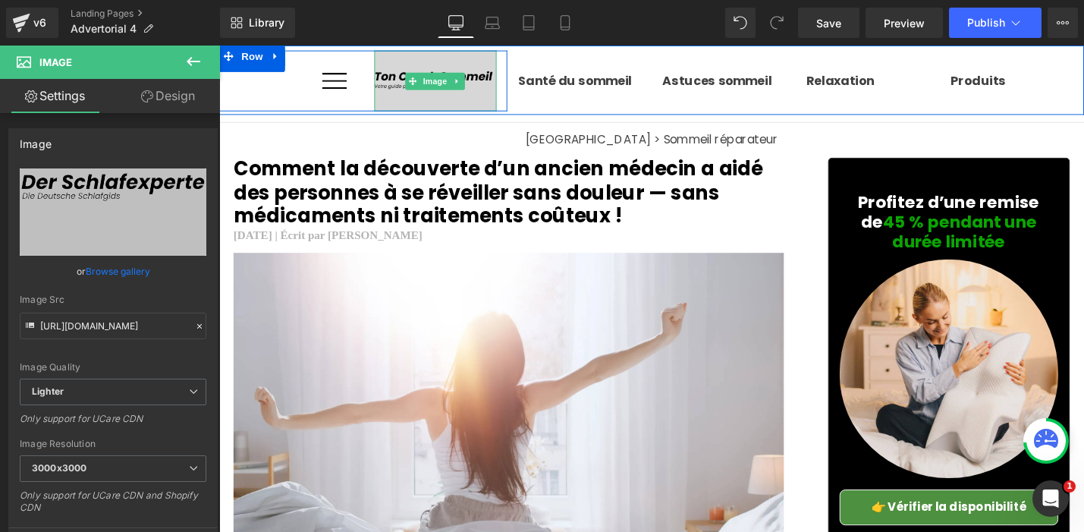
click at [456, 108] on img at bounding box center [449, 83] width 131 height 64
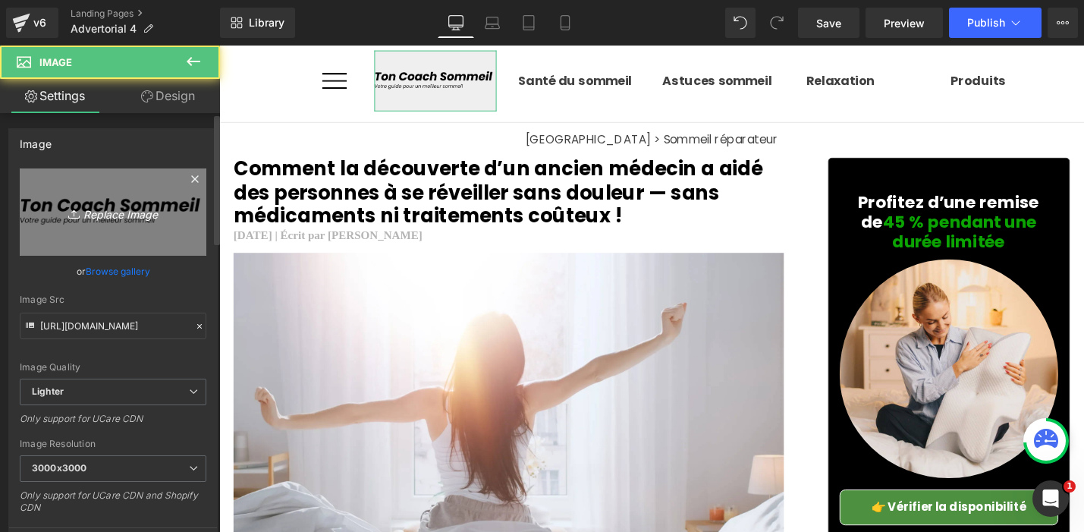
click at [127, 221] on icon "Replace Image" at bounding box center [112, 212] width 121 height 19
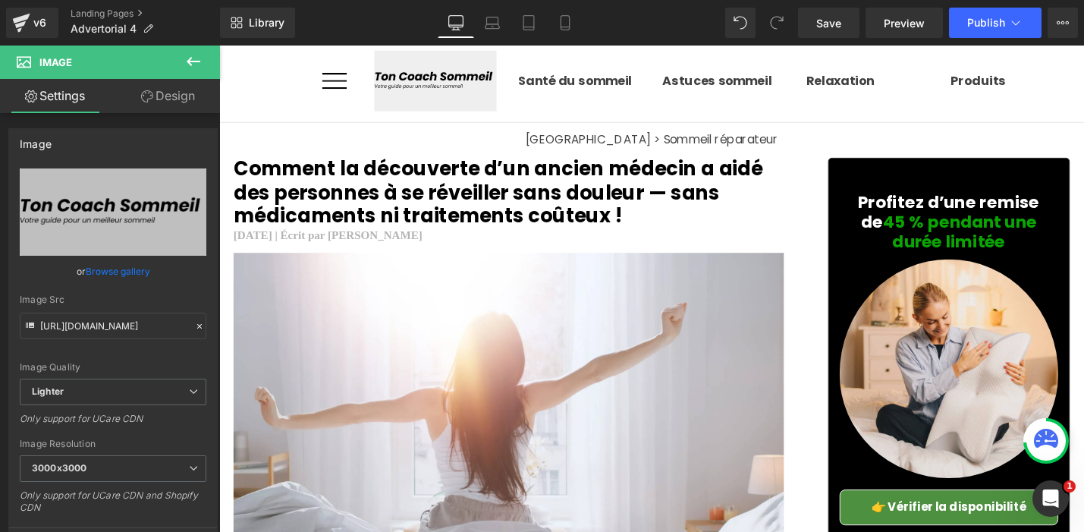
type input "C:\fakepath\FR (2).png"
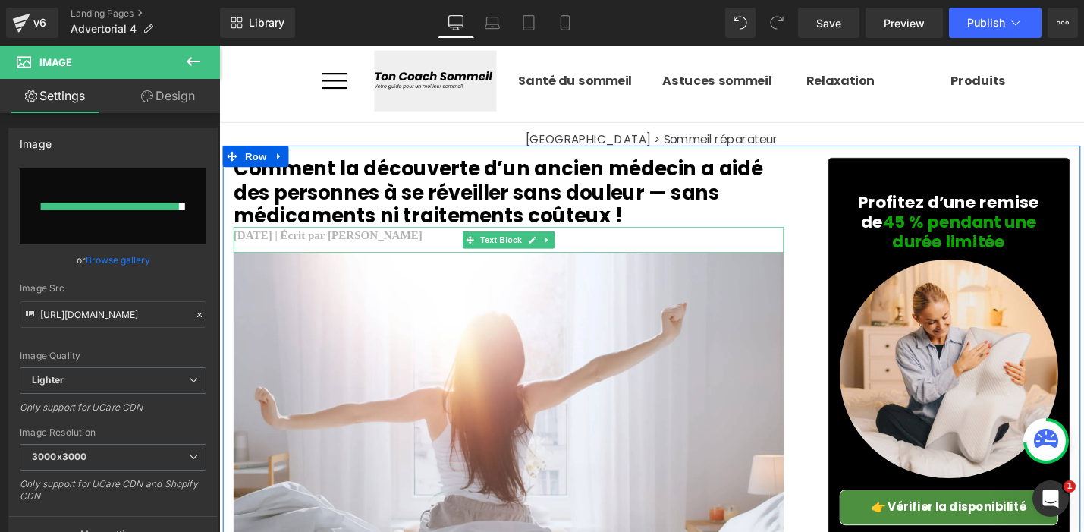
type input "[URL][DOMAIN_NAME]"
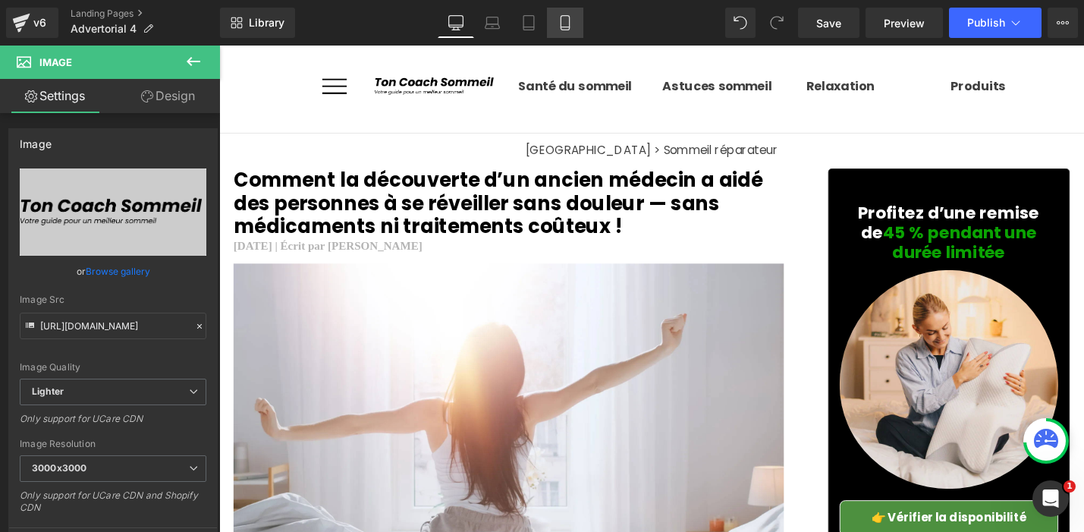
click at [573, 33] on link "Mobile" at bounding box center [565, 23] width 36 height 30
type input "75"
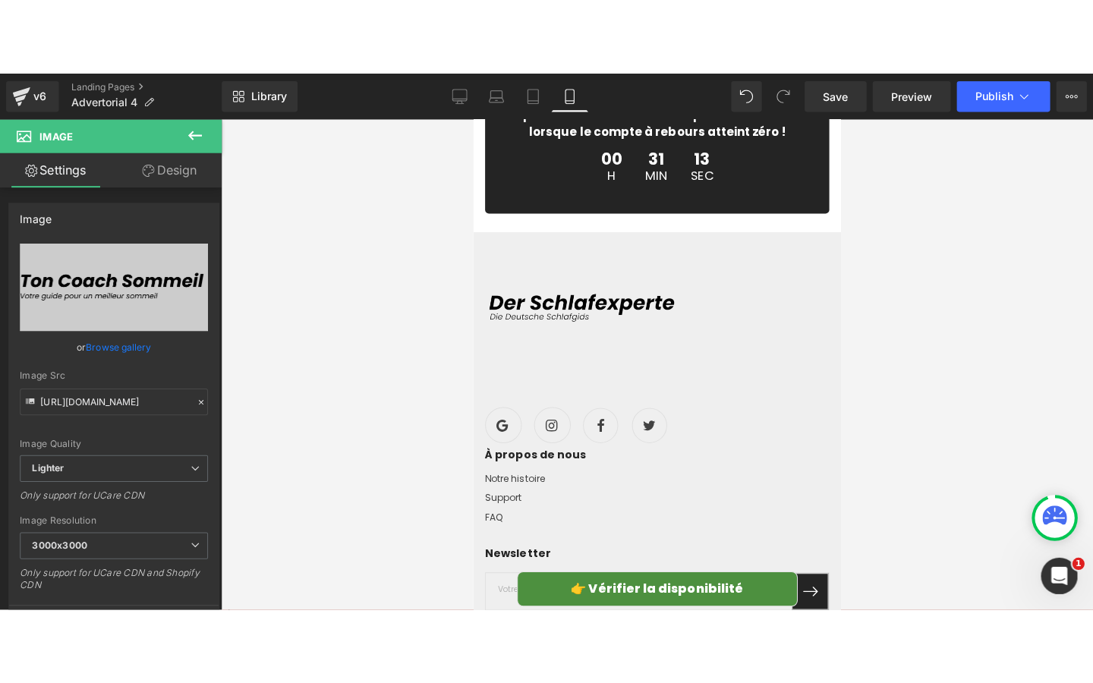
scroll to position [6982, 0]
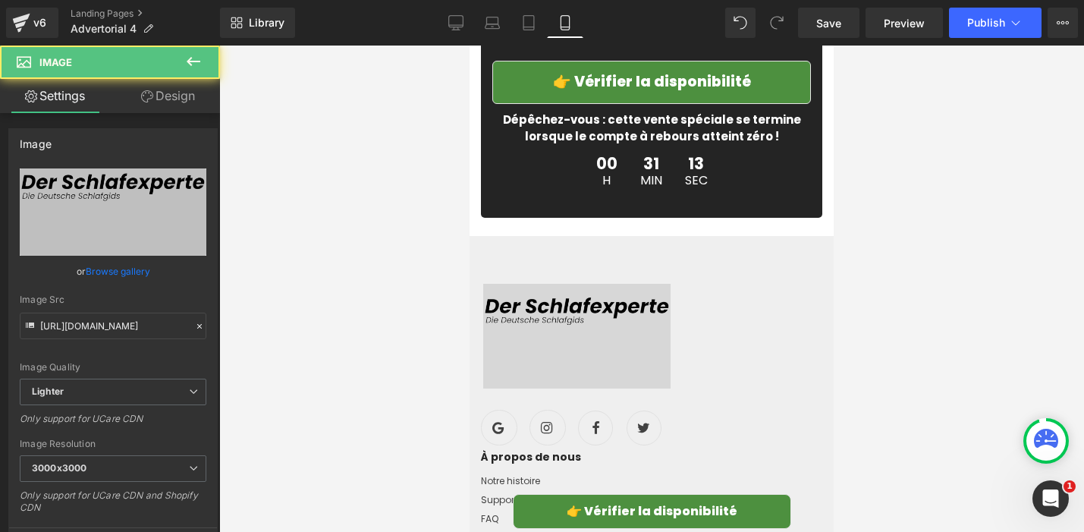
click at [572, 316] on img at bounding box center [576, 336] width 190 height 105
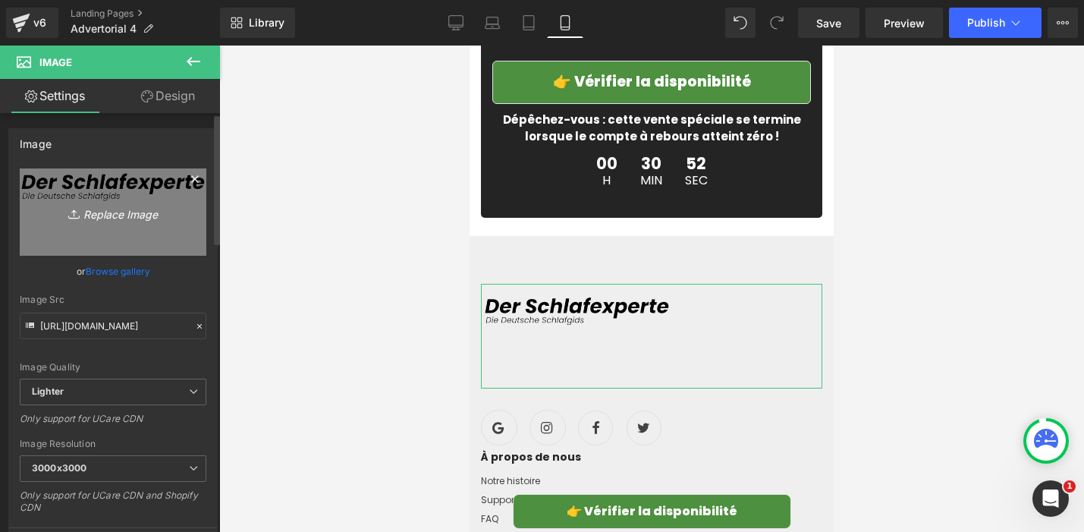
click at [140, 226] on link "Replace Image" at bounding box center [113, 211] width 187 height 87
type input "C:\fakepath\FR.png"
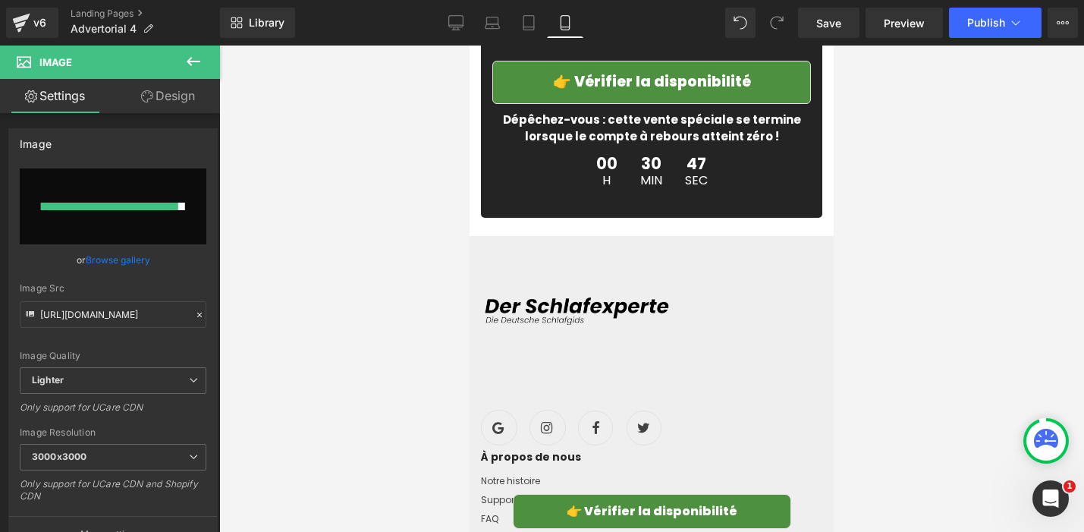
type input "[URL][DOMAIN_NAME]"
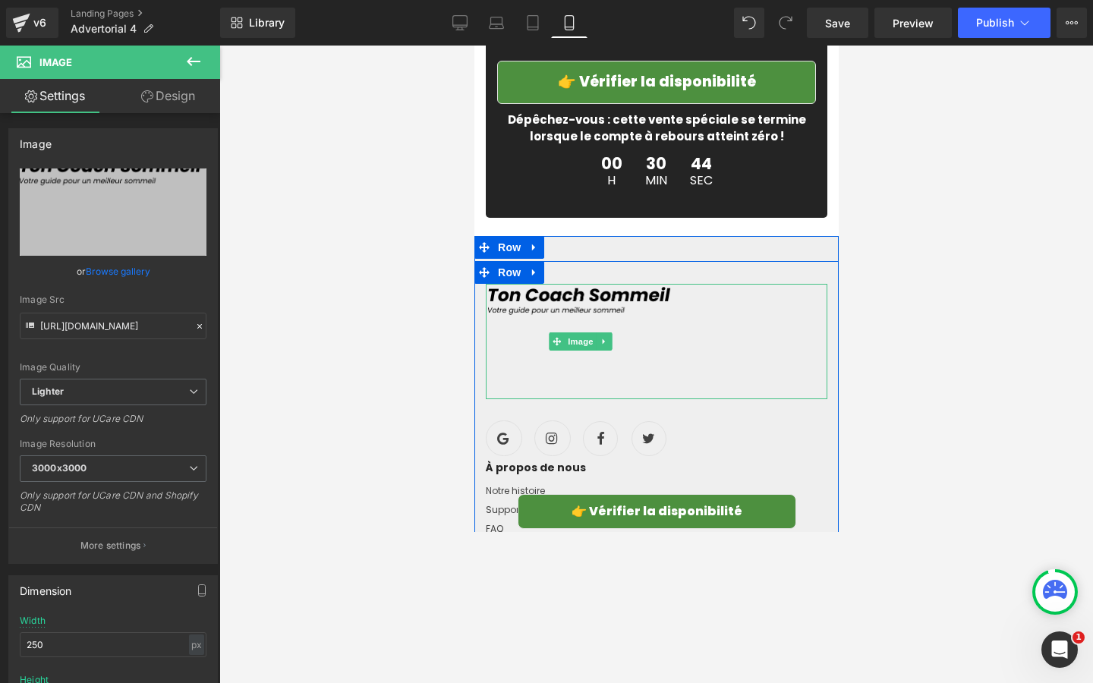
scroll to position [6934, 0]
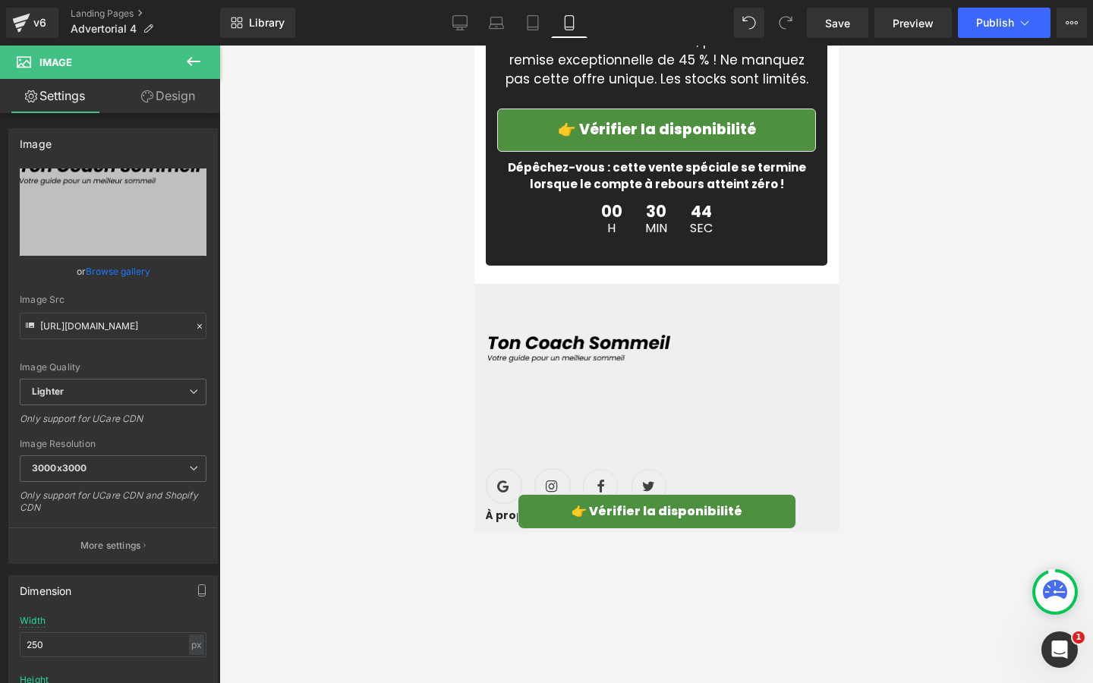
click at [418, 357] on div at bounding box center [655, 364] width 873 height 637
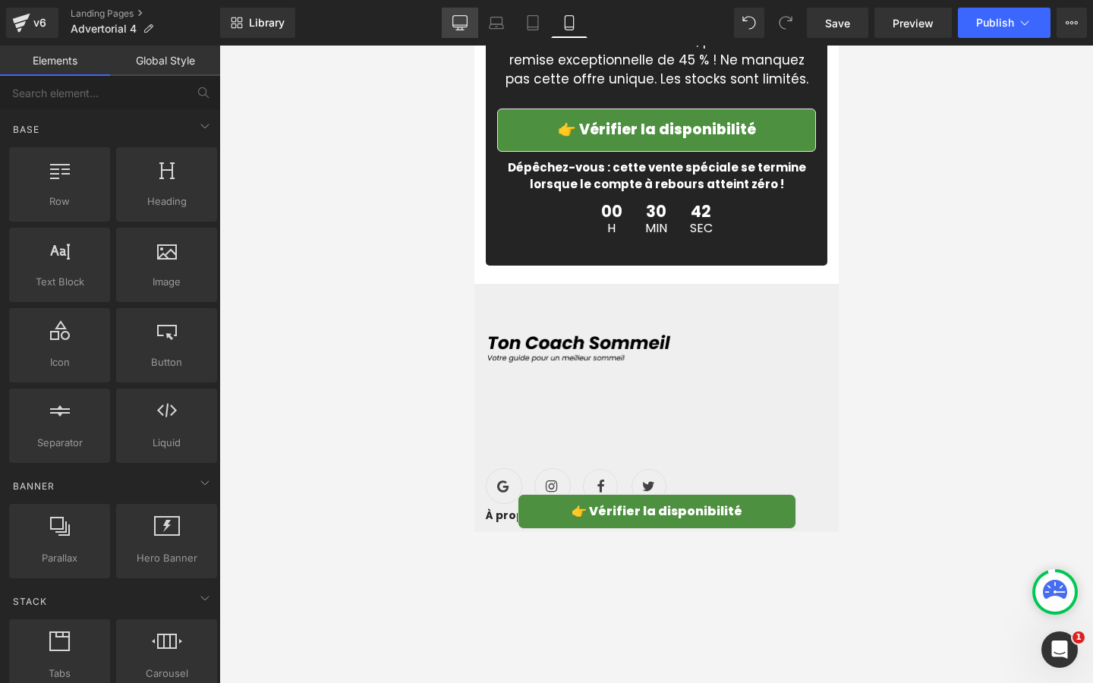
click at [469, 18] on link "Desktop" at bounding box center [460, 23] width 36 height 30
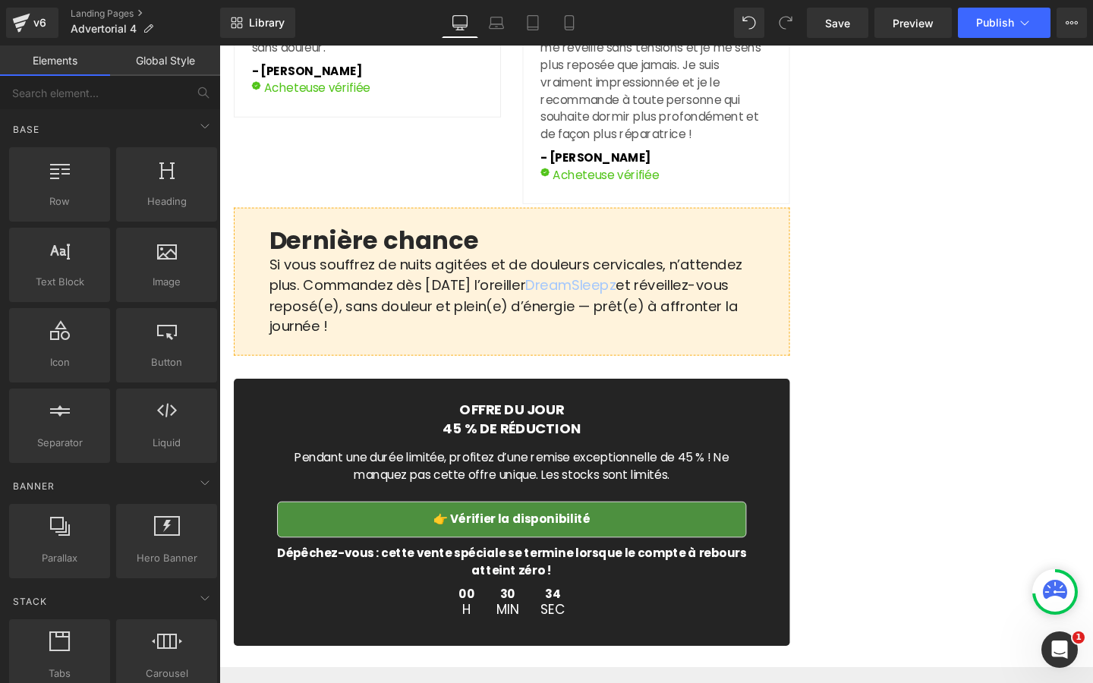
scroll to position [5246, 0]
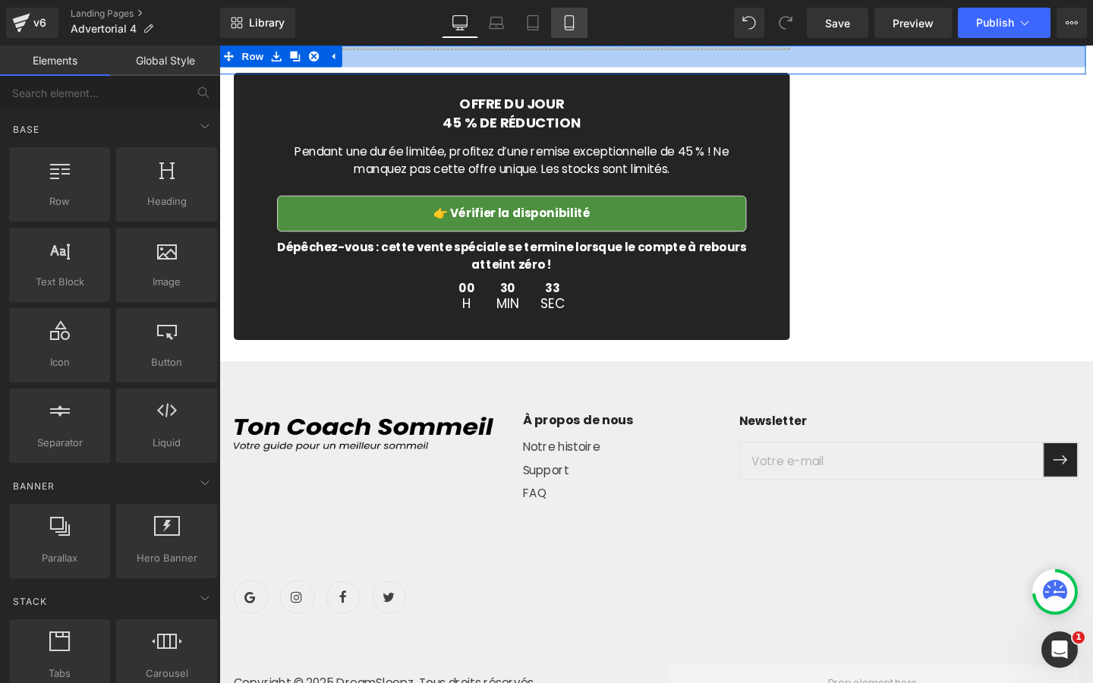
click at [573, 35] on link "Mobile" at bounding box center [569, 23] width 36 height 30
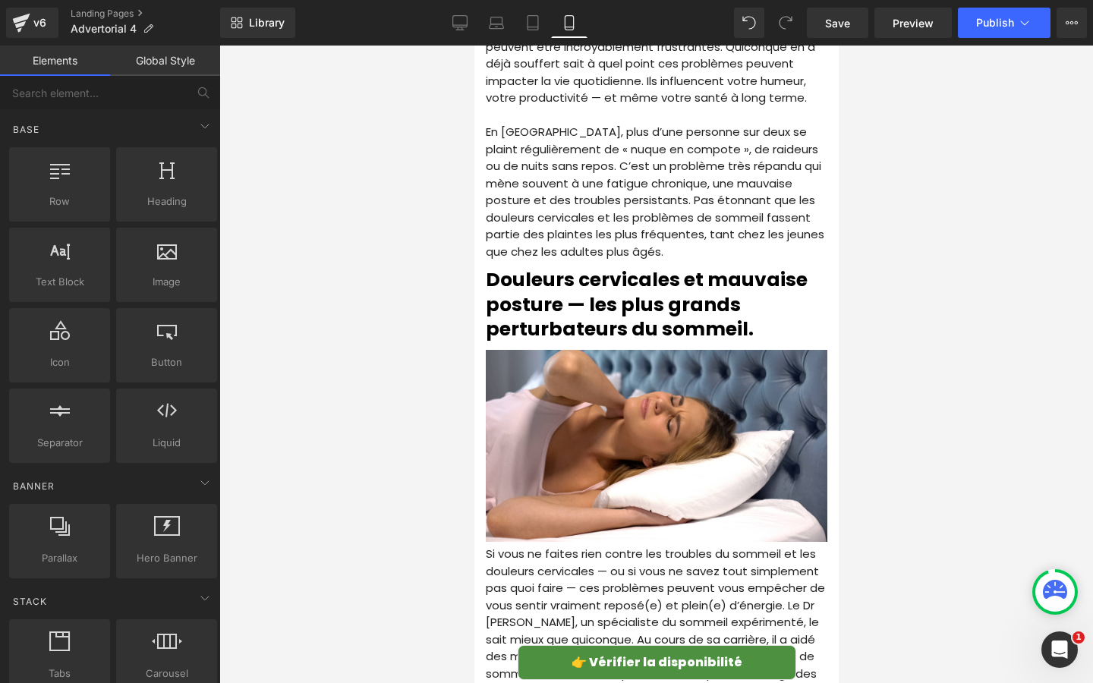
scroll to position [0, 0]
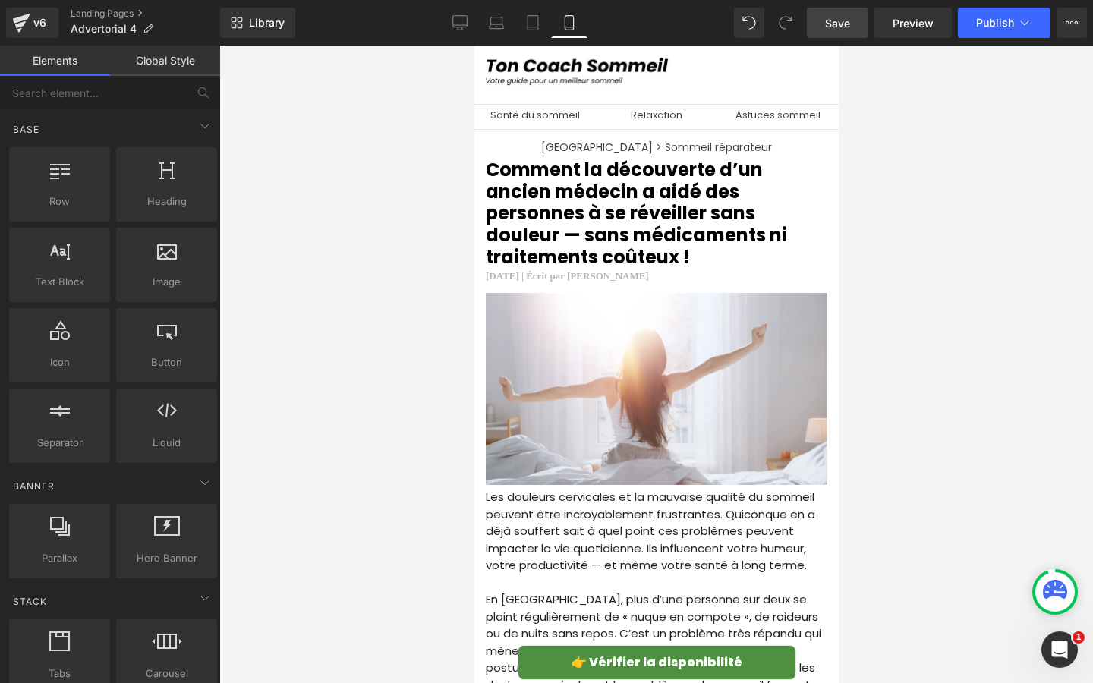
click at [843, 27] on span "Save" at bounding box center [837, 23] width 25 height 16
click at [973, 36] on button "Publish" at bounding box center [1004, 23] width 93 height 30
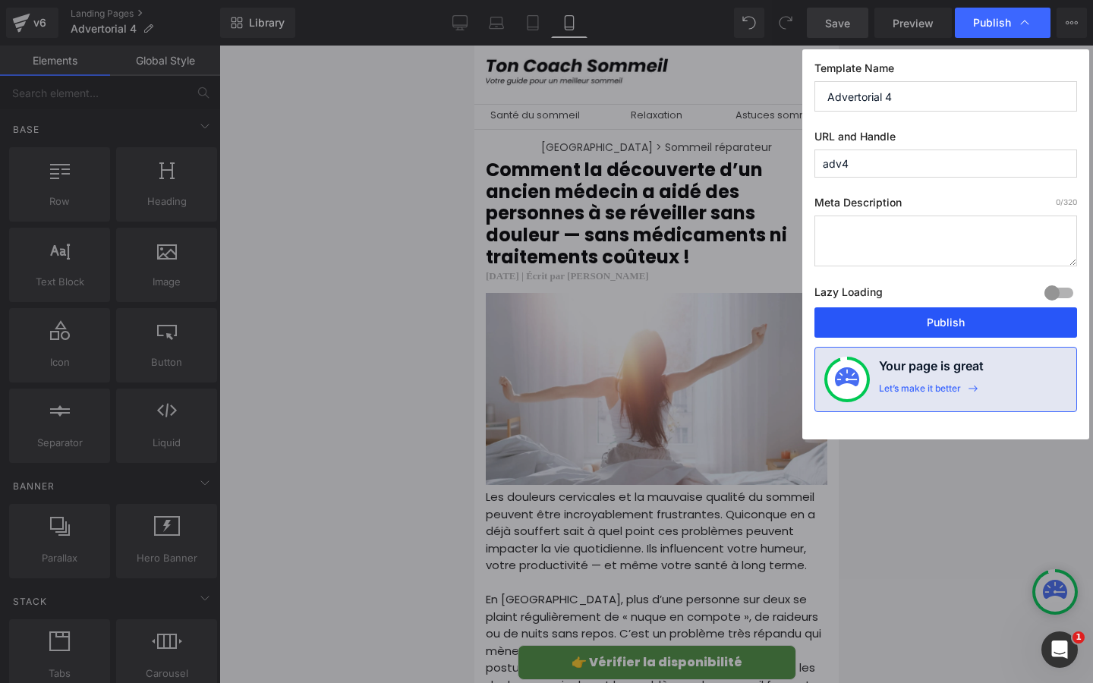
click at [871, 329] on button "Publish" at bounding box center [945, 322] width 263 height 30
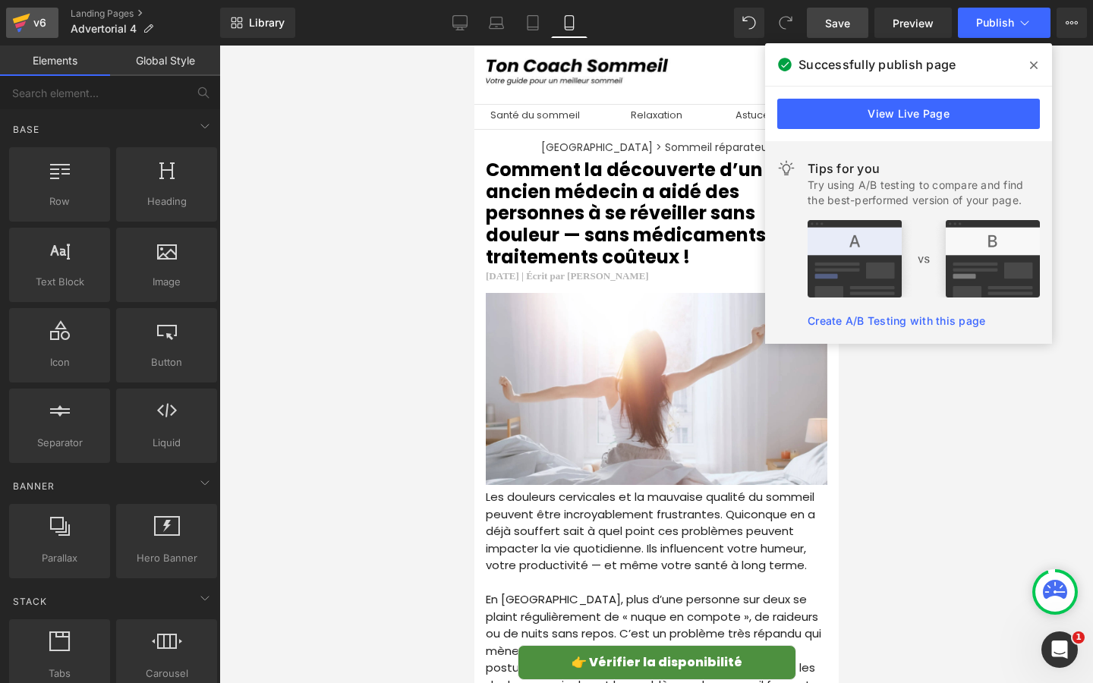
click at [39, 28] on div "v6" at bounding box center [39, 23] width 19 height 20
